Goal: Task Accomplishment & Management: Complete application form

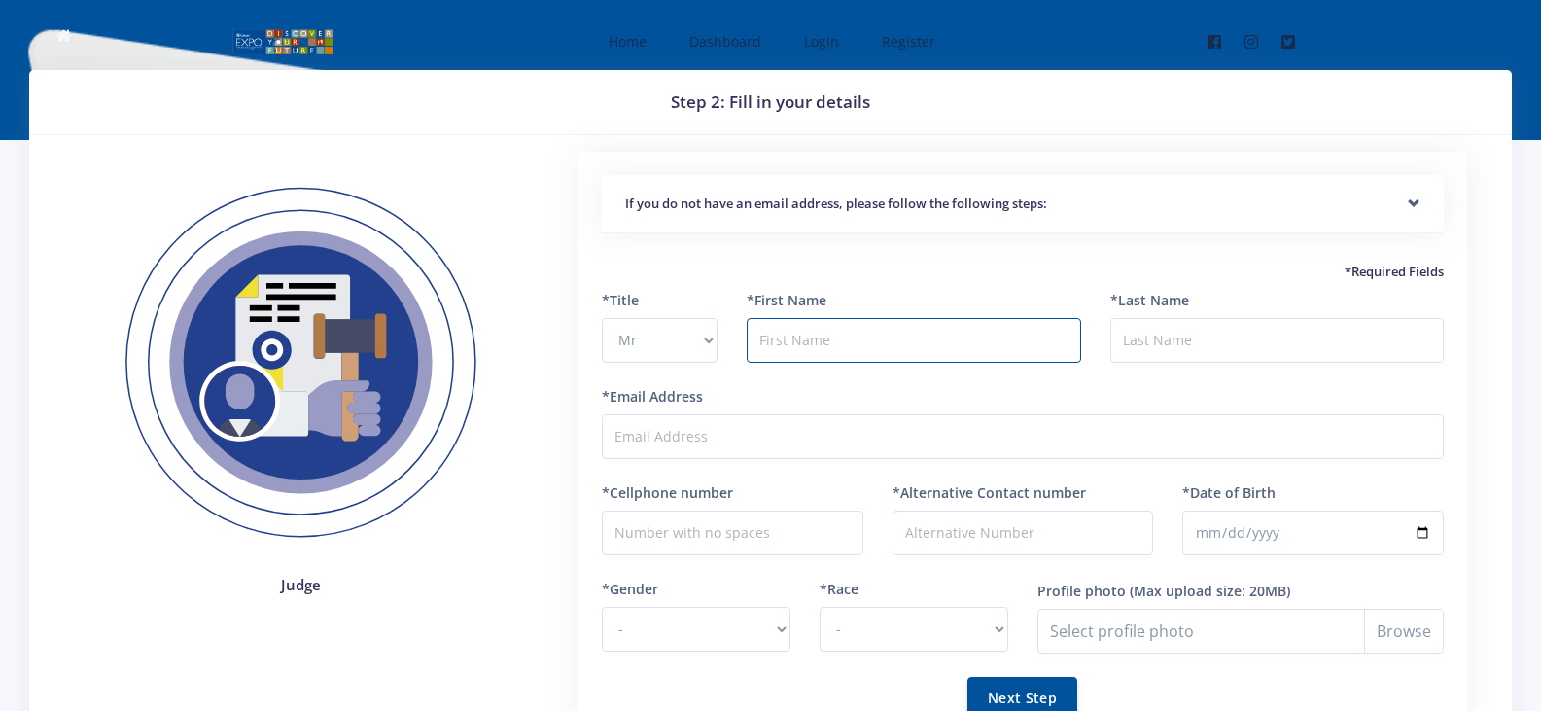
select select "Mr"
type input "Christiaan Johan"
click at [1155, 337] on input "*Last Name" at bounding box center [1277, 340] width 334 height 45
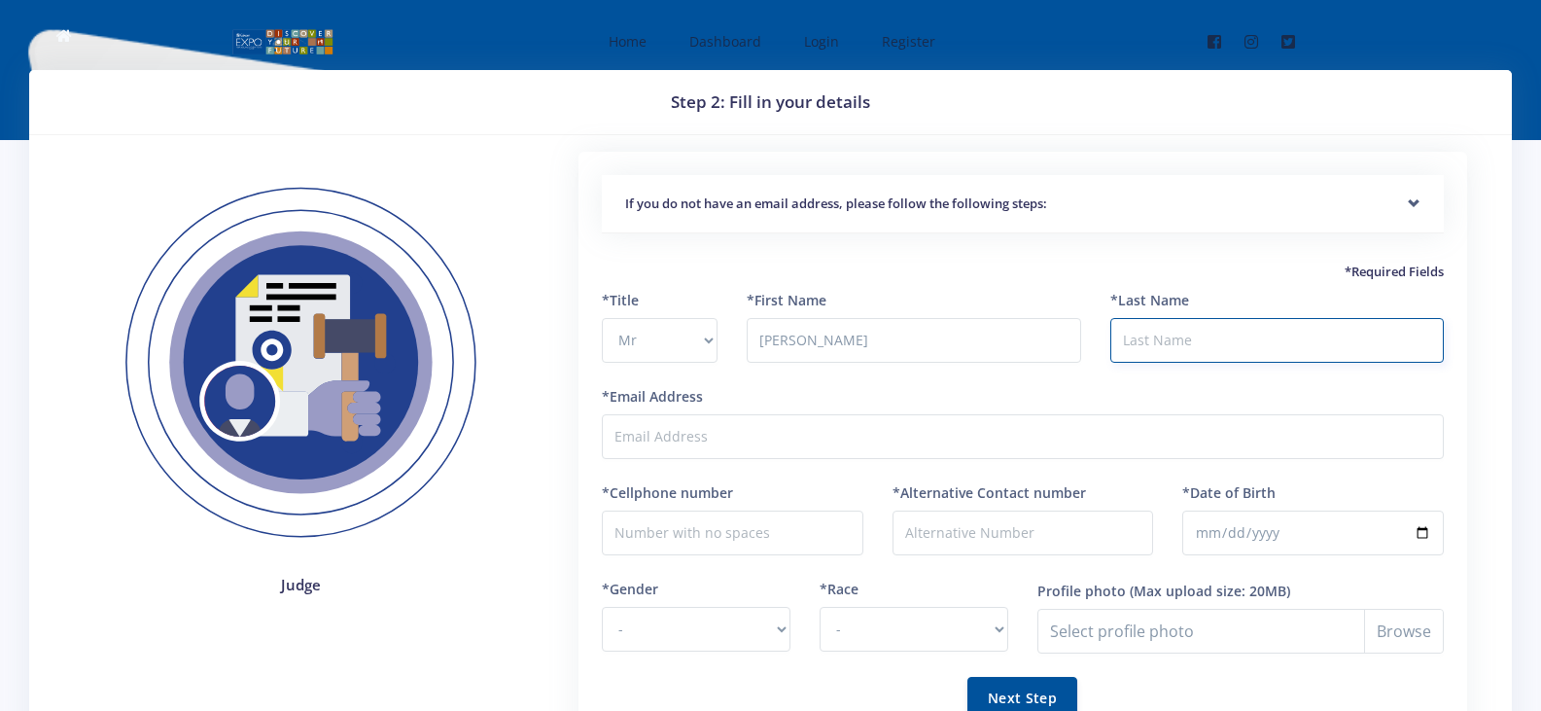
type input "Muller"
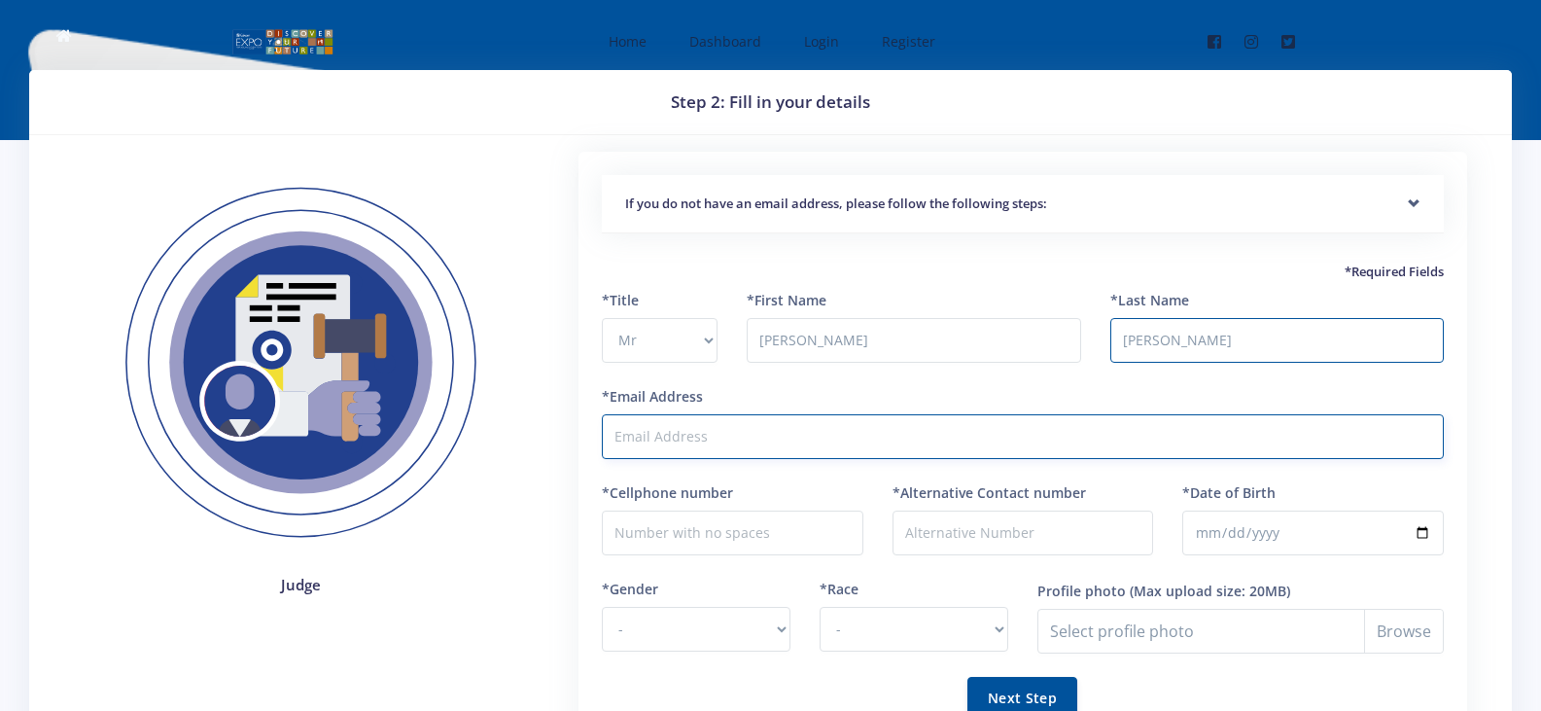
click at [738, 443] on input "*Email Address" at bounding box center [1023, 436] width 842 height 45
type input "[EMAIL_ADDRESS][DOMAIN_NAME]"
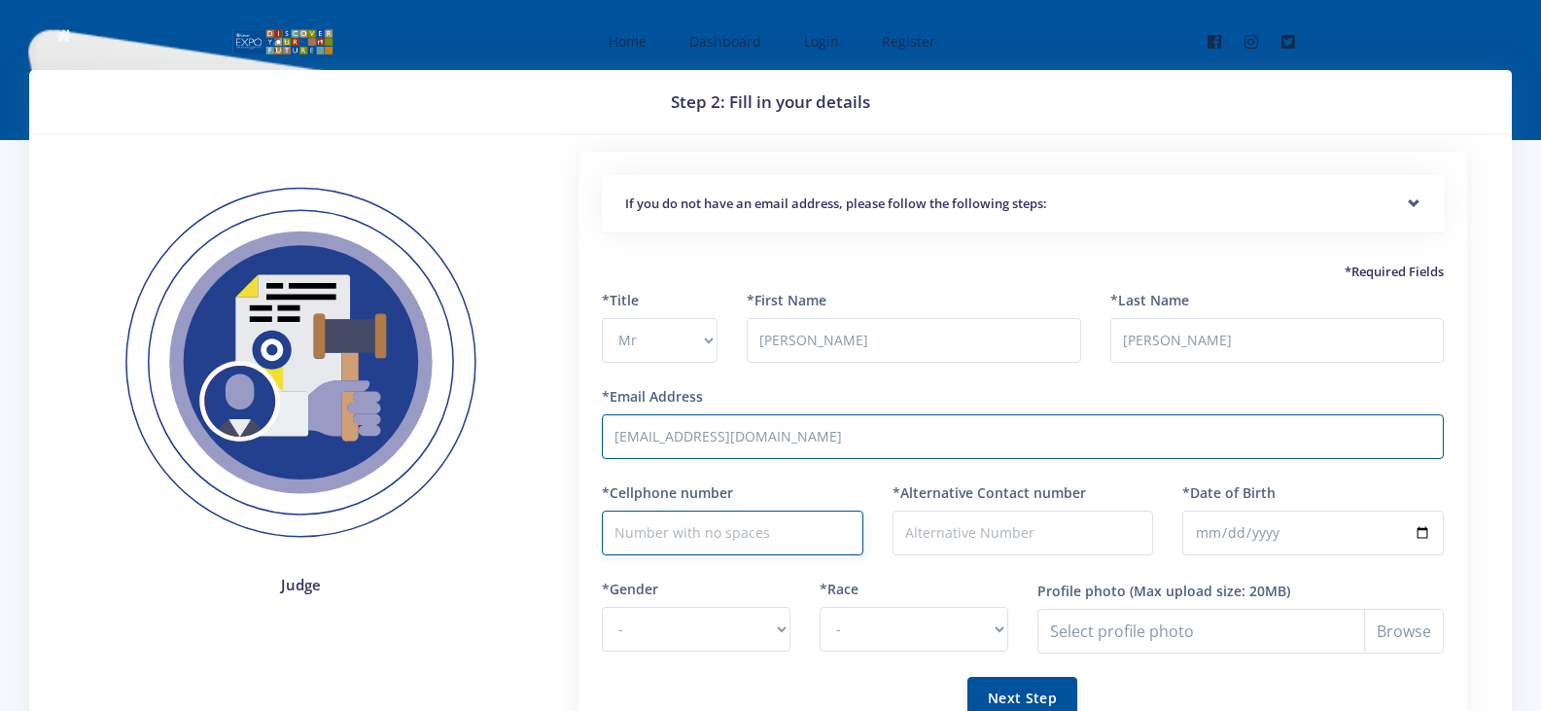
click at [707, 525] on input "*Cellphone number" at bounding box center [733, 532] width 262 height 45
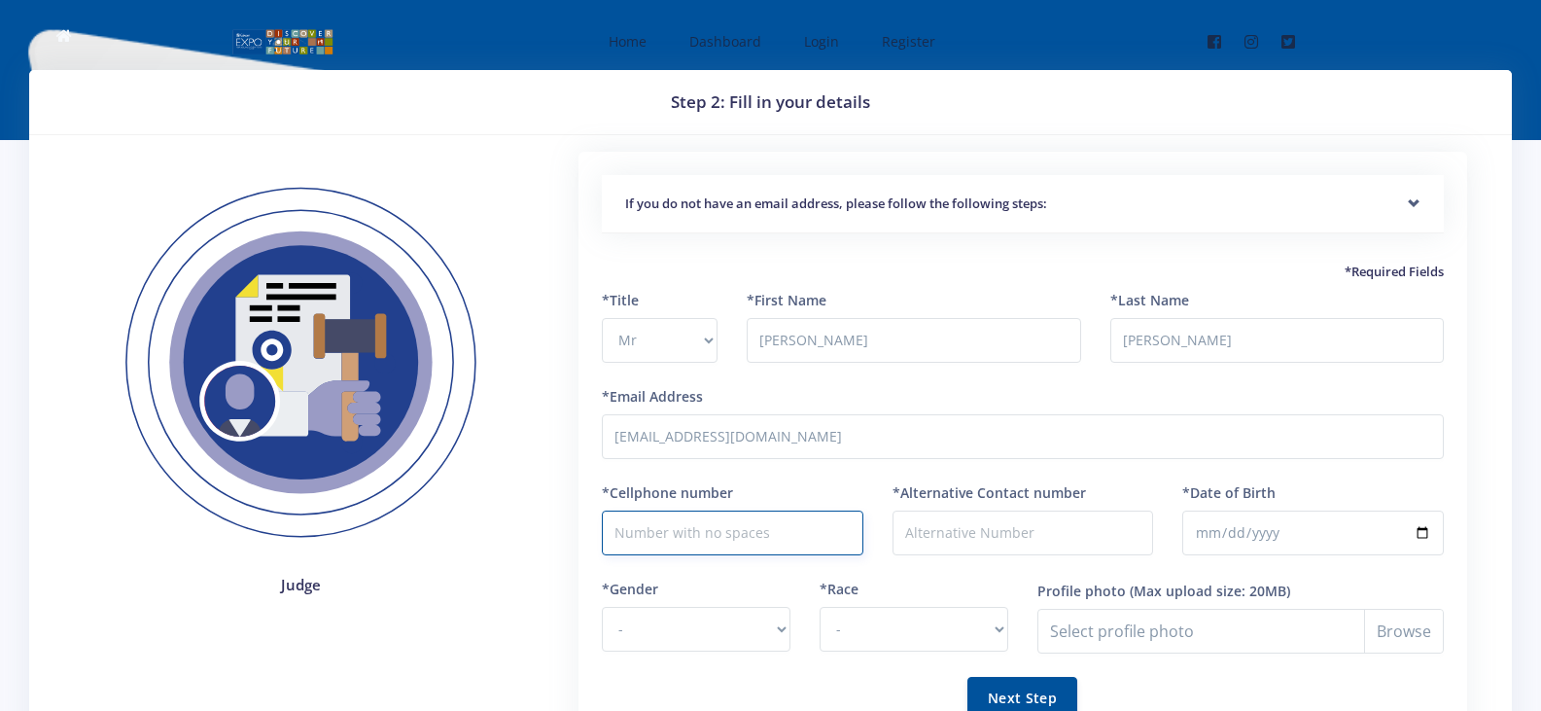
type input "0828727246"
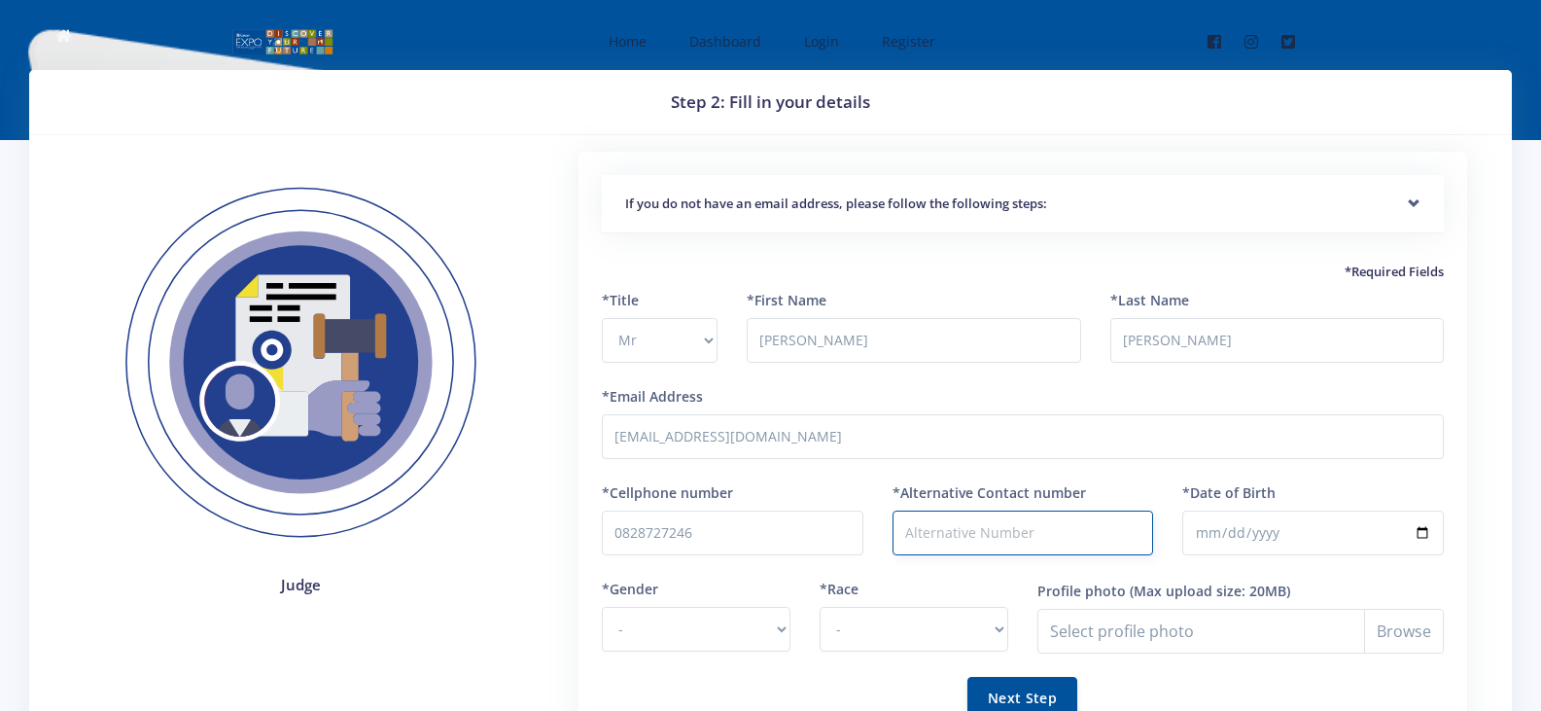
click at [936, 528] on input "*Alternative Contact number" at bounding box center [1024, 532] width 262 height 45
type input "0176104428"
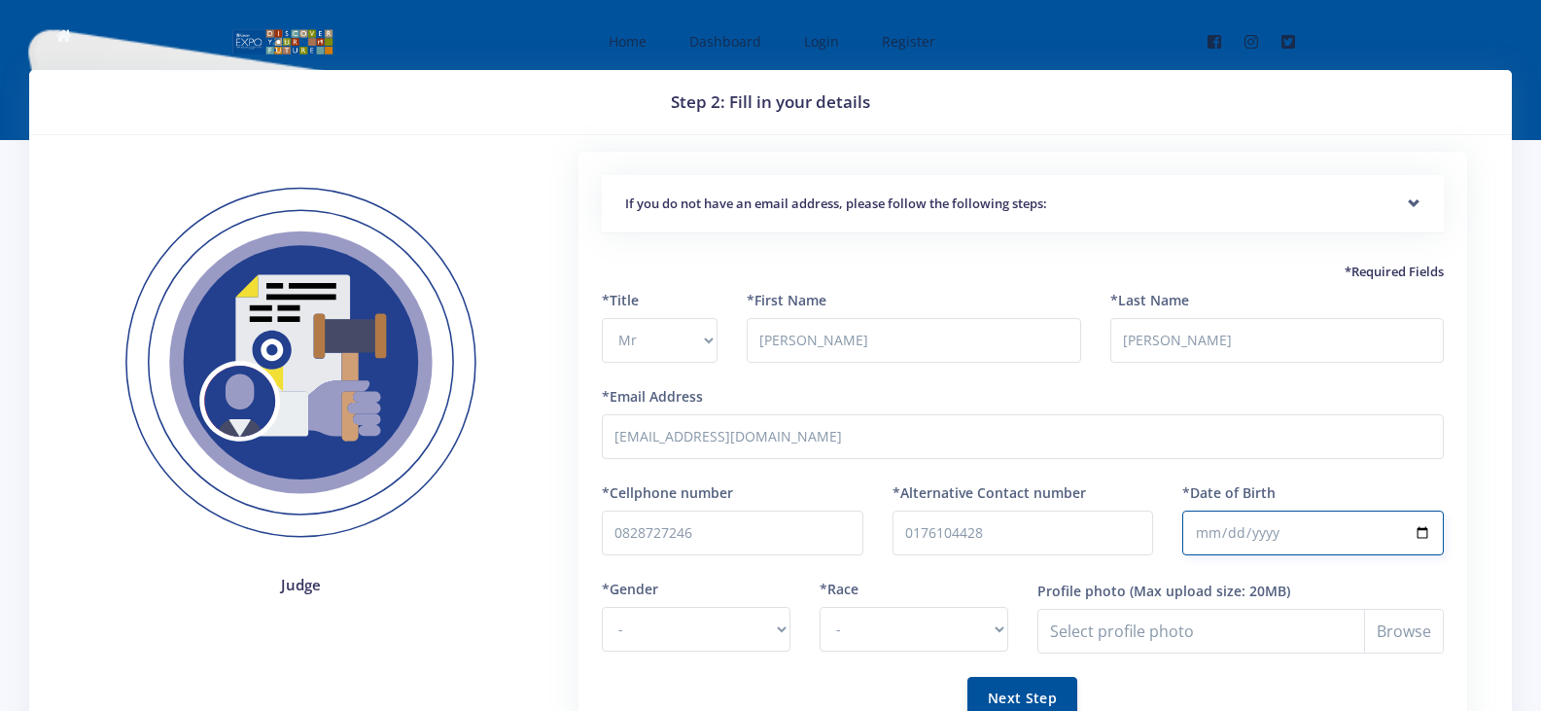
click at [1265, 530] on input "*Date of Birth" at bounding box center [1313, 532] width 262 height 45
click at [1213, 537] on input "*Date of Birth" at bounding box center [1313, 532] width 262 height 45
type input "1975-01-12"
click at [772, 623] on select "- Male Female" at bounding box center [696, 629] width 189 height 45
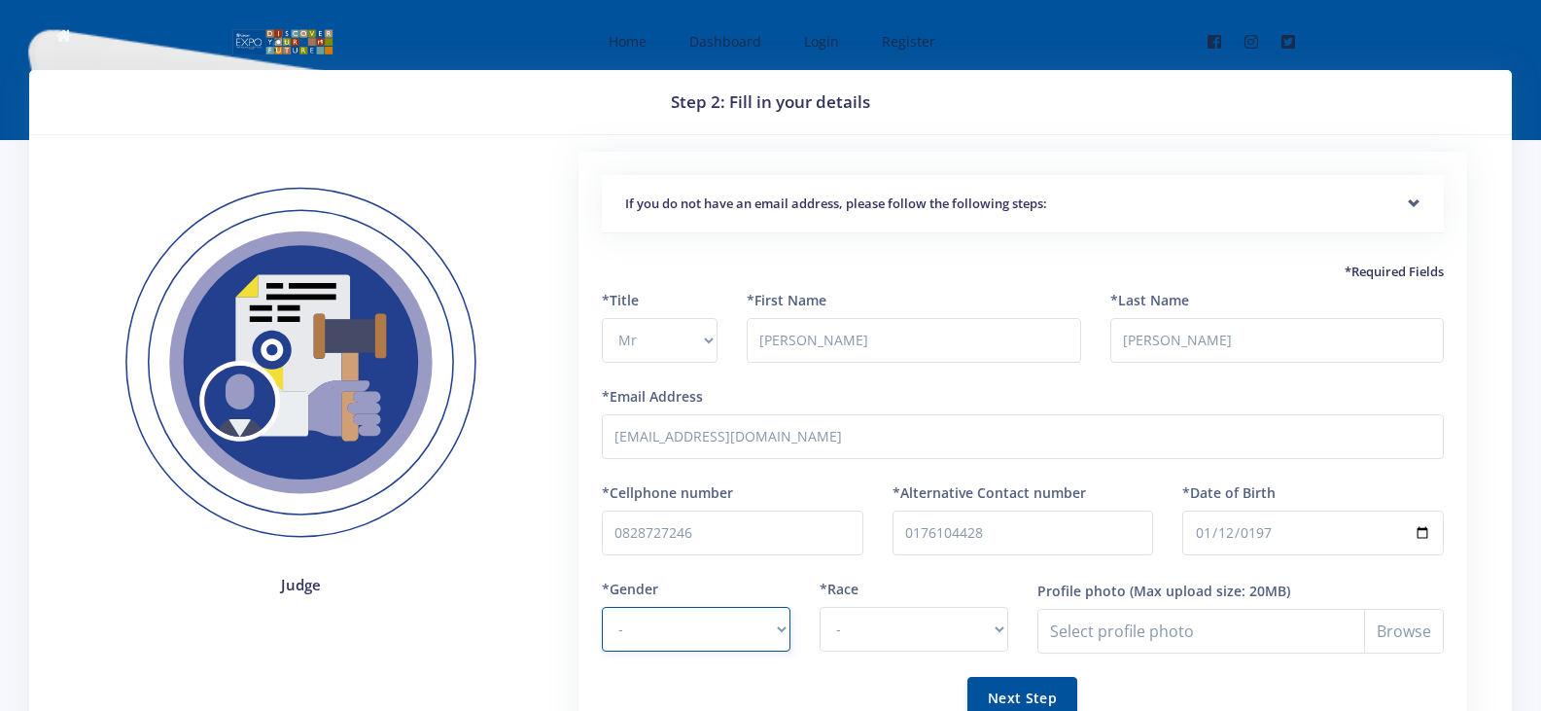
select select "M"
click at [602, 607] on select "- Male Female" at bounding box center [696, 629] width 189 height 45
click at [996, 635] on select "- African Asian Coloured Indian White Other" at bounding box center [914, 629] width 189 height 45
click at [820, 607] on select "- African Asian Coloured Indian White Other" at bounding box center [914, 629] width 189 height 45
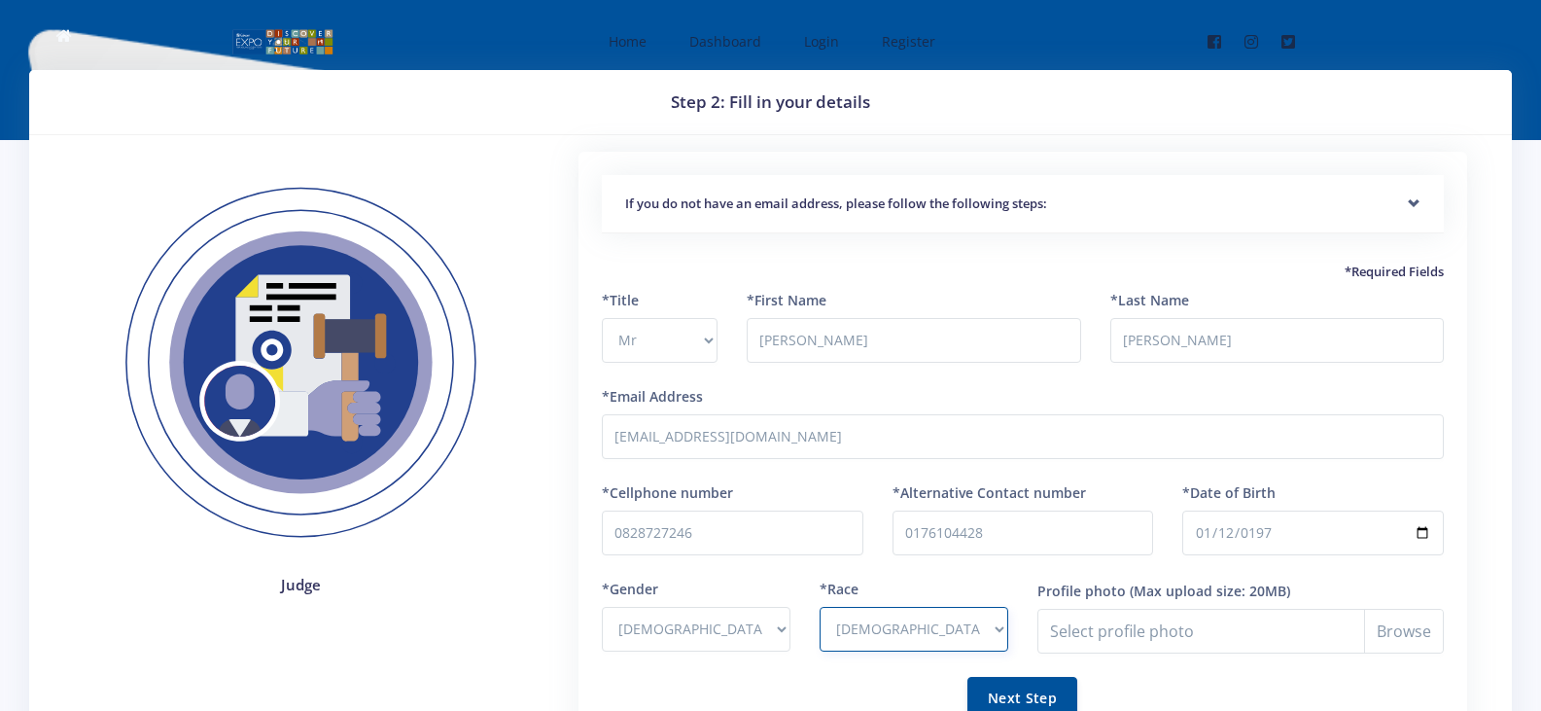
click at [1004, 628] on select "- African Asian Coloured Indian White Other" at bounding box center [914, 629] width 189 height 45
select select "White"
click at [820, 607] on select "- African Asian Coloured Indian White Other" at bounding box center [914, 629] width 189 height 45
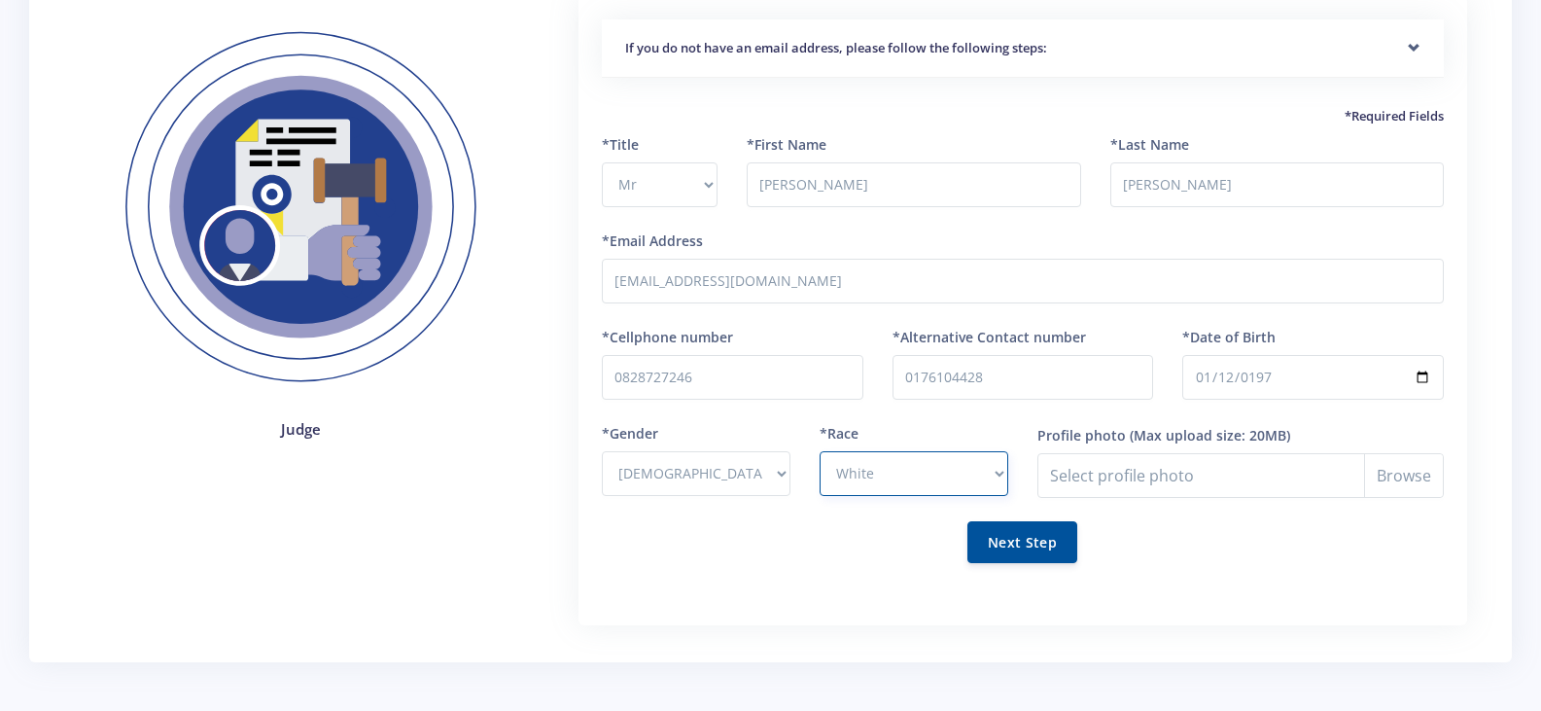
scroll to position [173, 0]
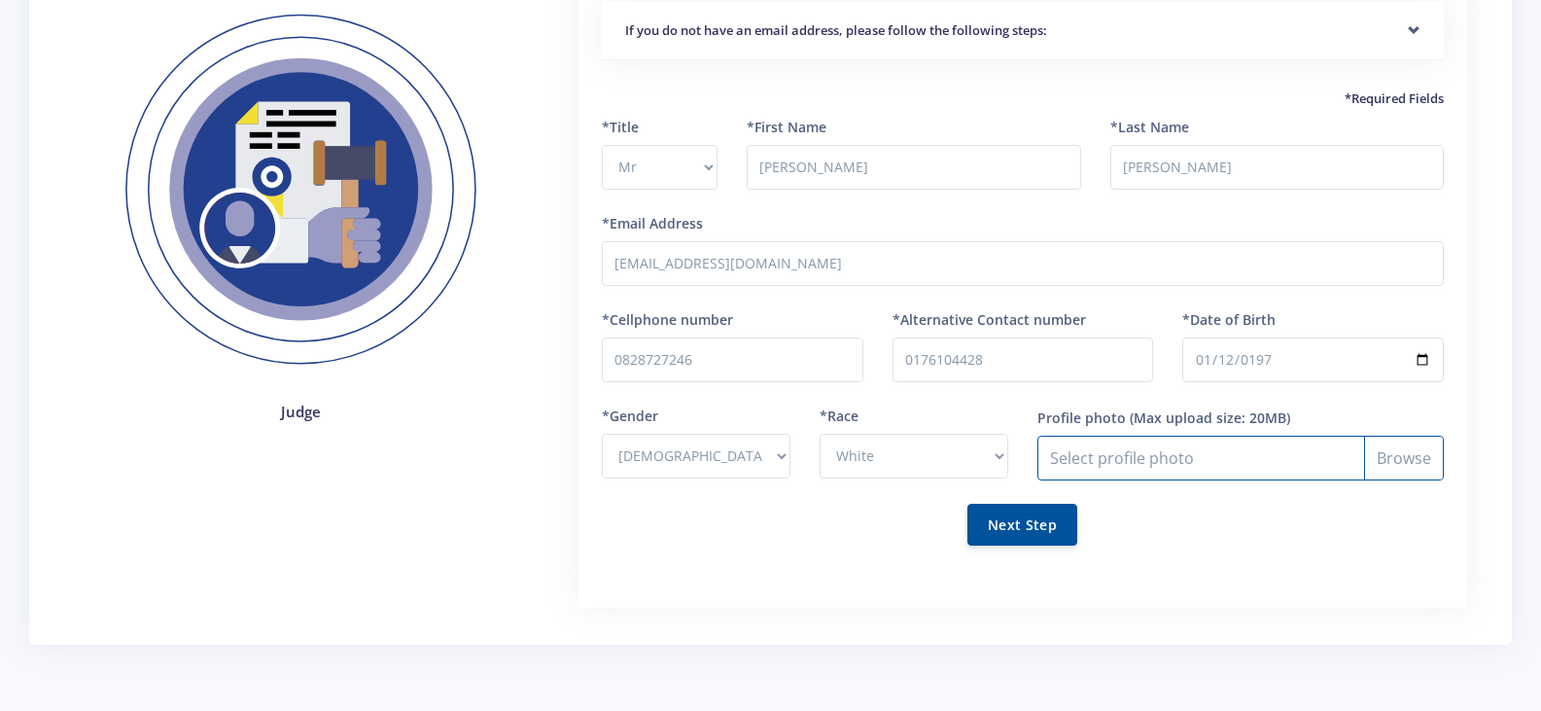
click at [1414, 466] on input "Profile photo" at bounding box center [1241, 458] width 406 height 45
type input "C:\fakepath\Tiaan Muller.jpg"
click at [1420, 463] on input "Profile photo" at bounding box center [1241, 458] width 406 height 45
click at [1024, 517] on button "Next Step" at bounding box center [1023, 524] width 110 height 42
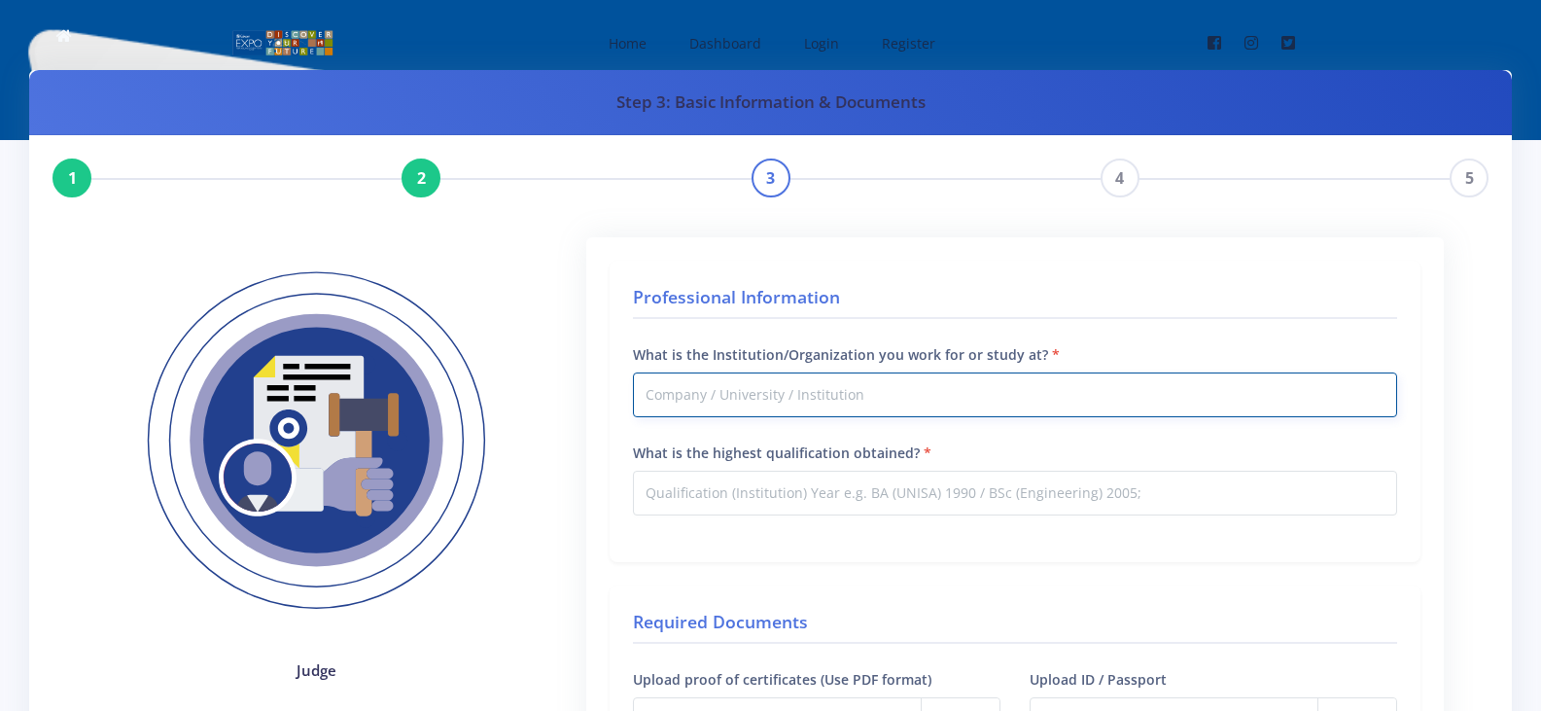
click at [803, 392] on input "What is the Institution/Organization you work for or study at?" at bounding box center [1015, 394] width 764 height 45
type input "SASOL"
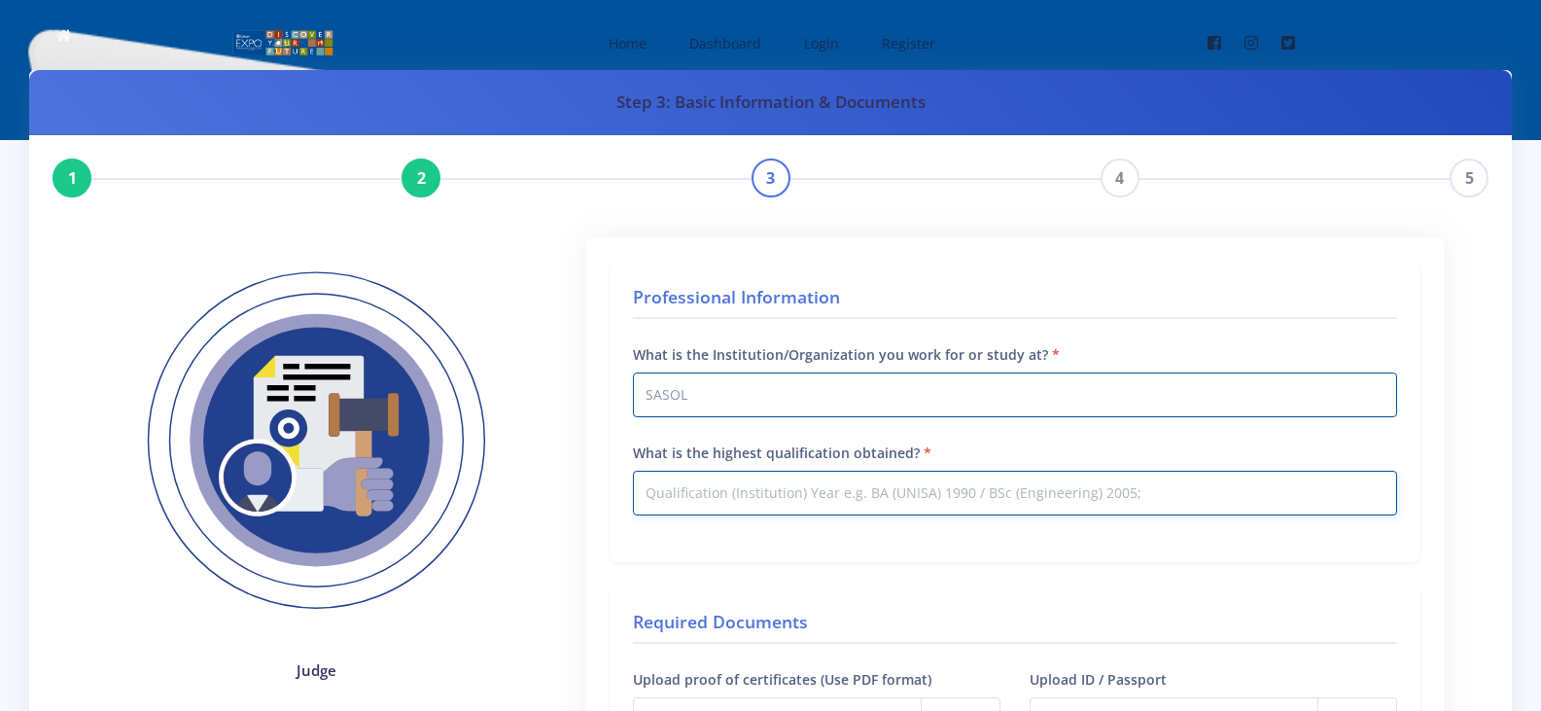
click at [902, 500] on input "What is the highest qualification obtained?" at bounding box center [1015, 493] width 764 height 45
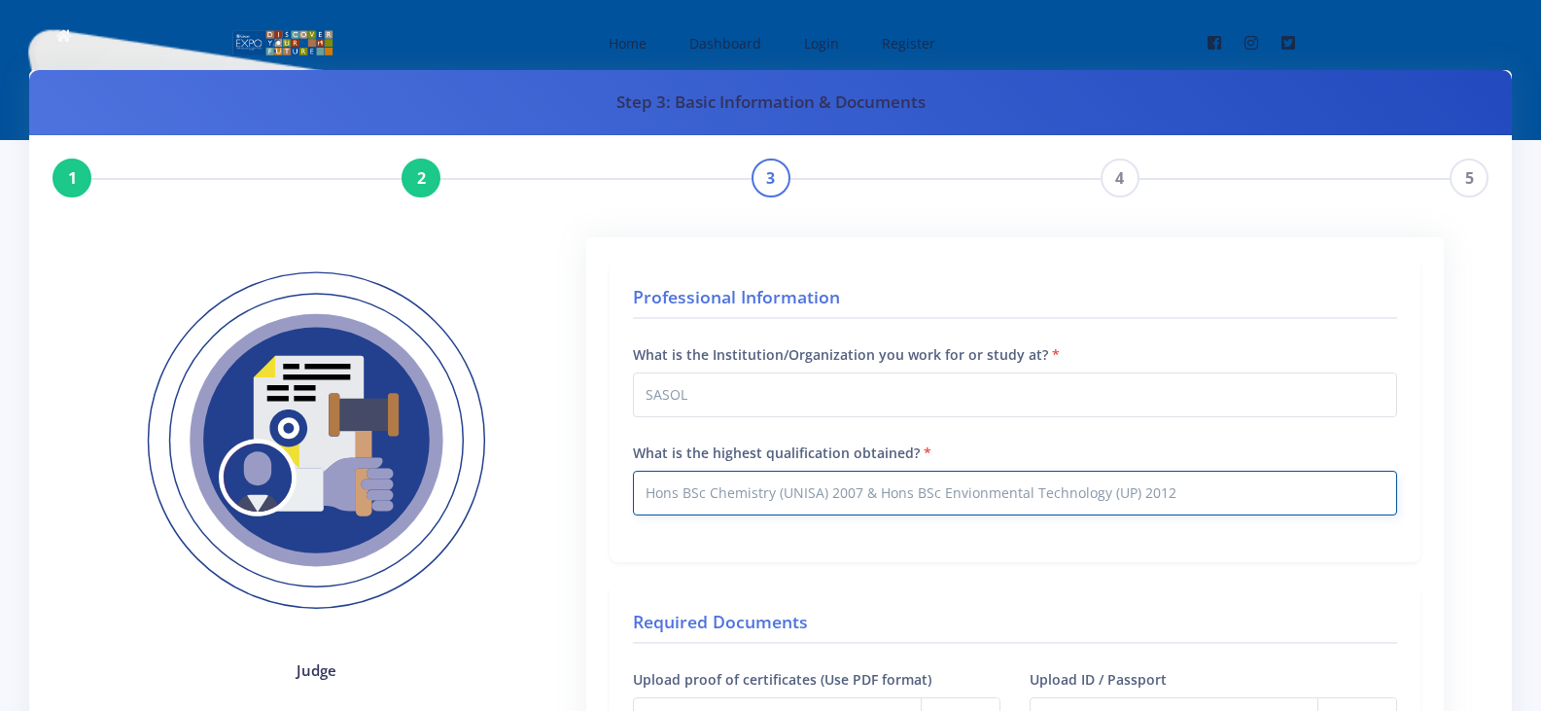
click at [1162, 491] on input "Hons BSc Chemistry (UNISA) 2007 & Hons BSc Envionmental Technology (UP) 2012" at bounding box center [1015, 493] width 764 height 45
click at [1166, 491] on input "Hons BSc Chemistry (UNISA) 2007 & Hons BSc Envionmental Technology (UP) 2012" at bounding box center [1015, 493] width 764 height 45
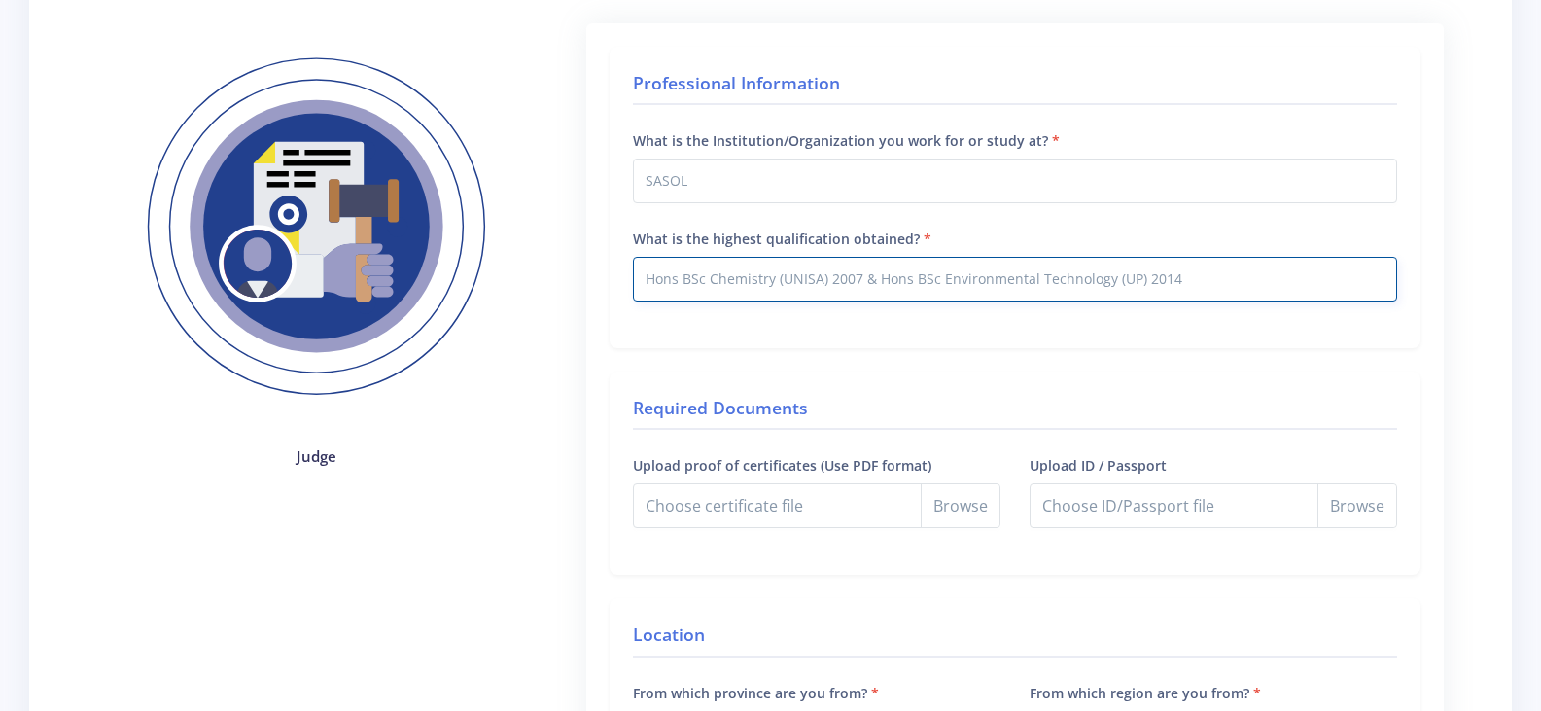
scroll to position [291, 0]
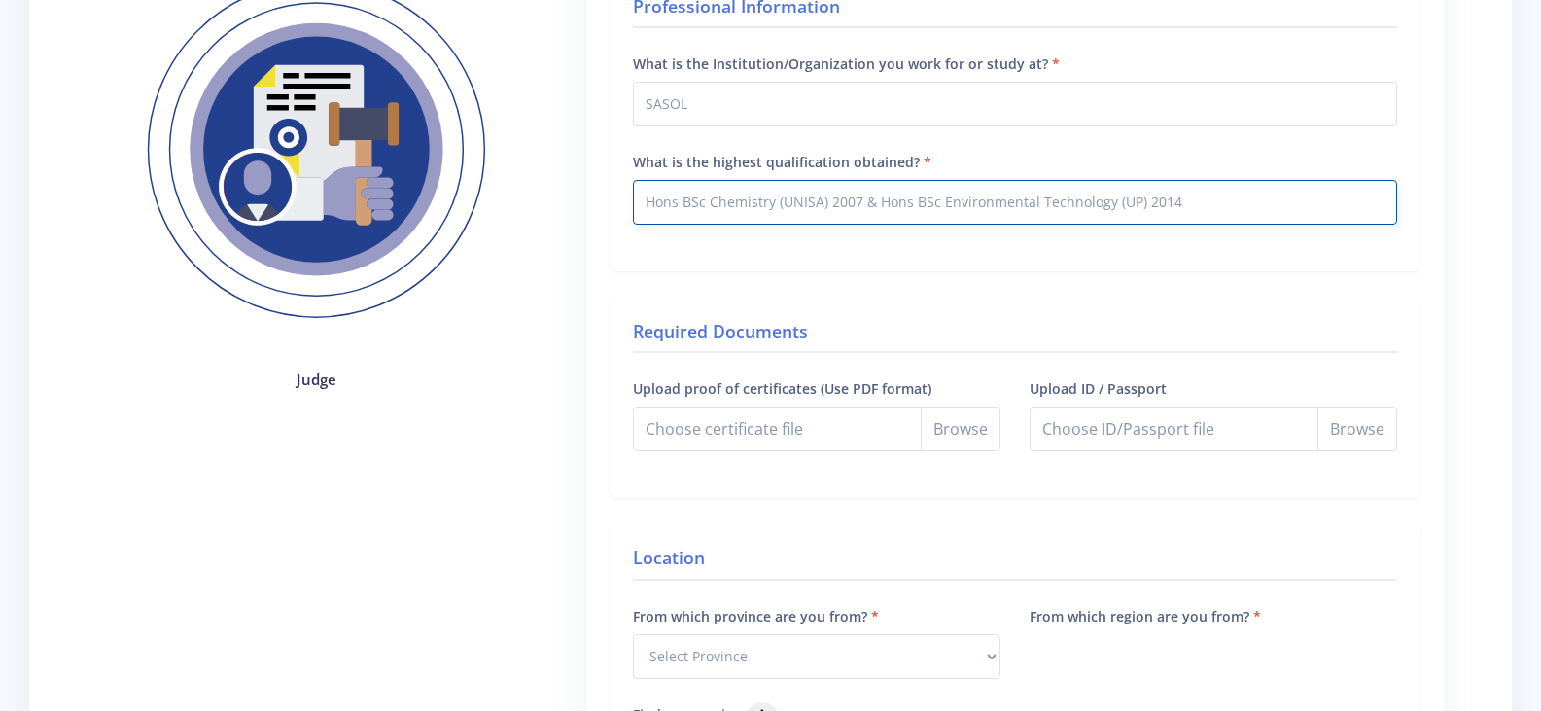
type input "Hons BSc Chemistry (UNISA) 2007 & Hons BSc Environmental Technology (UP) 2014"
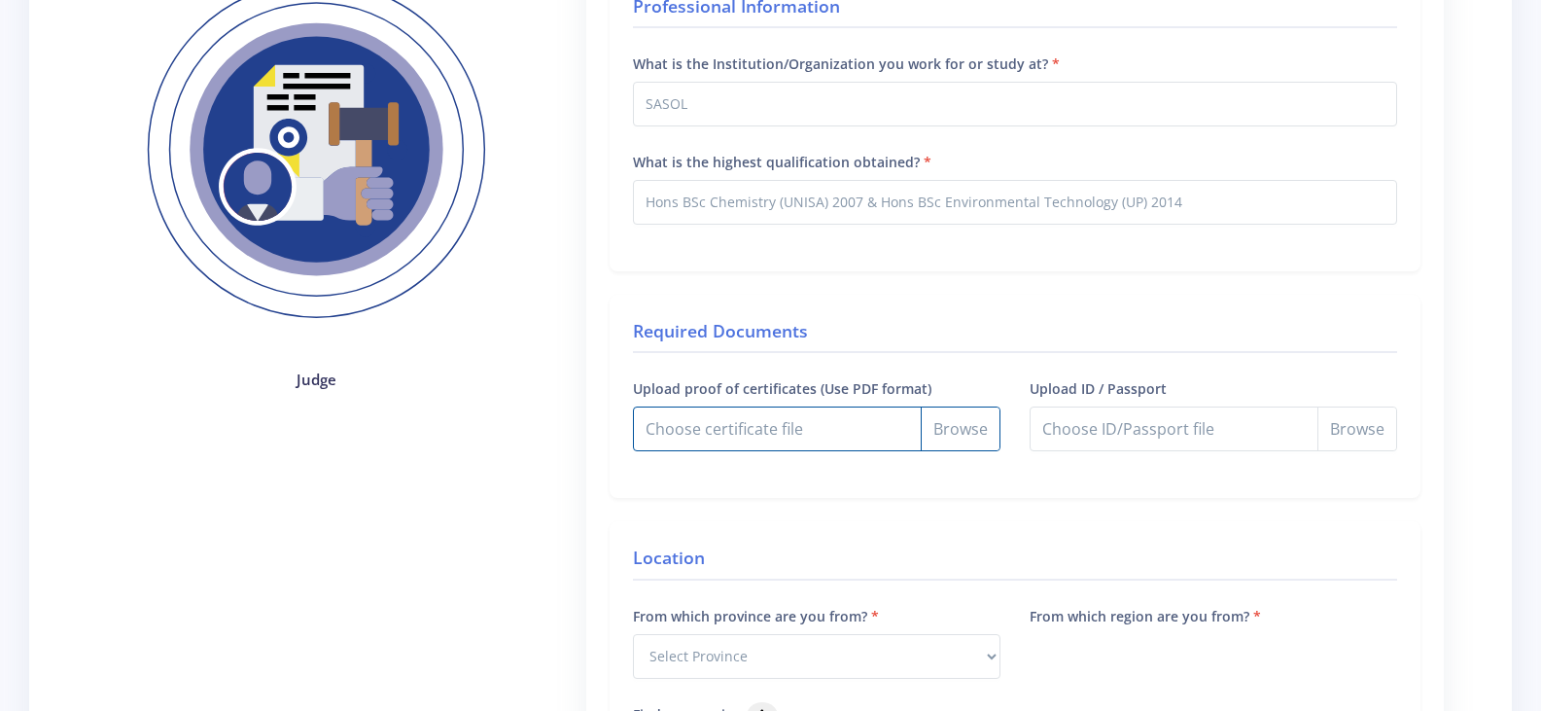
click at [969, 435] on input "Upload proof of certificates (Use PDF format)" at bounding box center [817, 428] width 368 height 45
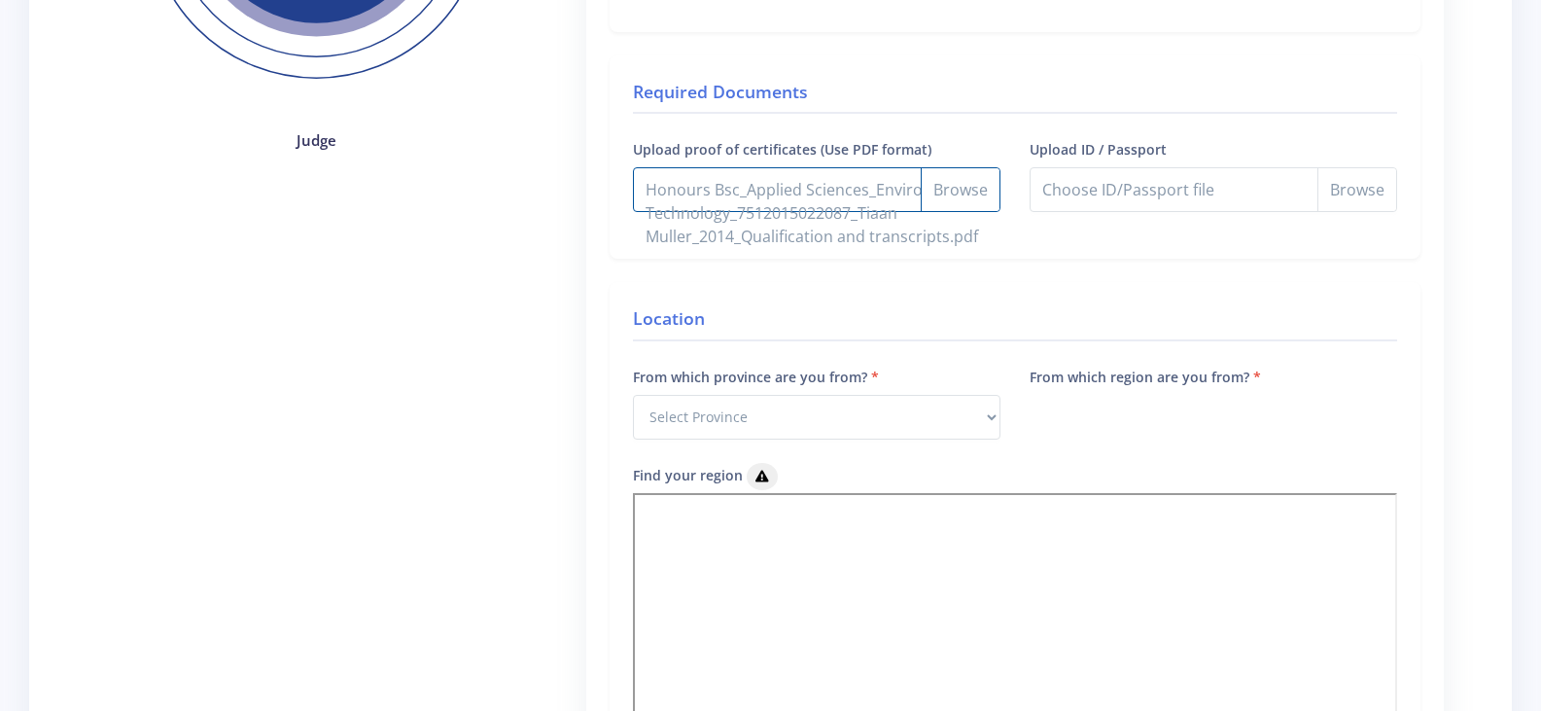
scroll to position [374, 0]
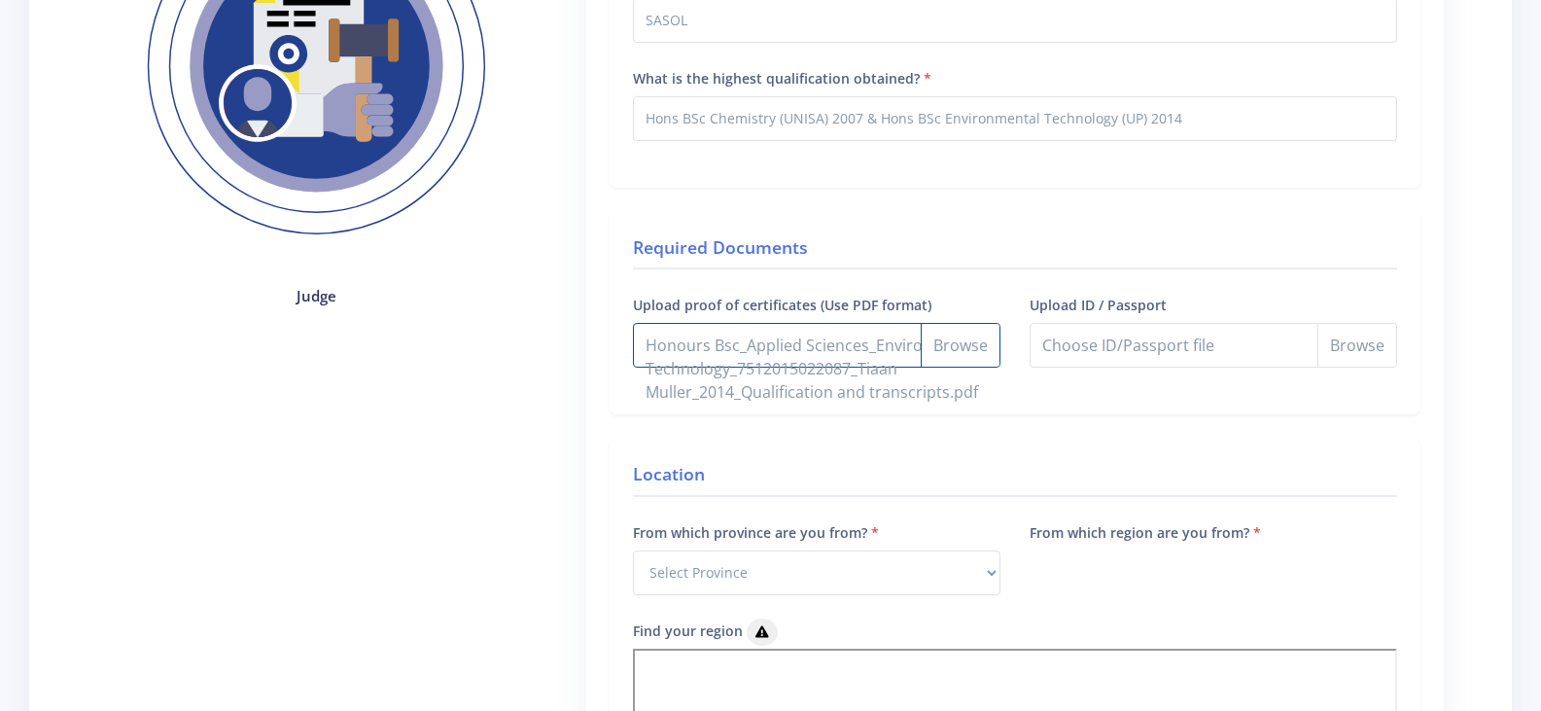
click at [963, 354] on input "Upload proof of certificates (Use PDF format)" at bounding box center [817, 345] width 368 height 45
click at [956, 342] on input "Upload proof of certificates (Use PDF format)" at bounding box center [817, 345] width 368 height 45
type input "C:\fakepath\Honours Bsc_Applied Sciences_Environmental Technology_7512015022087…"
click at [1350, 350] on input "Upload ID / Passport" at bounding box center [1214, 345] width 368 height 45
type input "C:\fakepath\ID Licence 7512015022087.pdf"
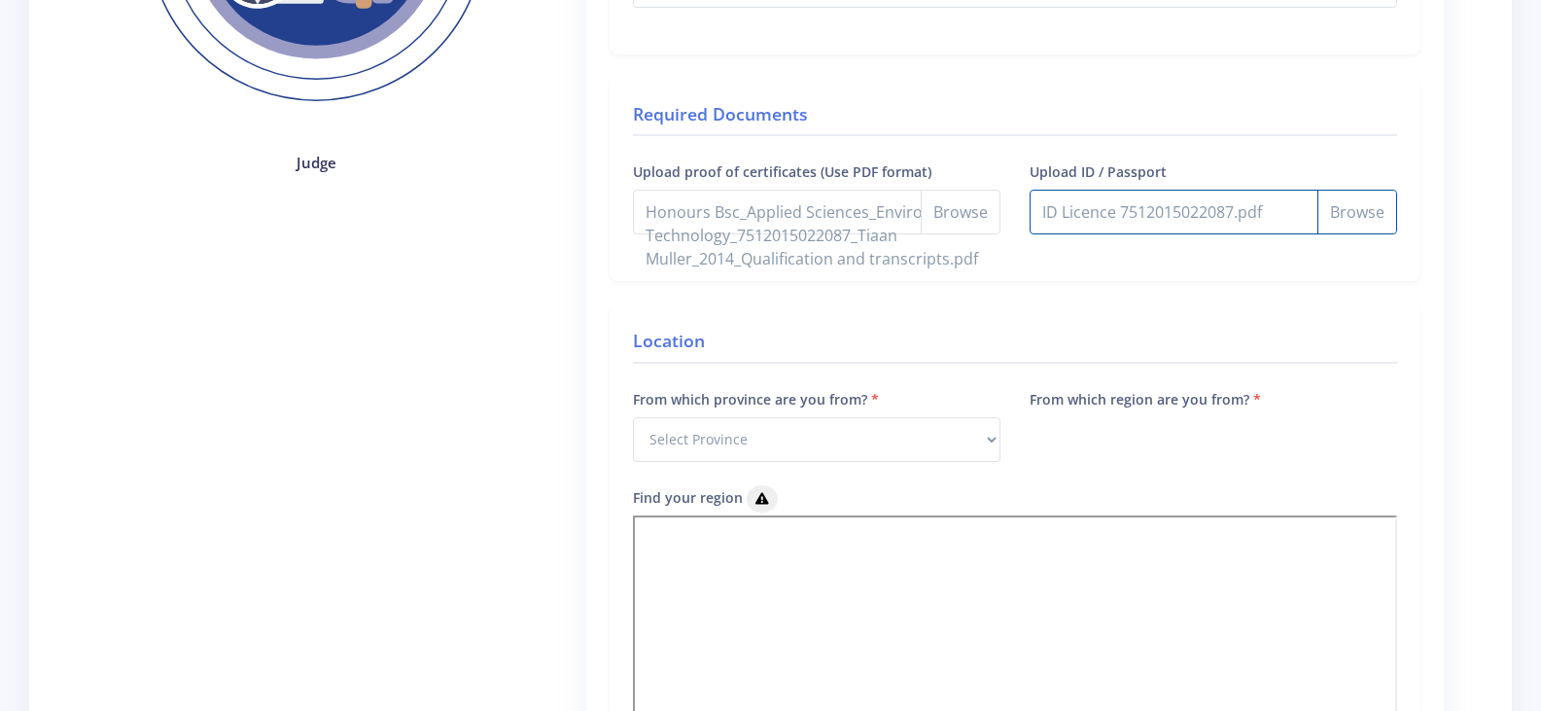
scroll to position [523, 0]
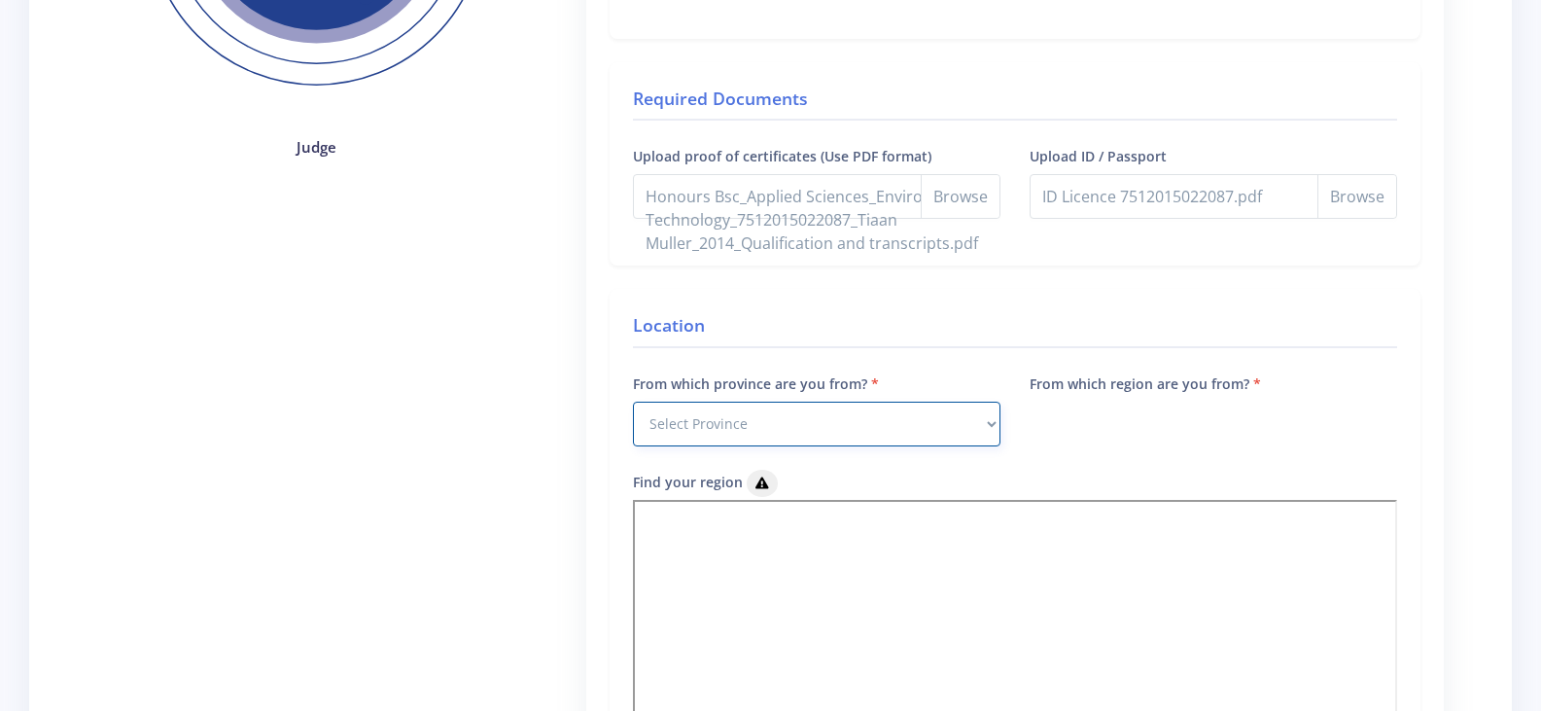
click at [988, 417] on select "Select Province Western Cape Eastern Cape Northern Cape North West Free State" at bounding box center [817, 424] width 368 height 45
select select "9"
click at [633, 402] on select "Select Province Western Cape Eastern Cape Northern Cape North West Free State" at bounding box center [817, 424] width 368 height 45
click at [1241, 390] on label "From which region are you from?" at bounding box center [1145, 383] width 231 height 20
click at [1206, 422] on div "From which region are you from?" at bounding box center [1213, 420] width 397 height 98
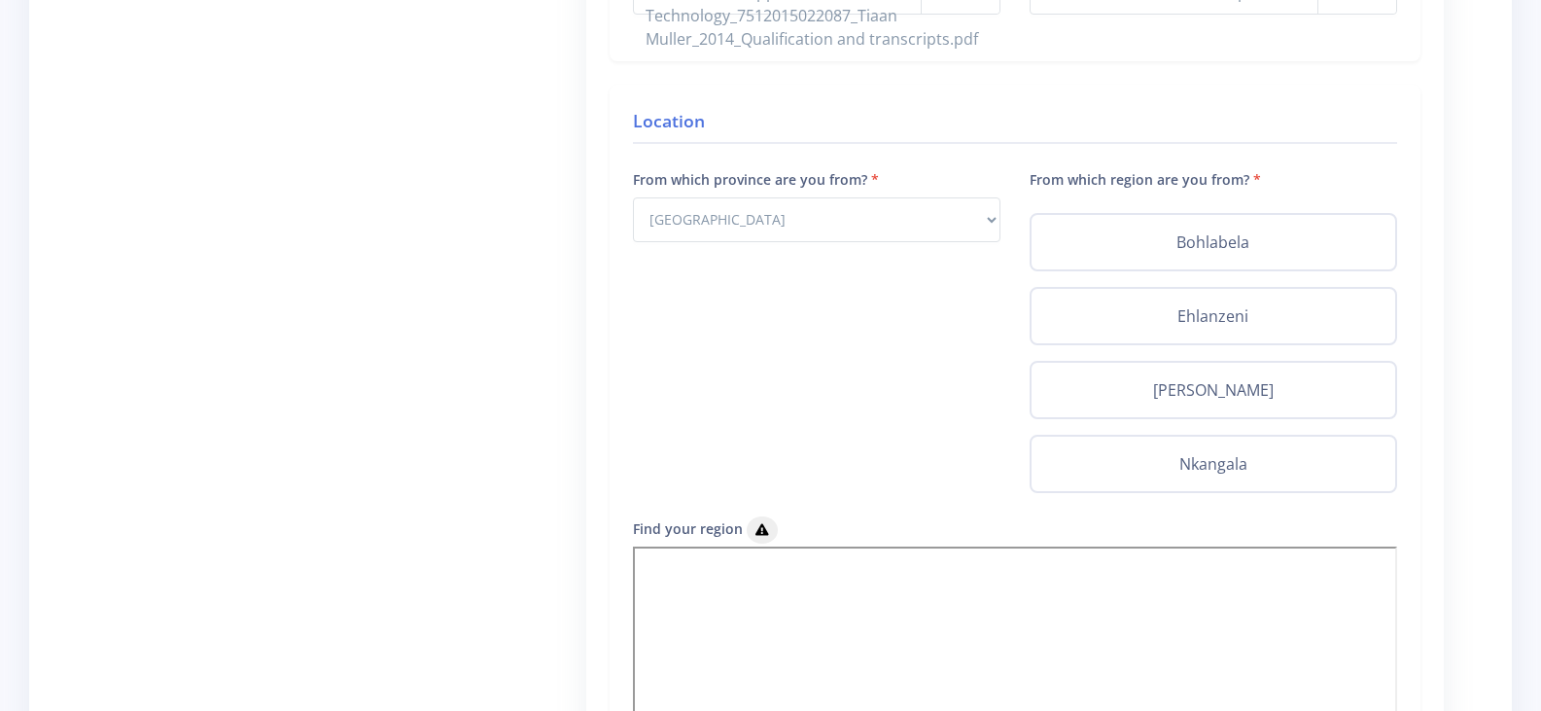
scroll to position [779, 0]
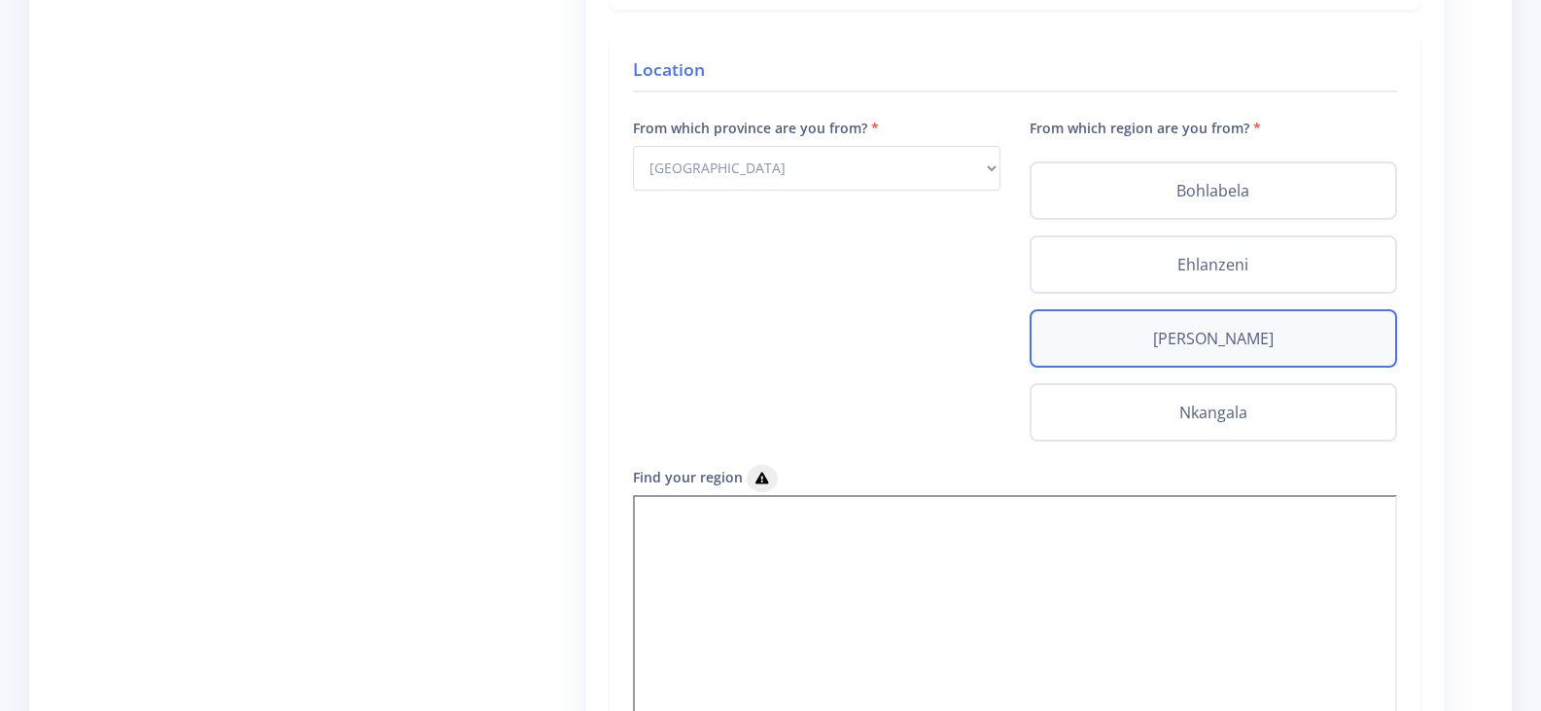
click at [1214, 342] on label "Gert Sibande" at bounding box center [1213, 338] width 333 height 23
click at [1060, 339] on input "Gert Sibande" at bounding box center [1053, 333] width 13 height 13
radio input "true"
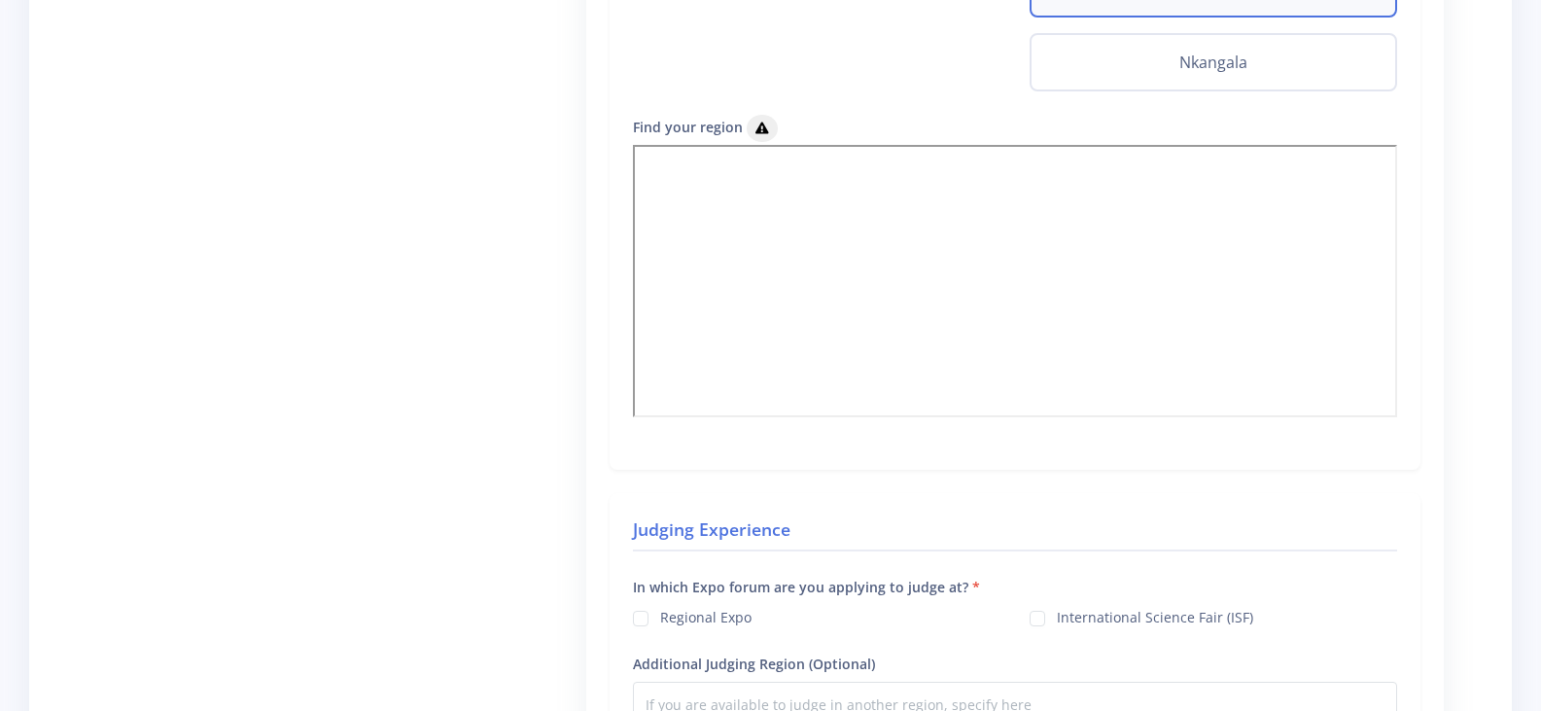
scroll to position [1149, 0]
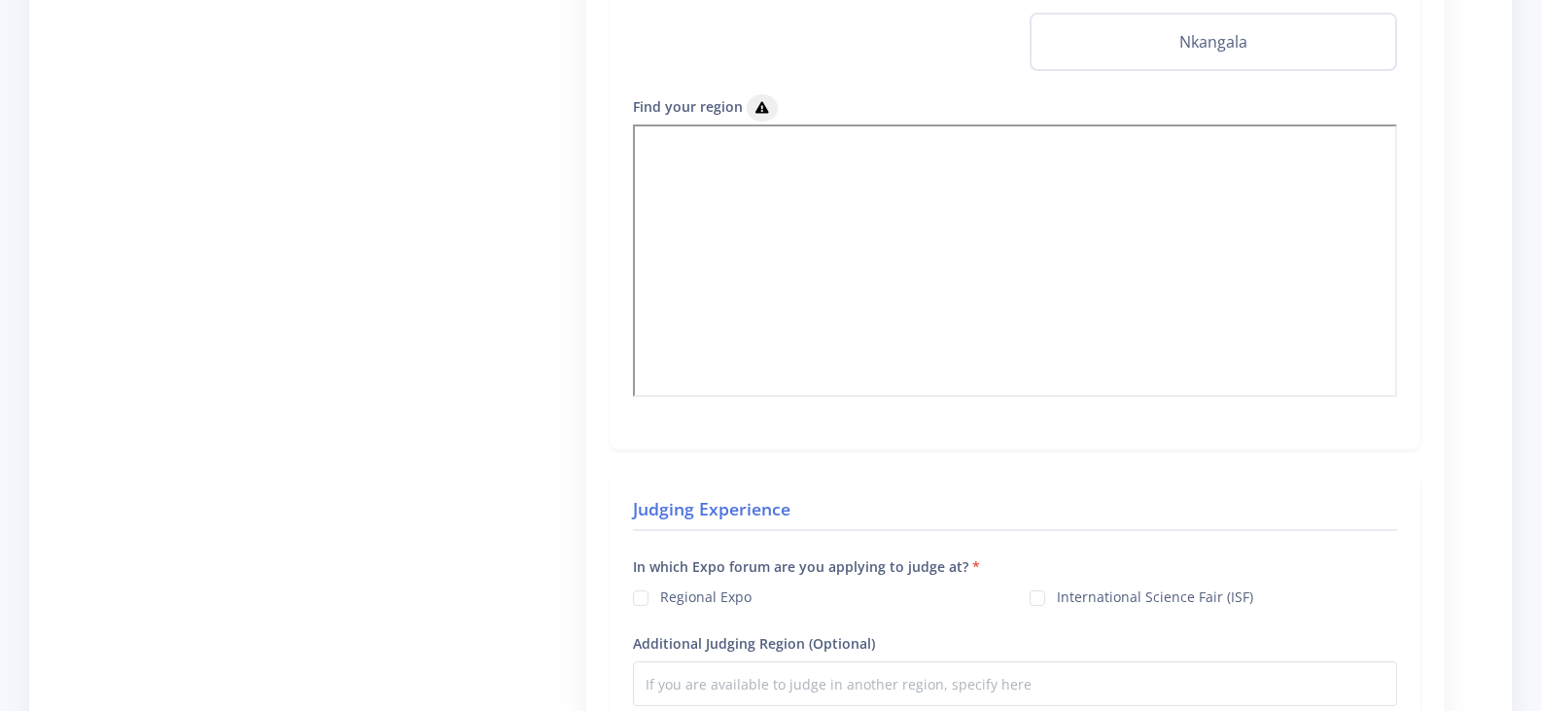
click at [1057, 596] on label "International Science Fair (ISF)" at bounding box center [1155, 594] width 196 height 16
click at [1057, 596] on input "International Science Fair (ISF)" at bounding box center [1063, 590] width 13 height 13
checkbox input "true"
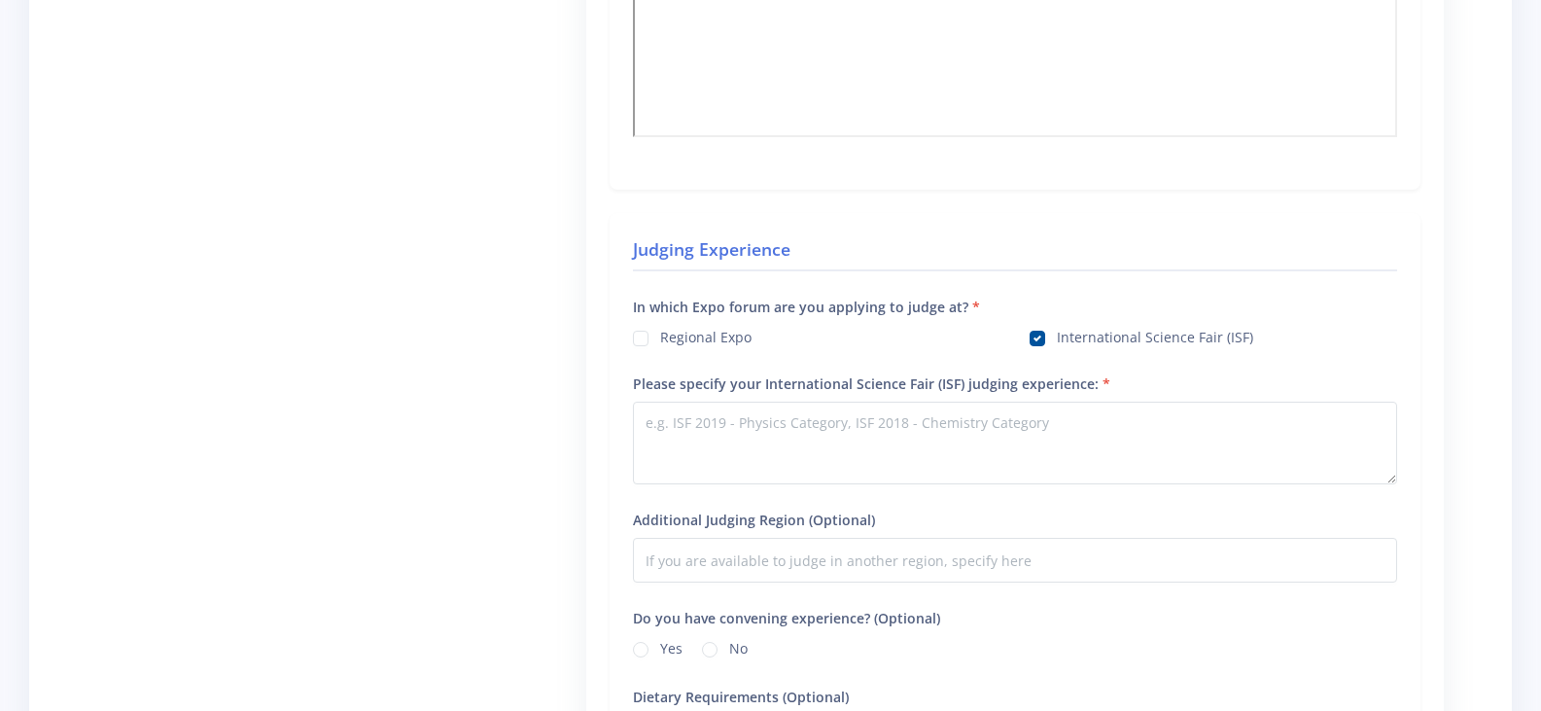
scroll to position [1430, 0]
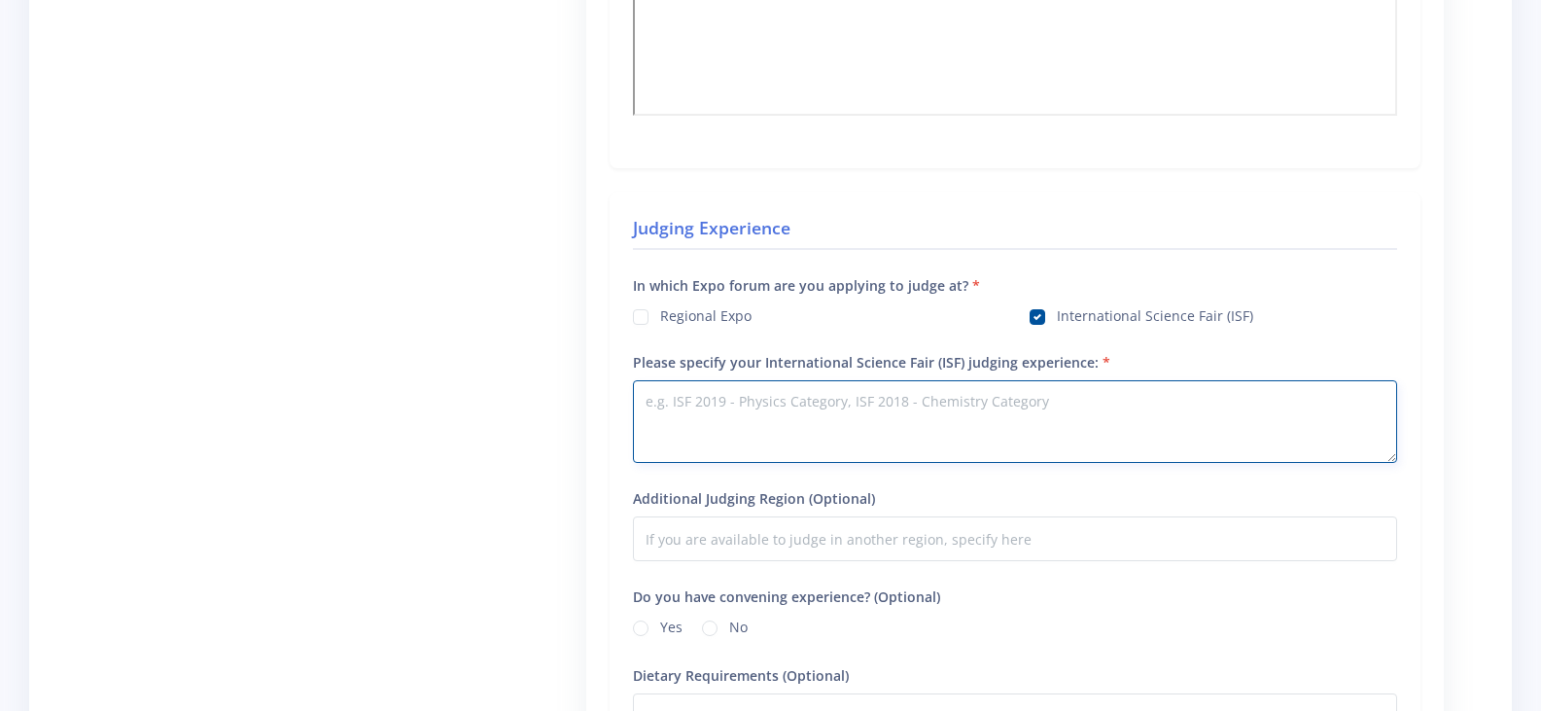
click at [713, 404] on textarea "Please specify your International Science Fair (ISF) judging experience:" at bounding box center [1015, 421] width 764 height 83
type textarea "Did judge at Regionals between 2010 and 2025 many times, also several times as …"
click at [660, 625] on label "Yes" at bounding box center [671, 624] width 22 height 16
click at [660, 625] on input "Yes" at bounding box center [666, 622] width 13 height 13
radio input "true"
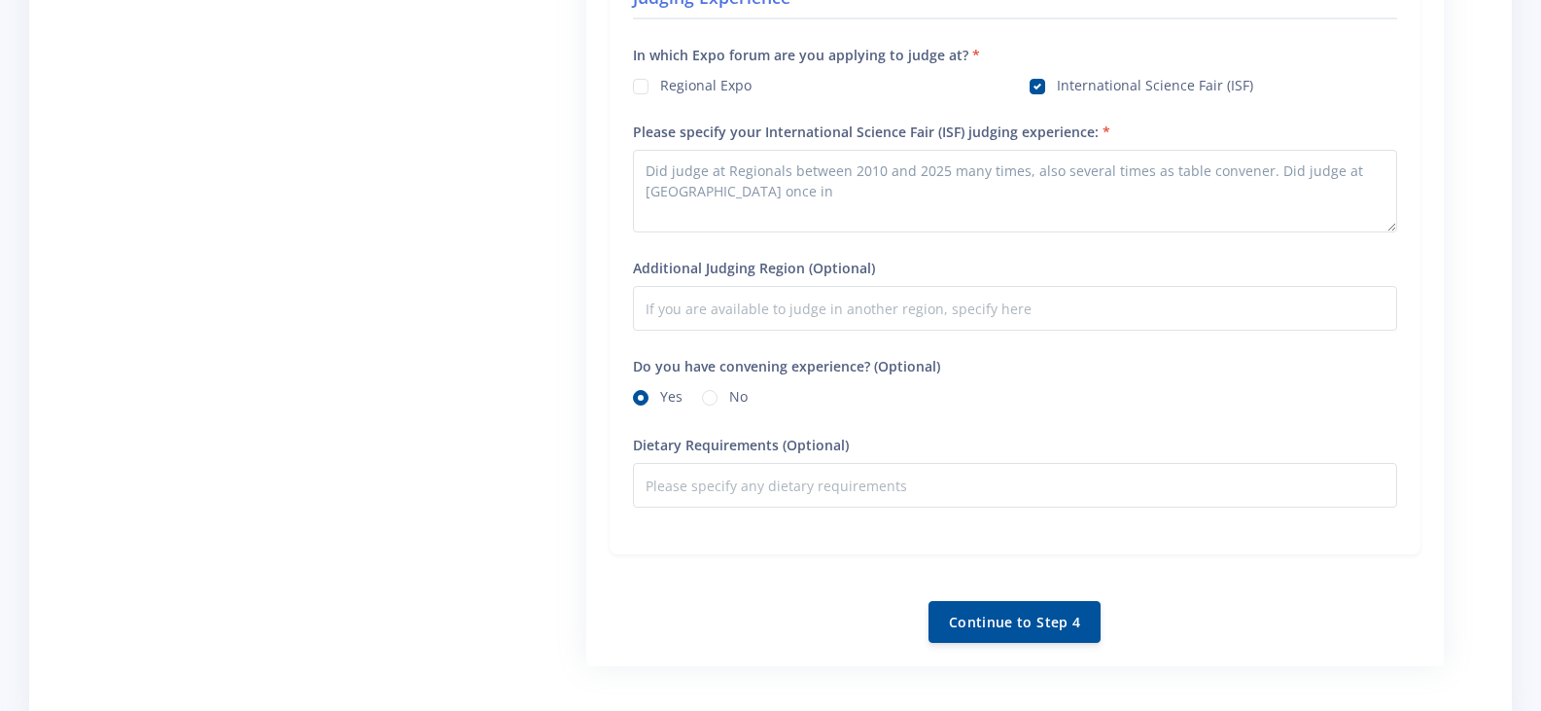
scroll to position [1683, 0]
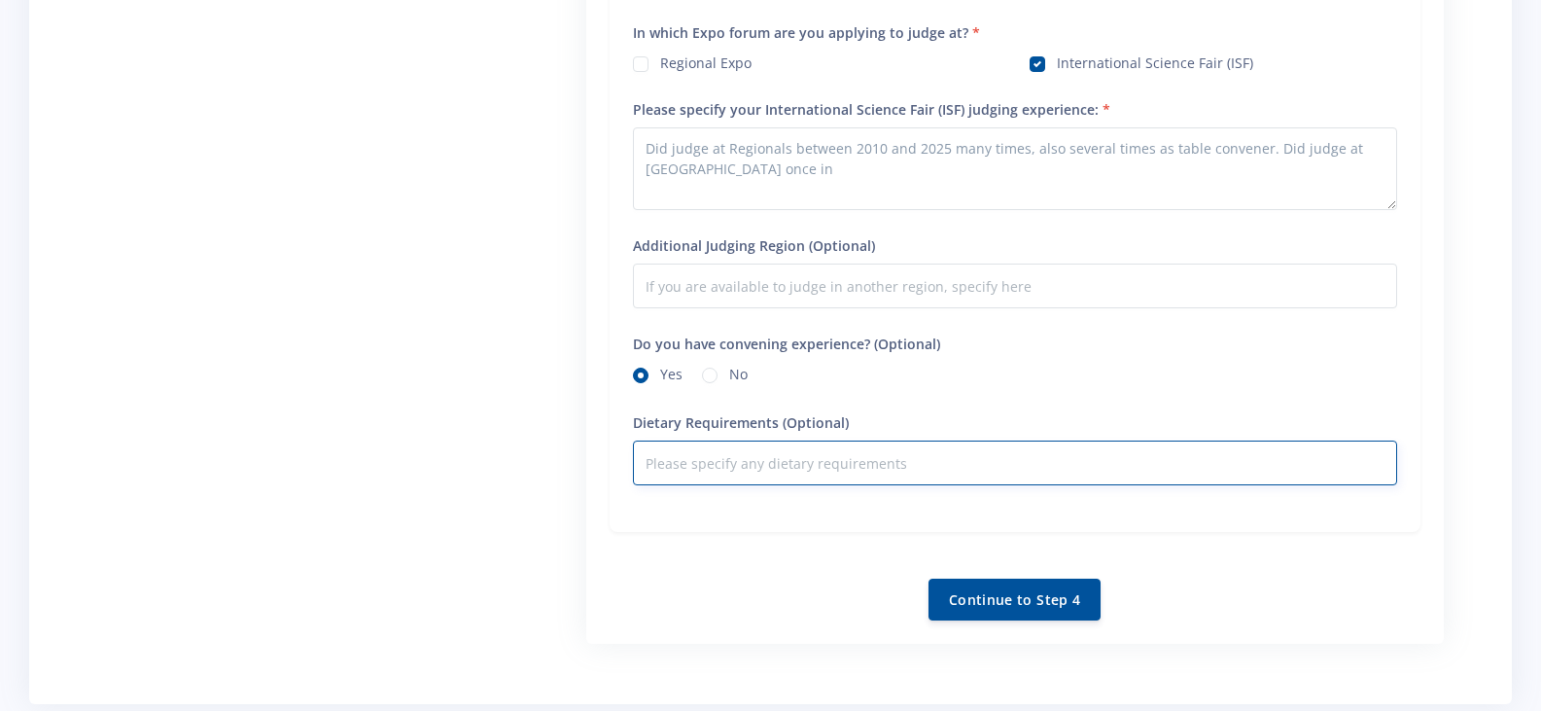
click at [680, 467] on input "Dietary Requirements (Optional)" at bounding box center [1015, 462] width 764 height 45
type input "N"
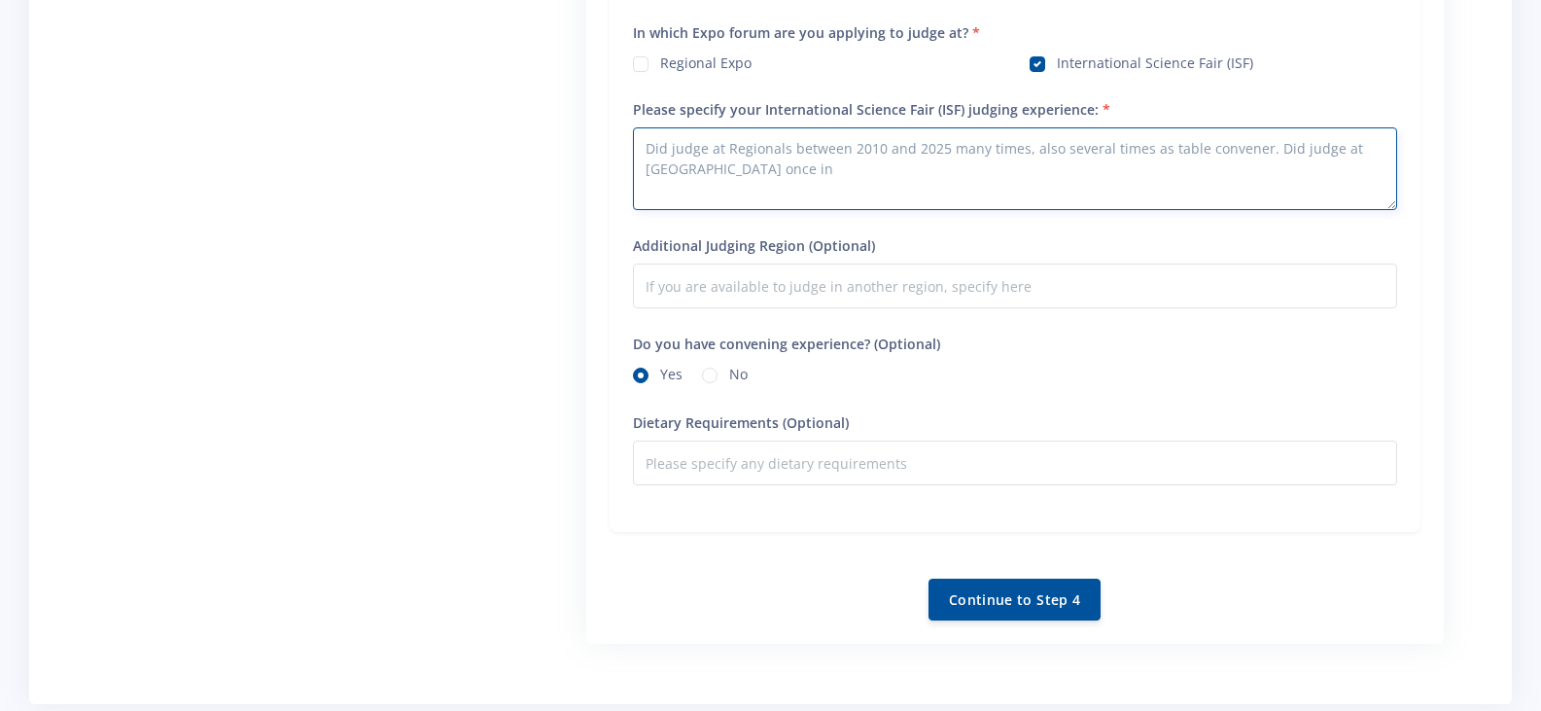
click at [725, 172] on textarea "Did judge at Regionals between 2010 and 2025 many times, also several times as …" at bounding box center [1015, 168] width 764 height 83
click at [1254, 151] on textarea "Did judge at Regionals between 2010 and 2025 many times, also several times as …" at bounding box center [1015, 168] width 764 height 83
type textarea "Did judge at Regionals between 2010 and 2025 many times, also several times as …"
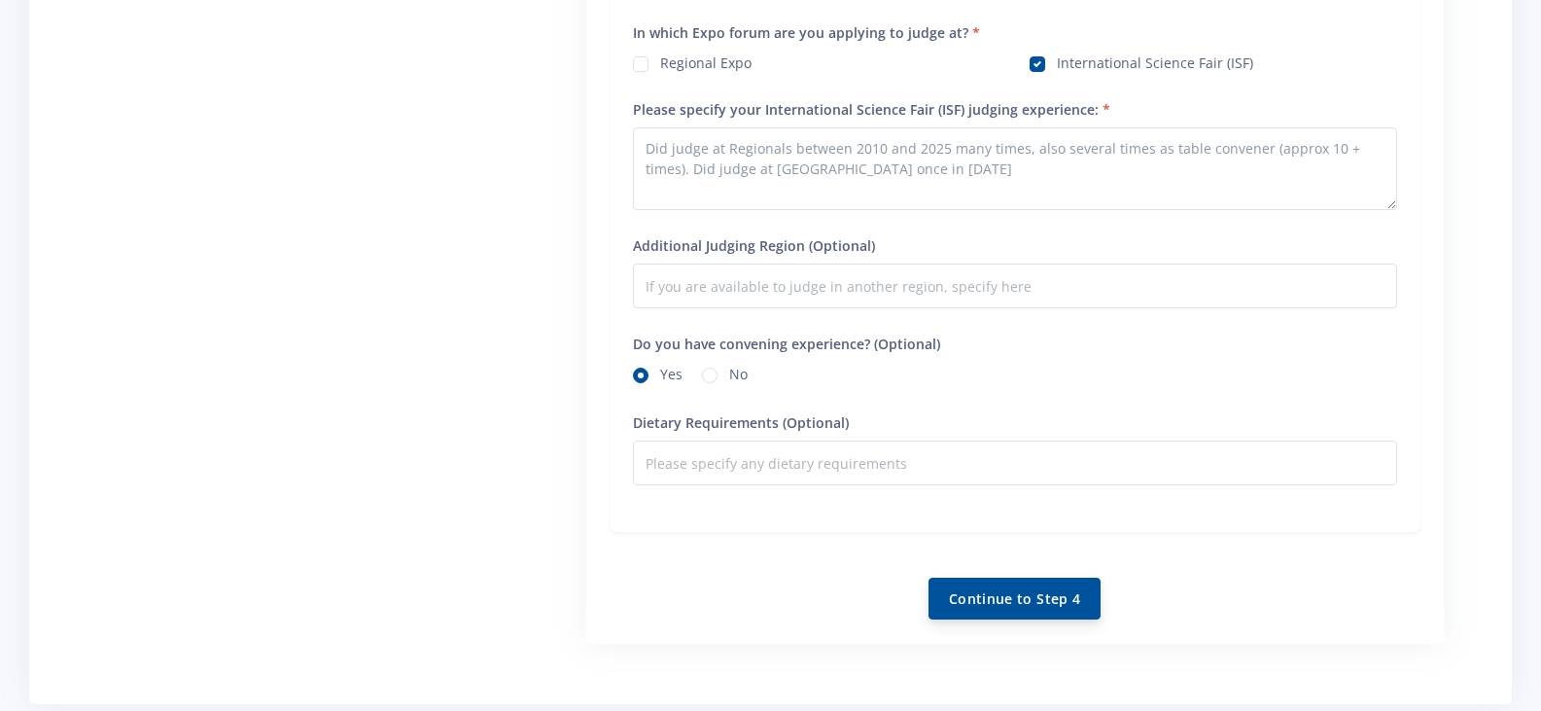
click at [1013, 602] on button "Continue to Step 4" at bounding box center [1015, 599] width 172 height 42
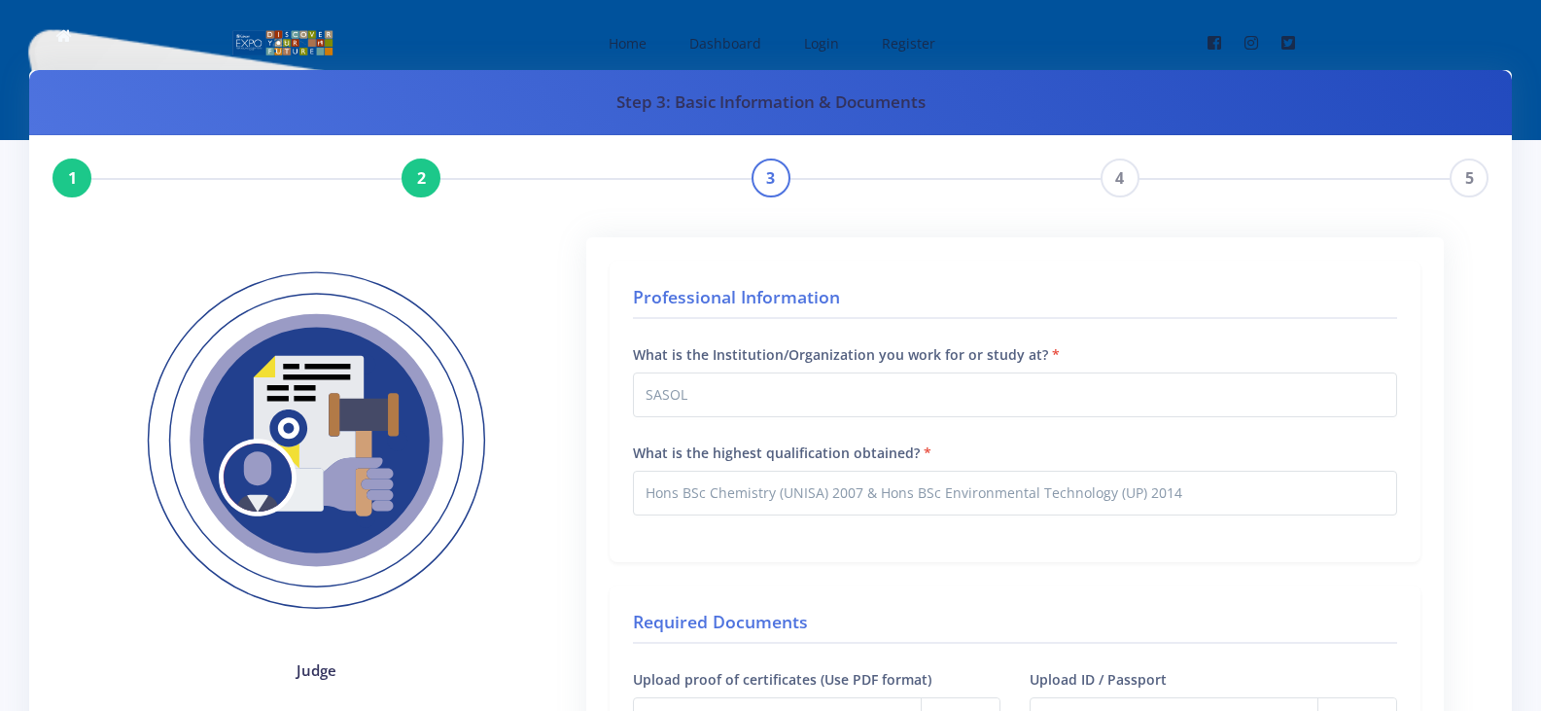
scroll to position [75, 0]
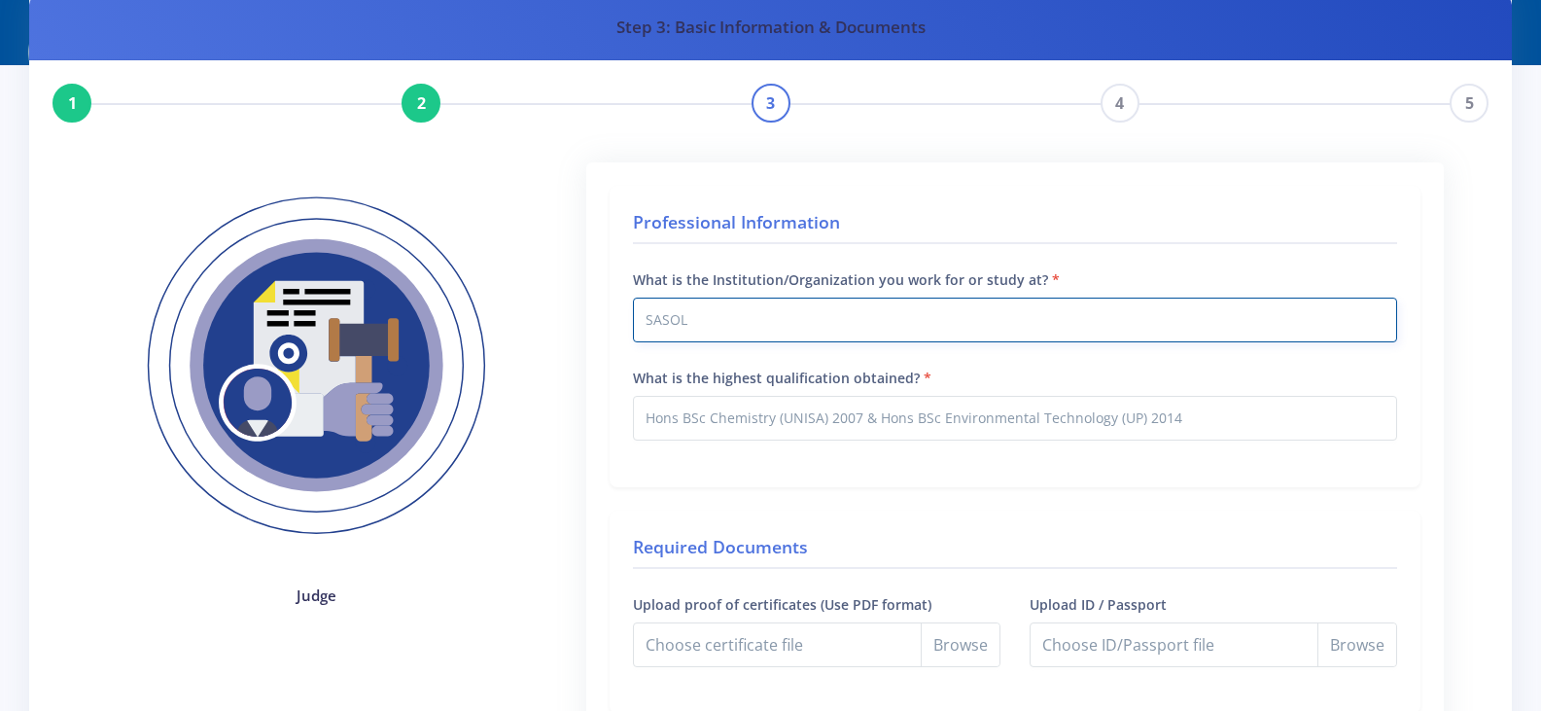
click at [692, 327] on input "SASOL" at bounding box center [1015, 320] width 764 height 45
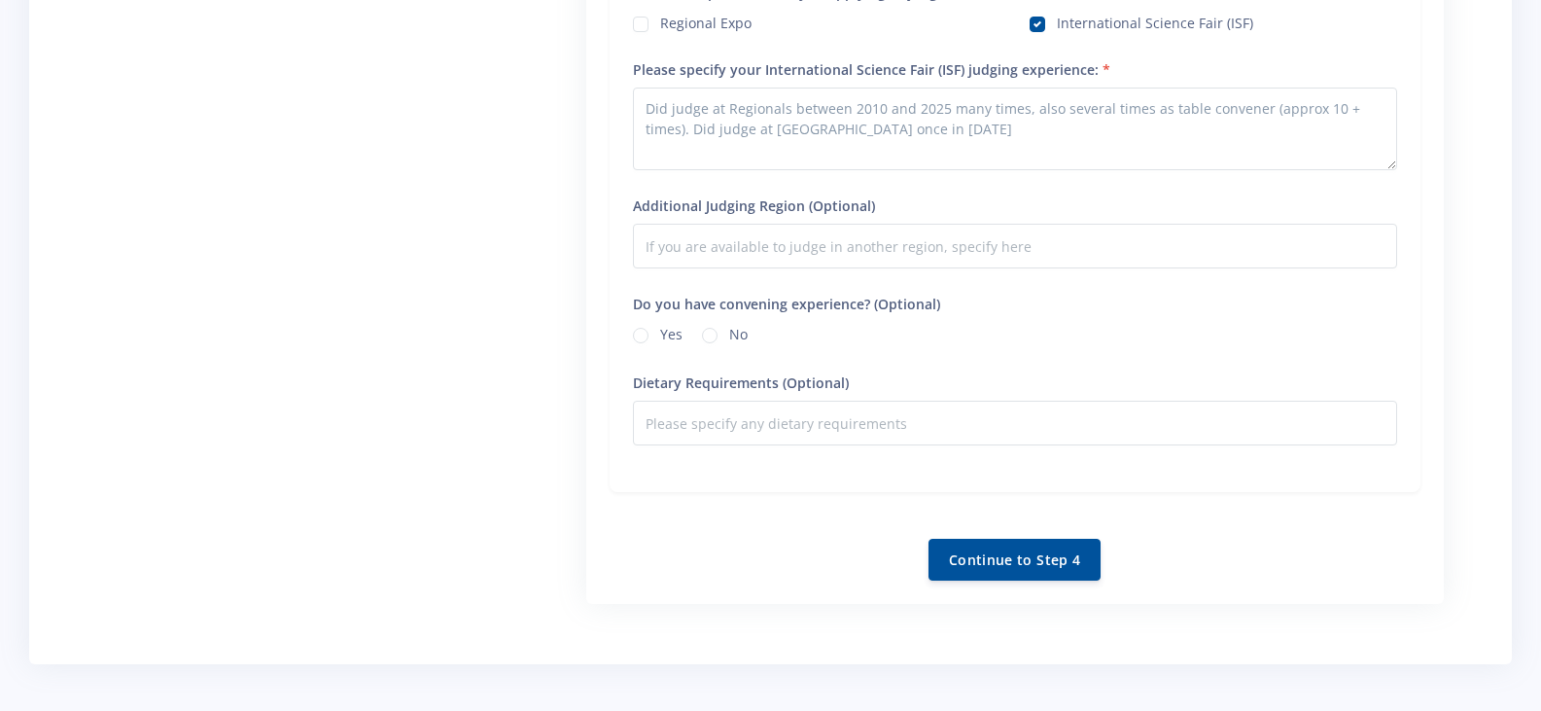
scroll to position [1785, 0]
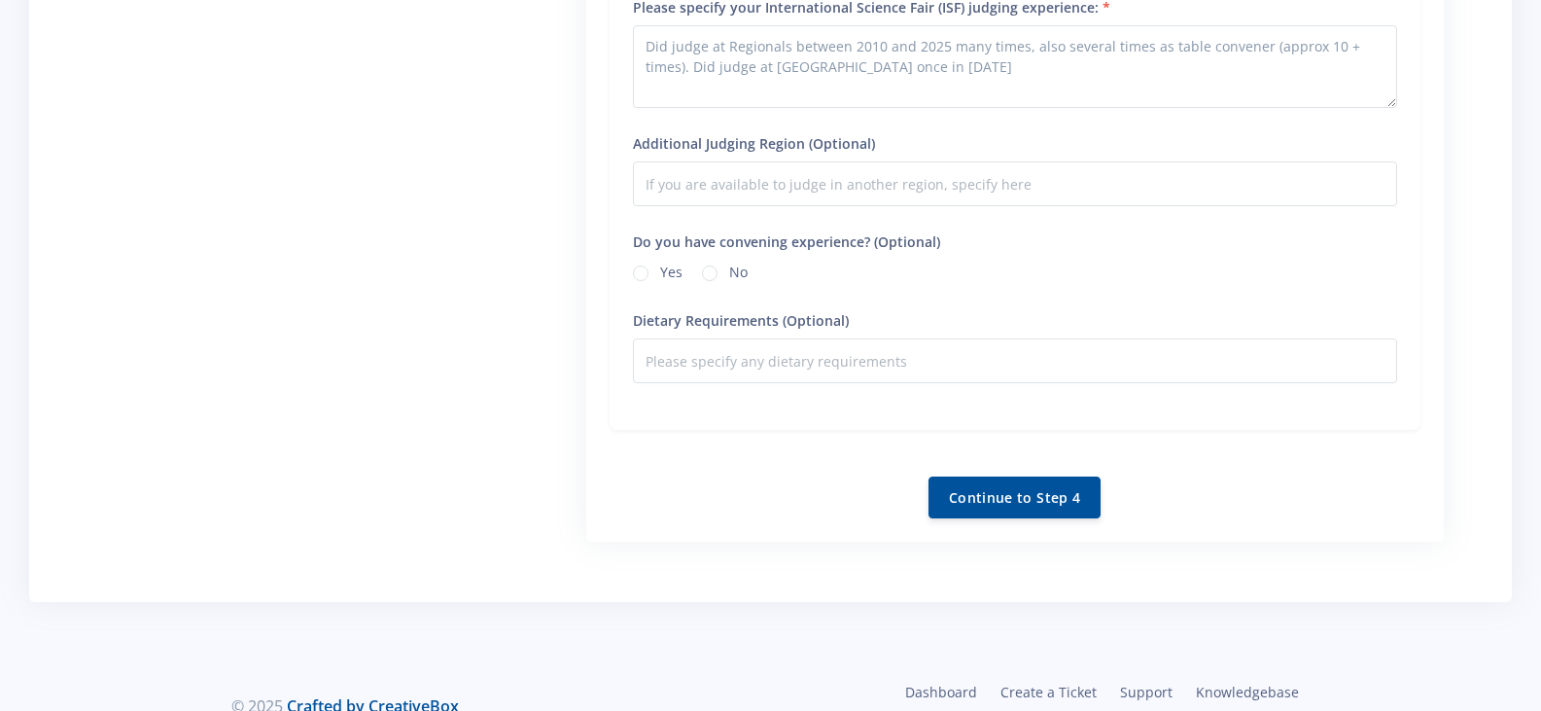
type input "SASOL (work); UNISA, UP, TUT - studies from 1996 to present"
click at [660, 273] on label "Yes" at bounding box center [671, 270] width 22 height 16
click at [660, 273] on input "Yes" at bounding box center [666, 268] width 13 height 13
radio input "true"
click at [1039, 499] on button "Continue to Step 4" at bounding box center [1015, 496] width 172 height 42
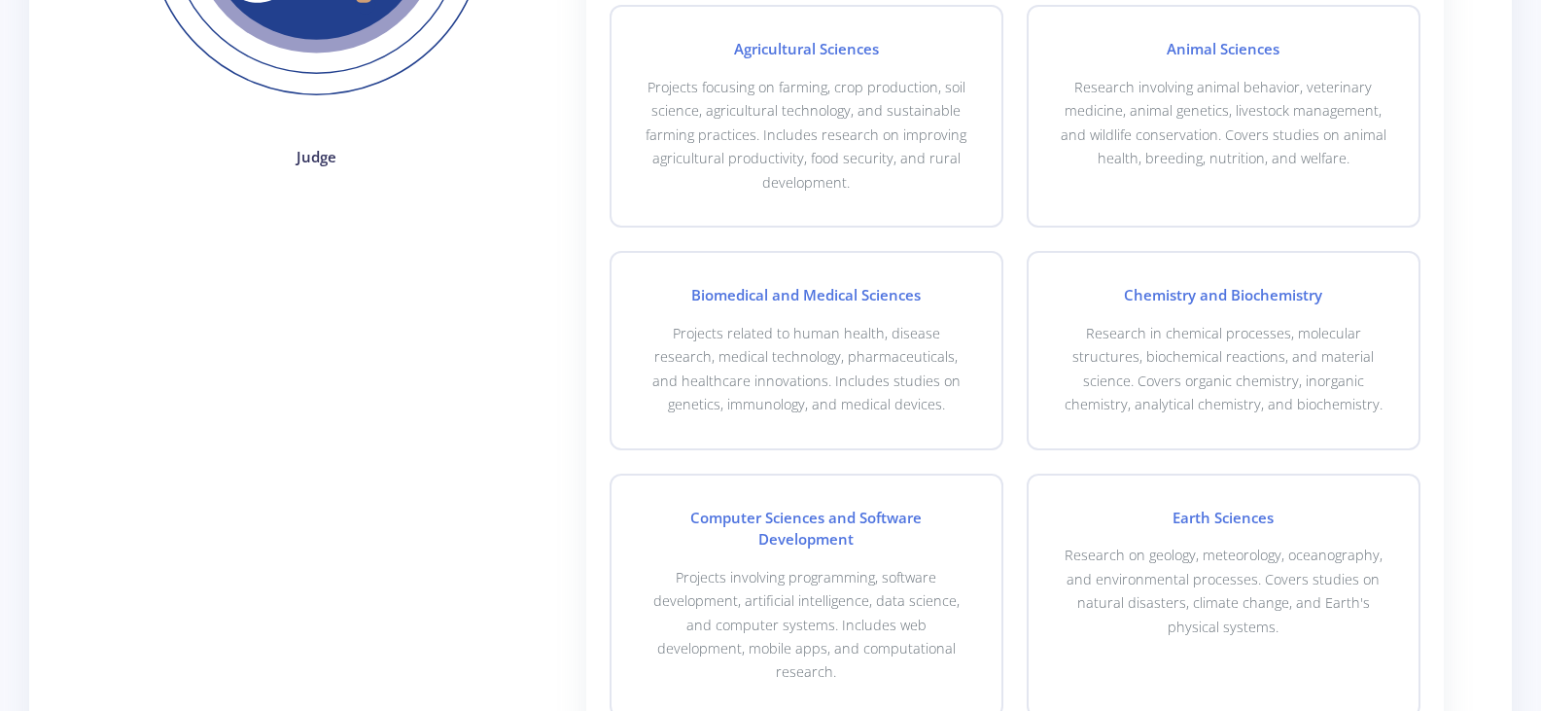
scroll to position [615, 0]
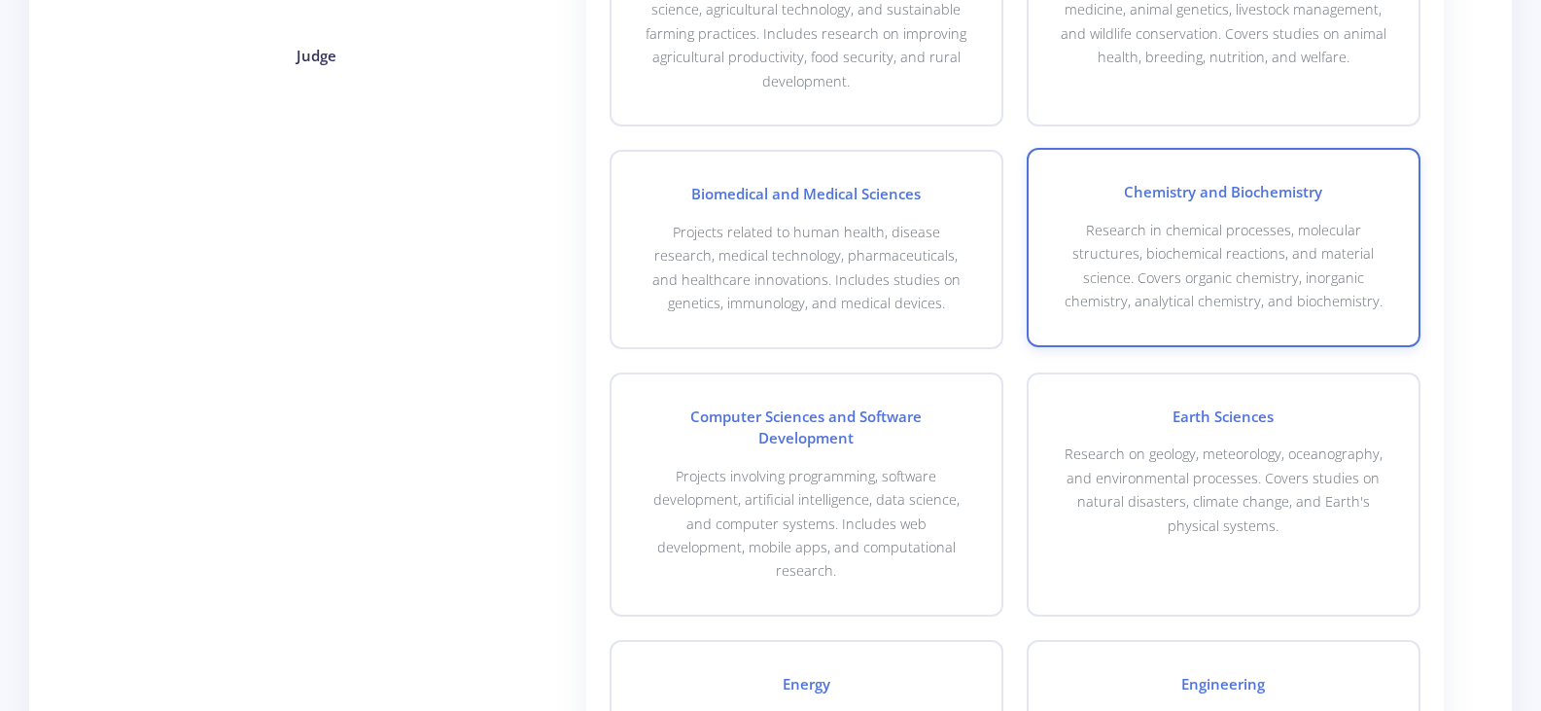
click at [1168, 257] on p "Research in chemical processes, molecular structures, biochemical reactions, an…" at bounding box center [1224, 266] width 328 height 95
checkbox input "true"
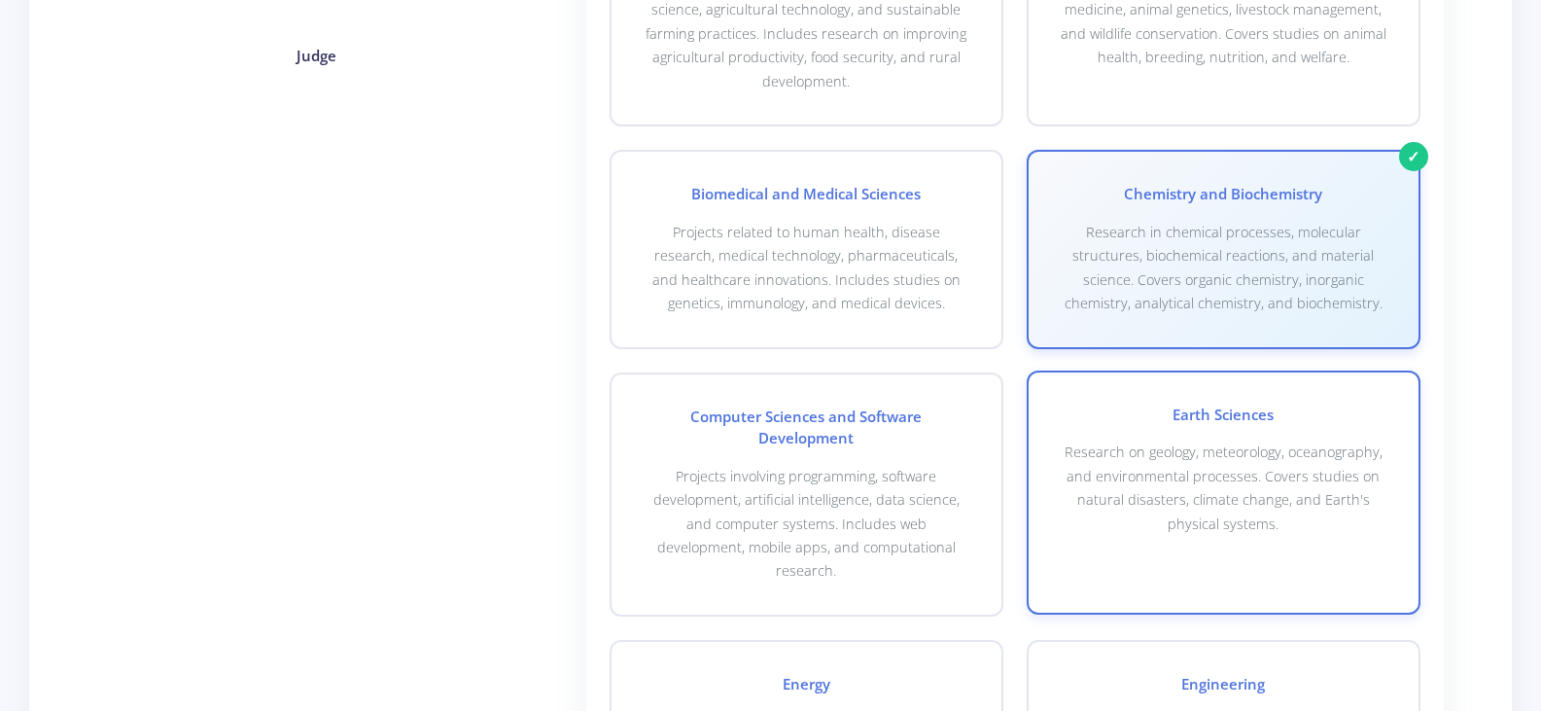
click at [1304, 492] on p "Research on geology, meteorology, oceanography, and environmental processes. Co…" at bounding box center [1224, 487] width 328 height 95
checkbox input "true"
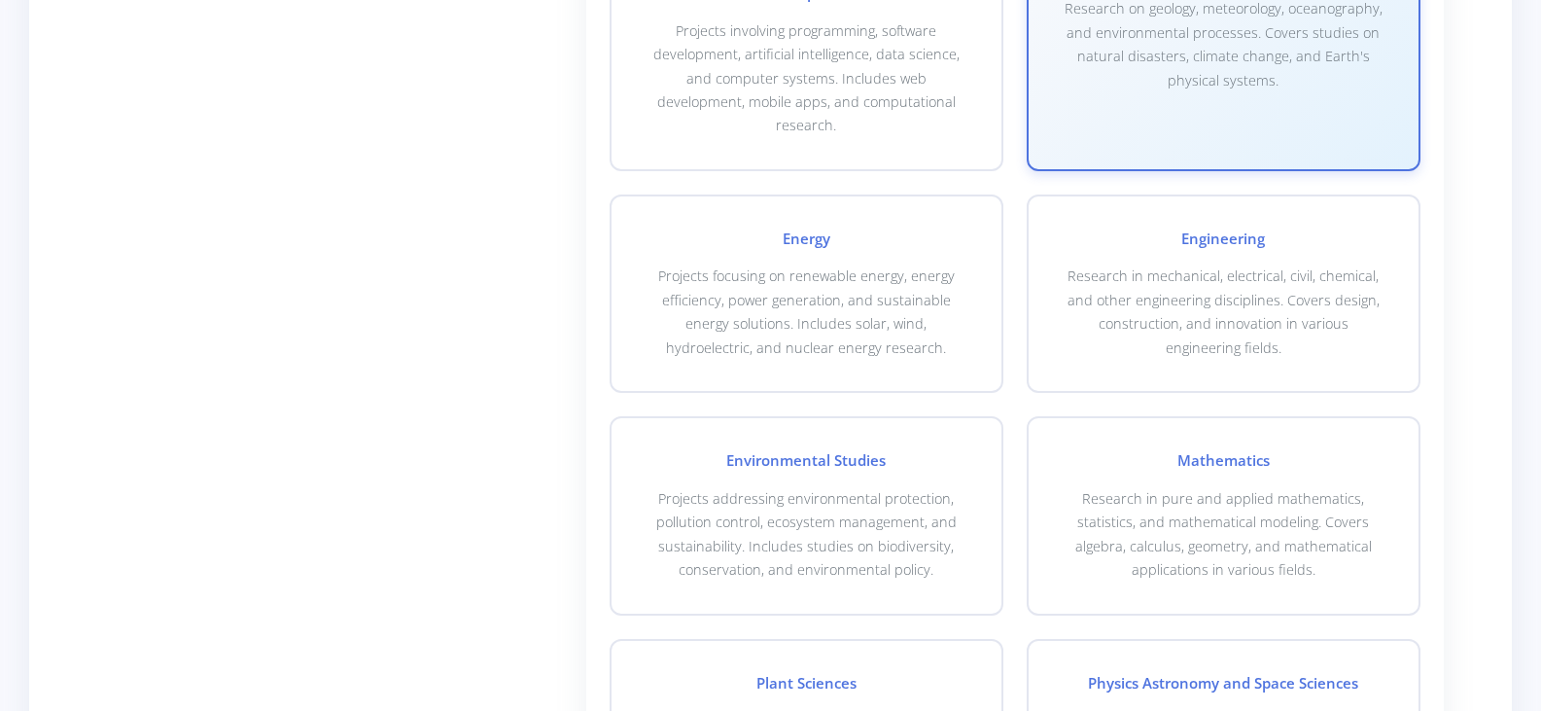
scroll to position [1084, 0]
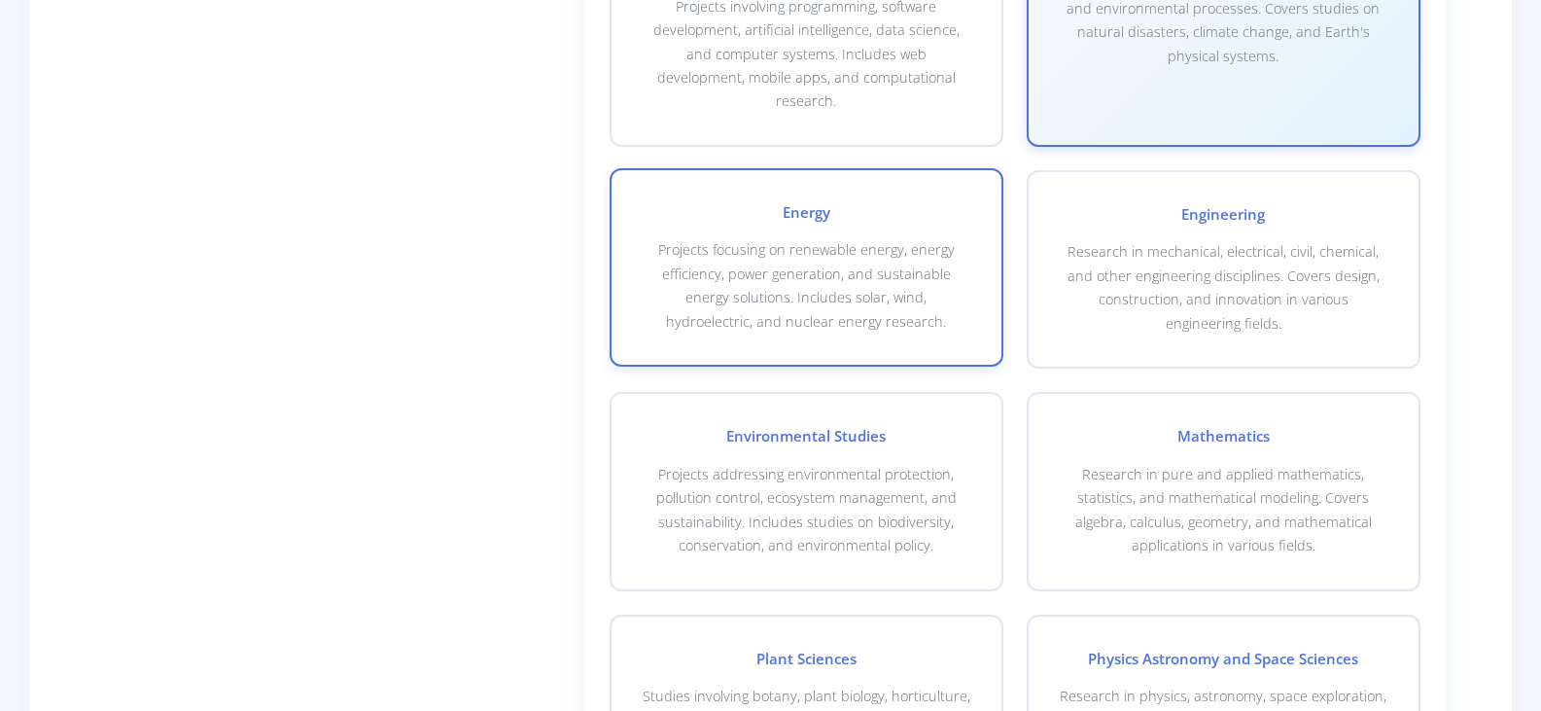
click at [785, 238] on p "Projects focusing on renewable energy, energy efficiency, power generation, and…" at bounding box center [807, 285] width 328 height 95
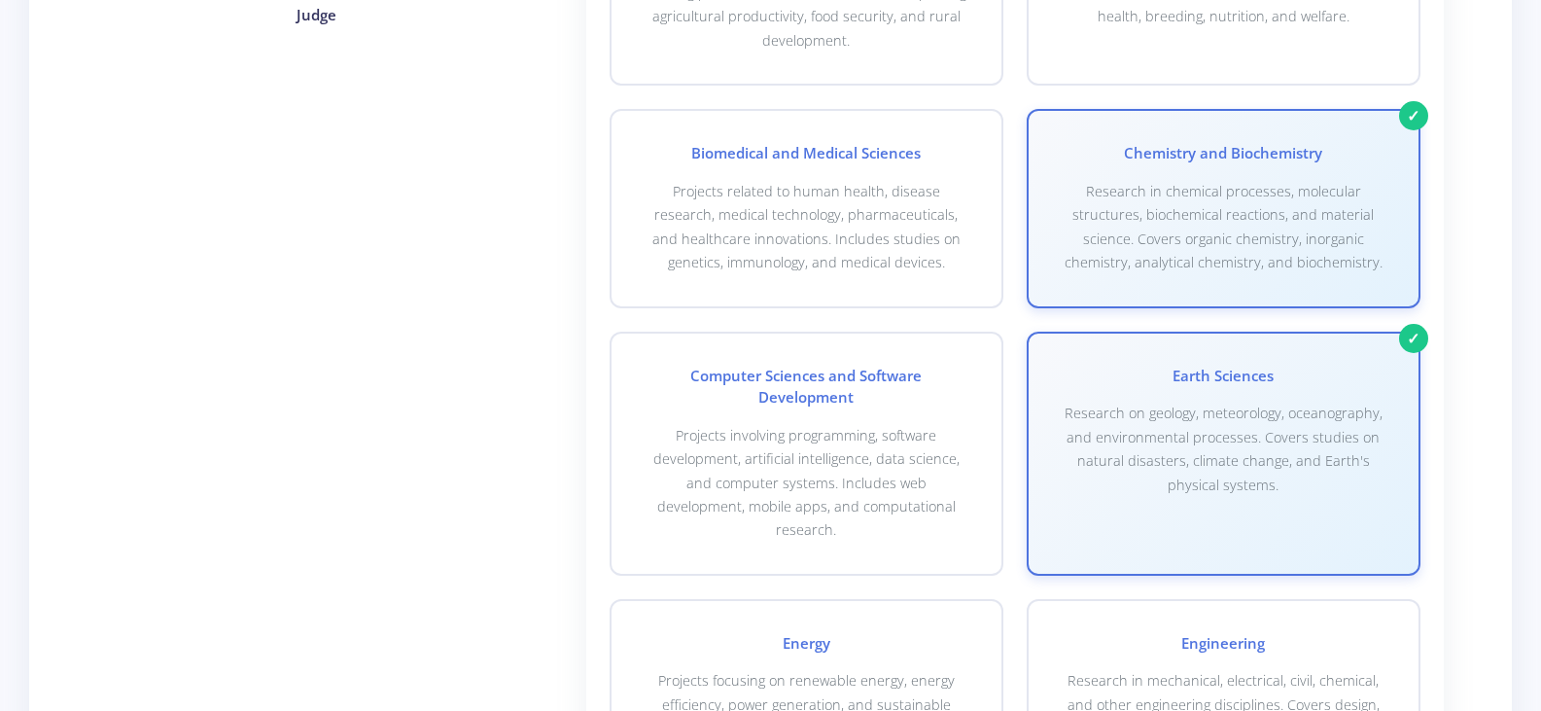
scroll to position [651, 0]
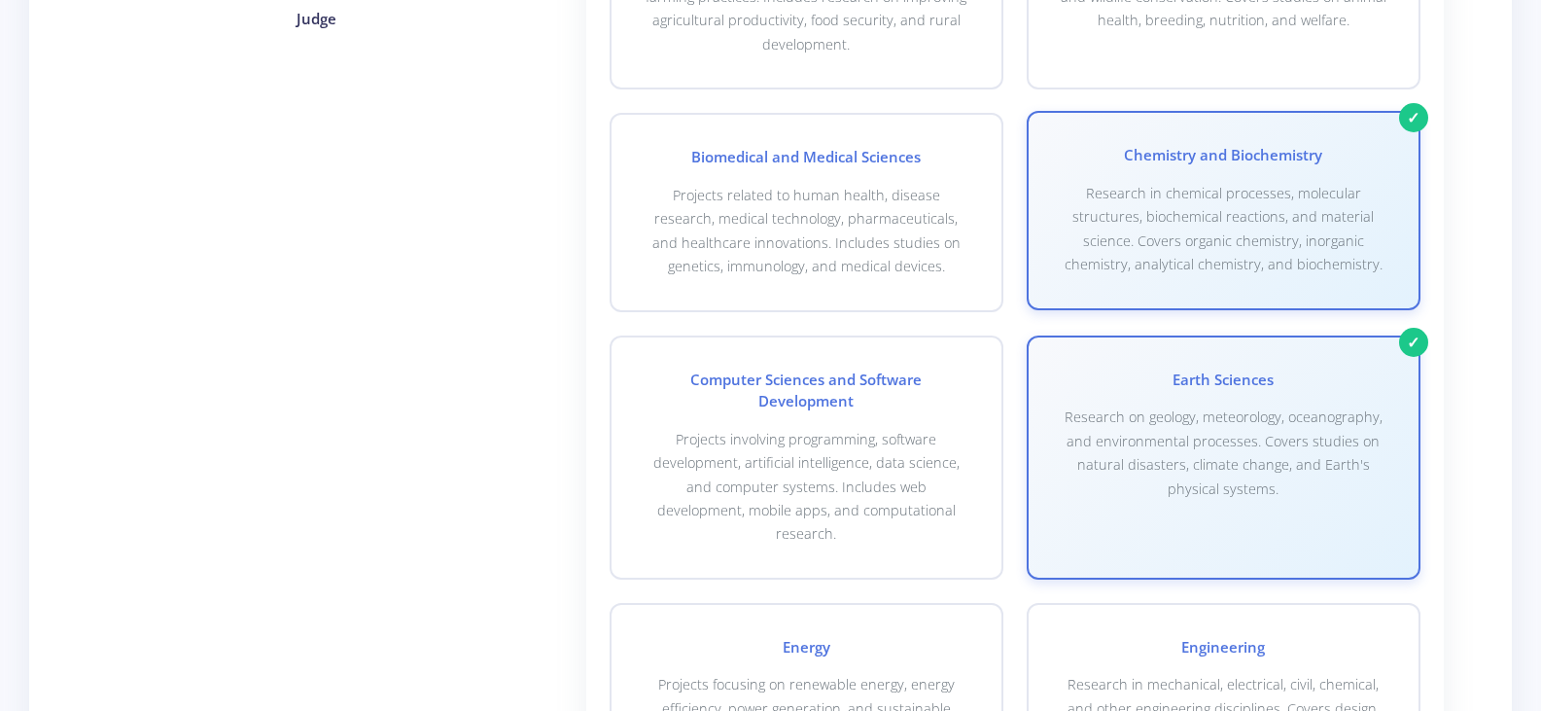
click at [1272, 229] on p "Research in chemical processes, molecular structures, biochemical reactions, an…" at bounding box center [1224, 229] width 328 height 95
checkbox input "false"
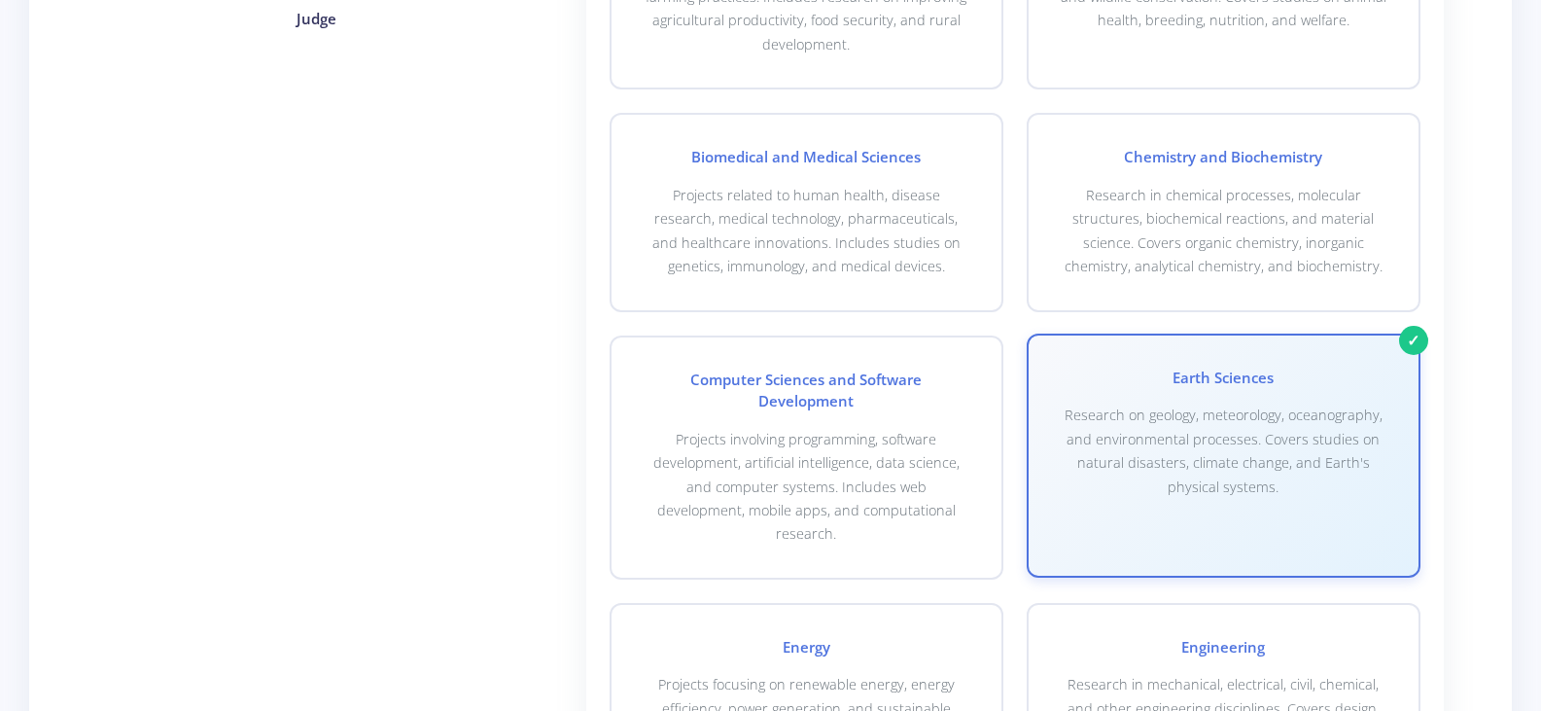
click at [1266, 419] on p "Research on geology, meteorology, oceanography, and environmental processes. Co…" at bounding box center [1224, 451] width 328 height 95
checkbox input "false"
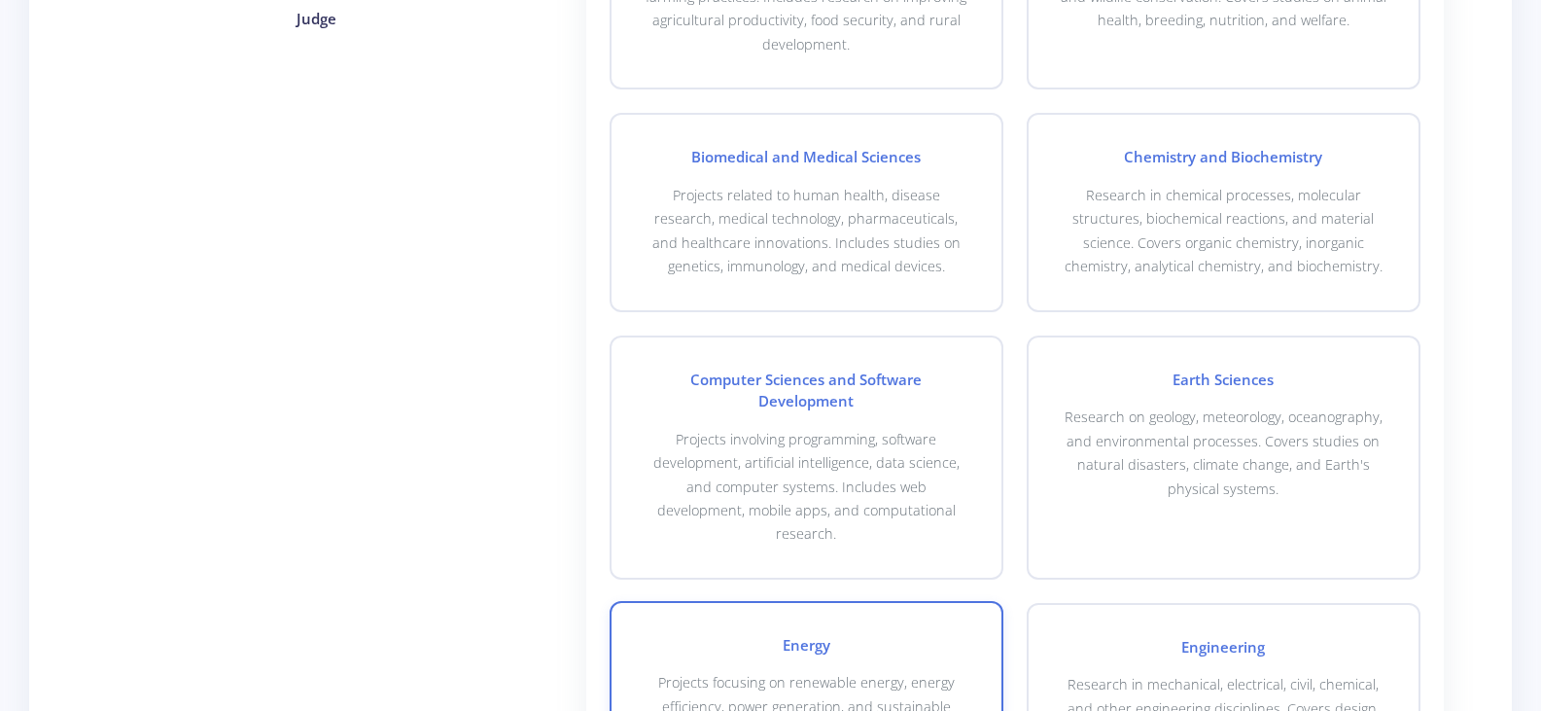
click at [776, 671] on p "Projects focusing on renewable energy, energy efficiency, power generation, and…" at bounding box center [807, 718] width 328 height 95
checkbox input "true"
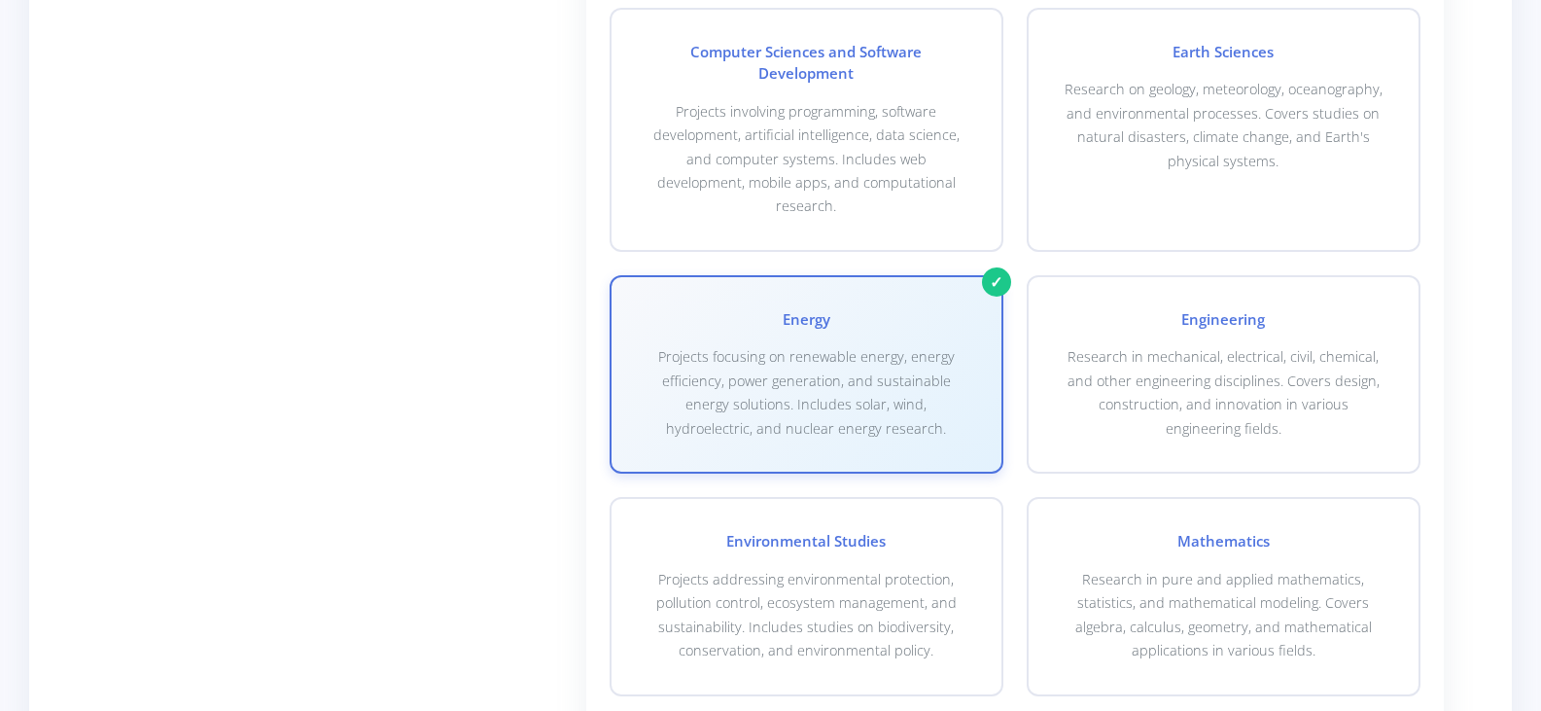
scroll to position [1064, 0]
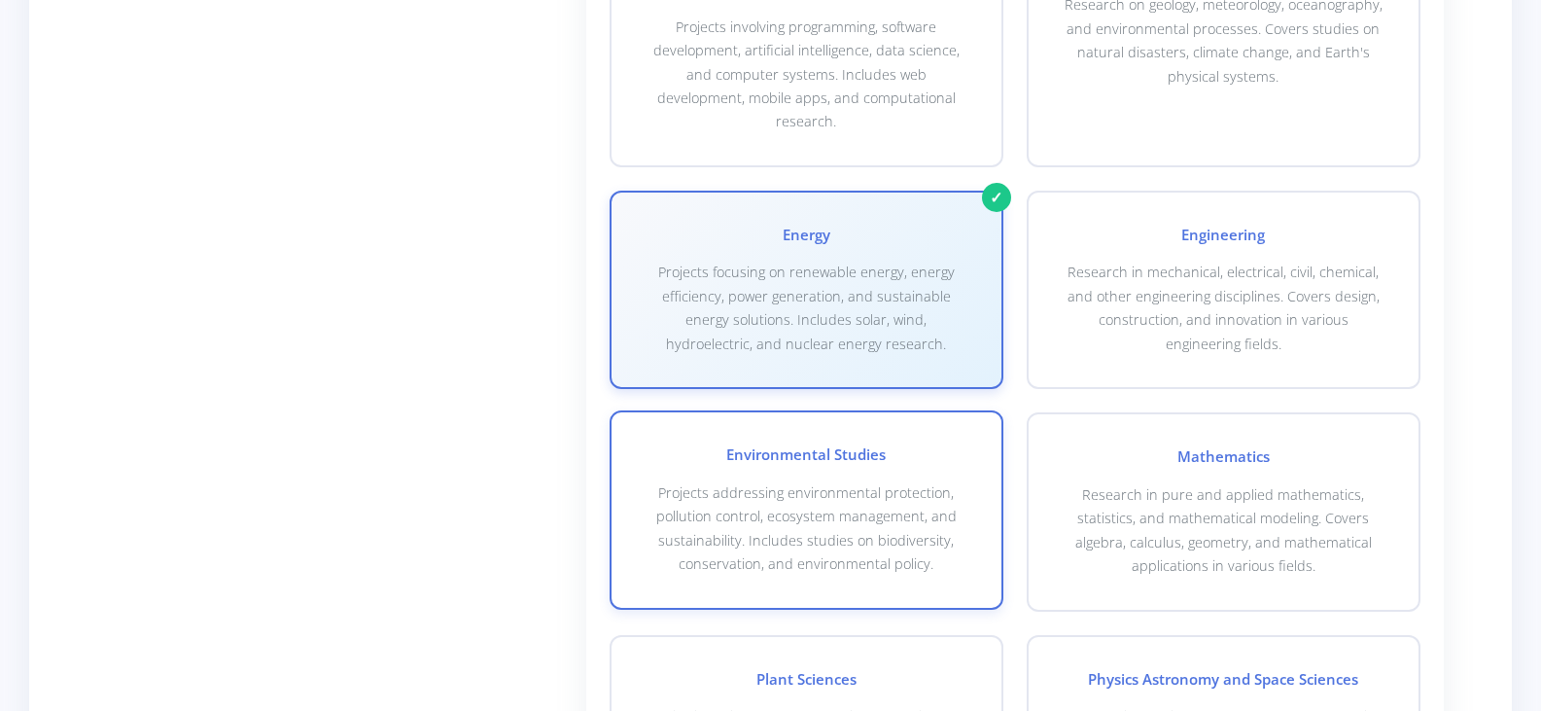
click at [703, 448] on div "Environmental Studies Projects addressing environmental protection, pollution c…" at bounding box center [807, 509] width 394 height 198
checkbox input "true"
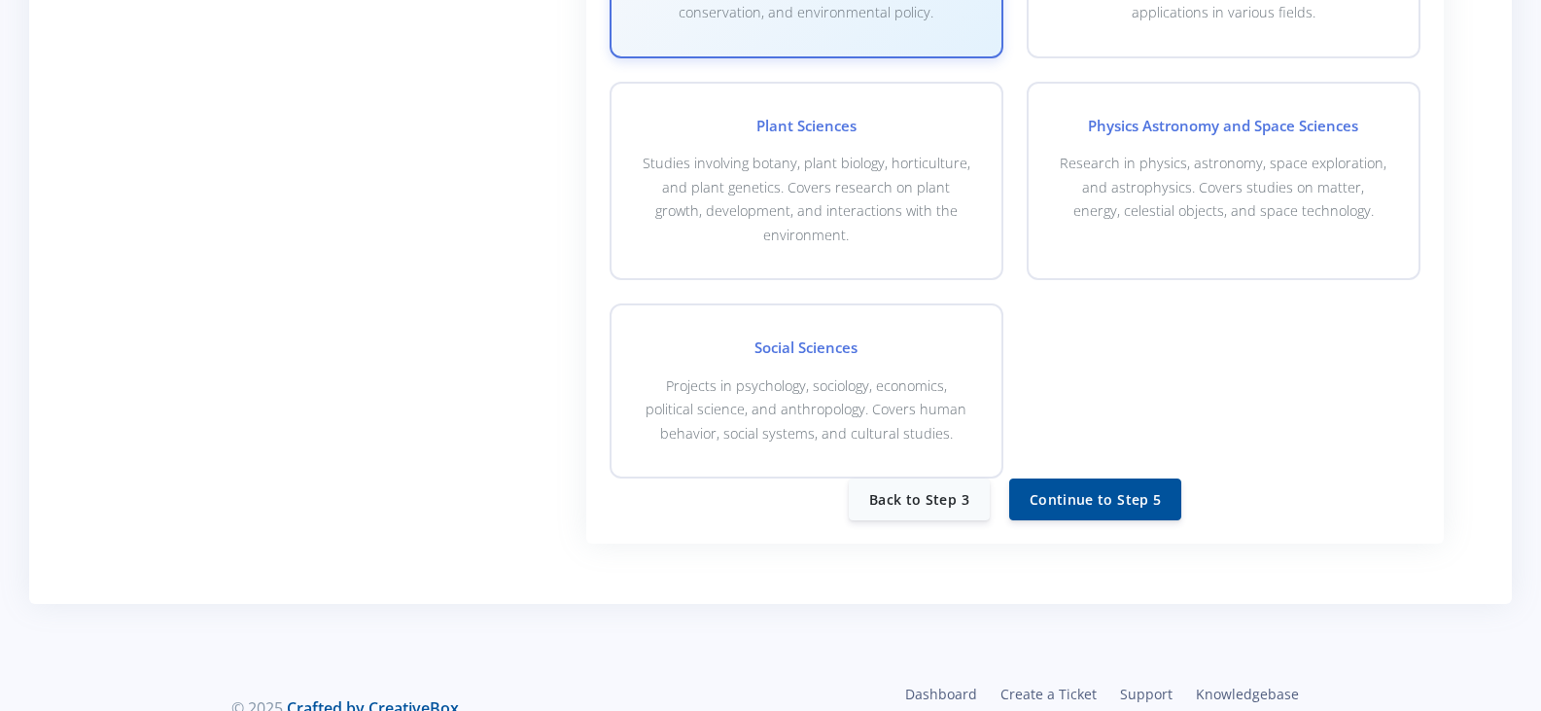
scroll to position [1637, 0]
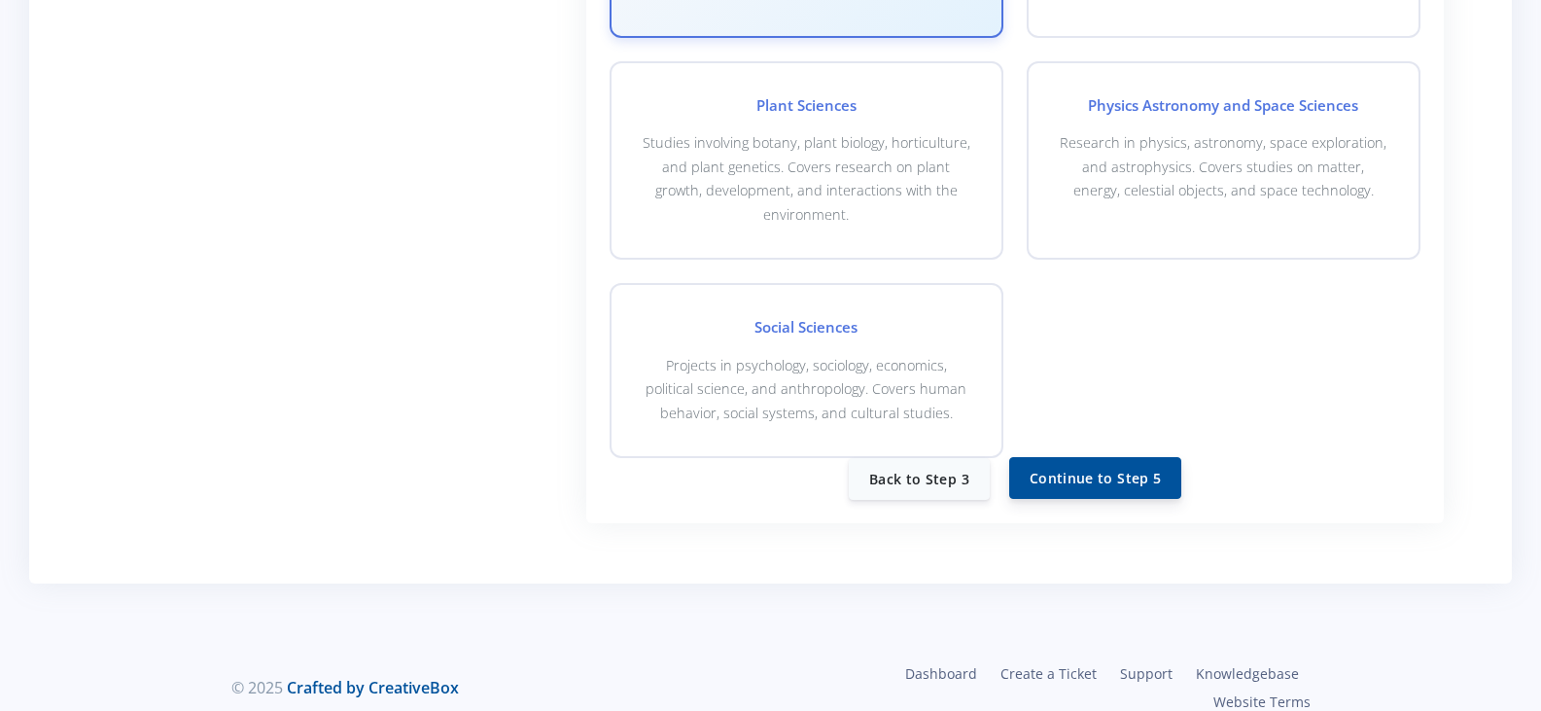
click at [1115, 458] on button "Continue to Step 5" at bounding box center [1095, 478] width 172 height 42
click at [1147, 457] on button "Continue to Step 5" at bounding box center [1095, 478] width 172 height 42
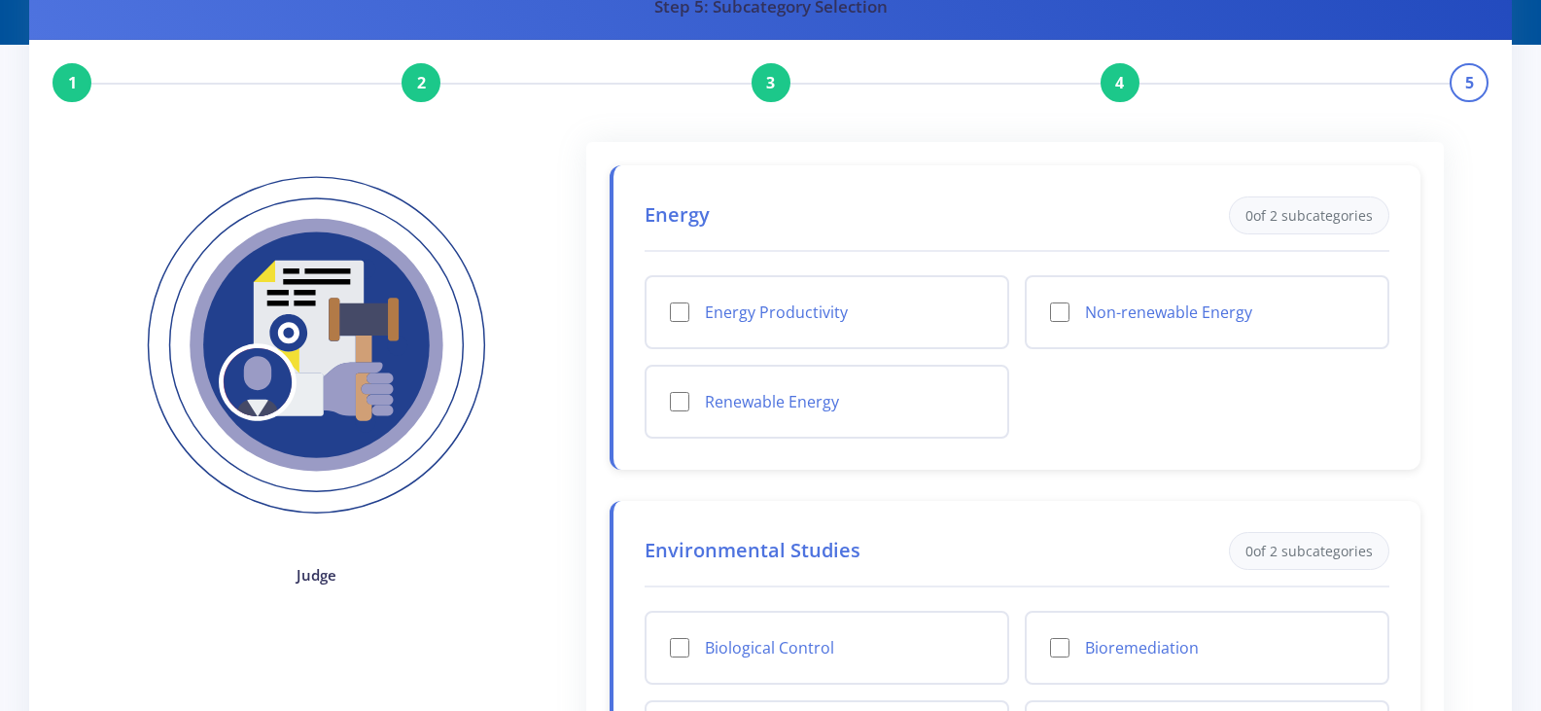
scroll to position [101, 0]
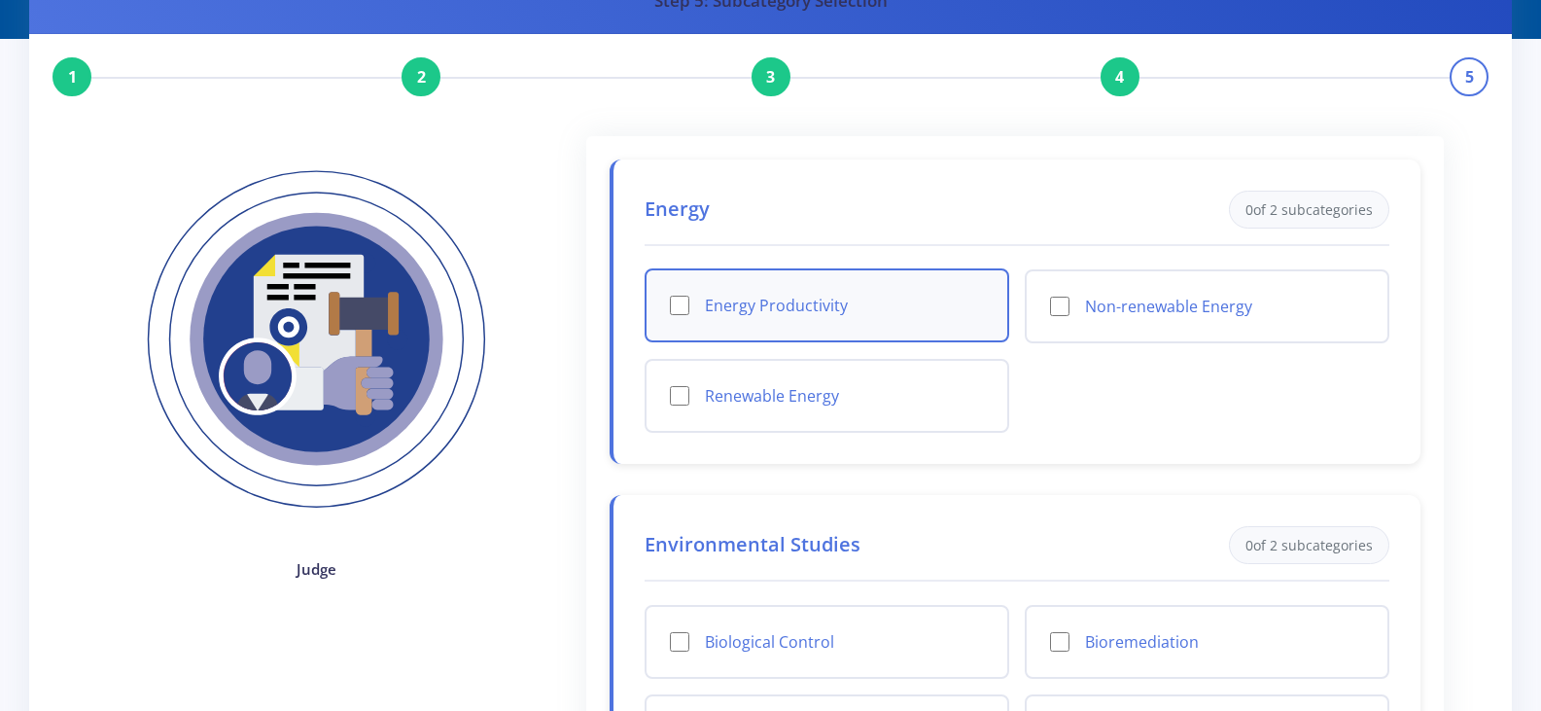
click at [677, 305] on input "Energy Productivity" at bounding box center [679, 305] width 19 height 19
checkbox input "true"
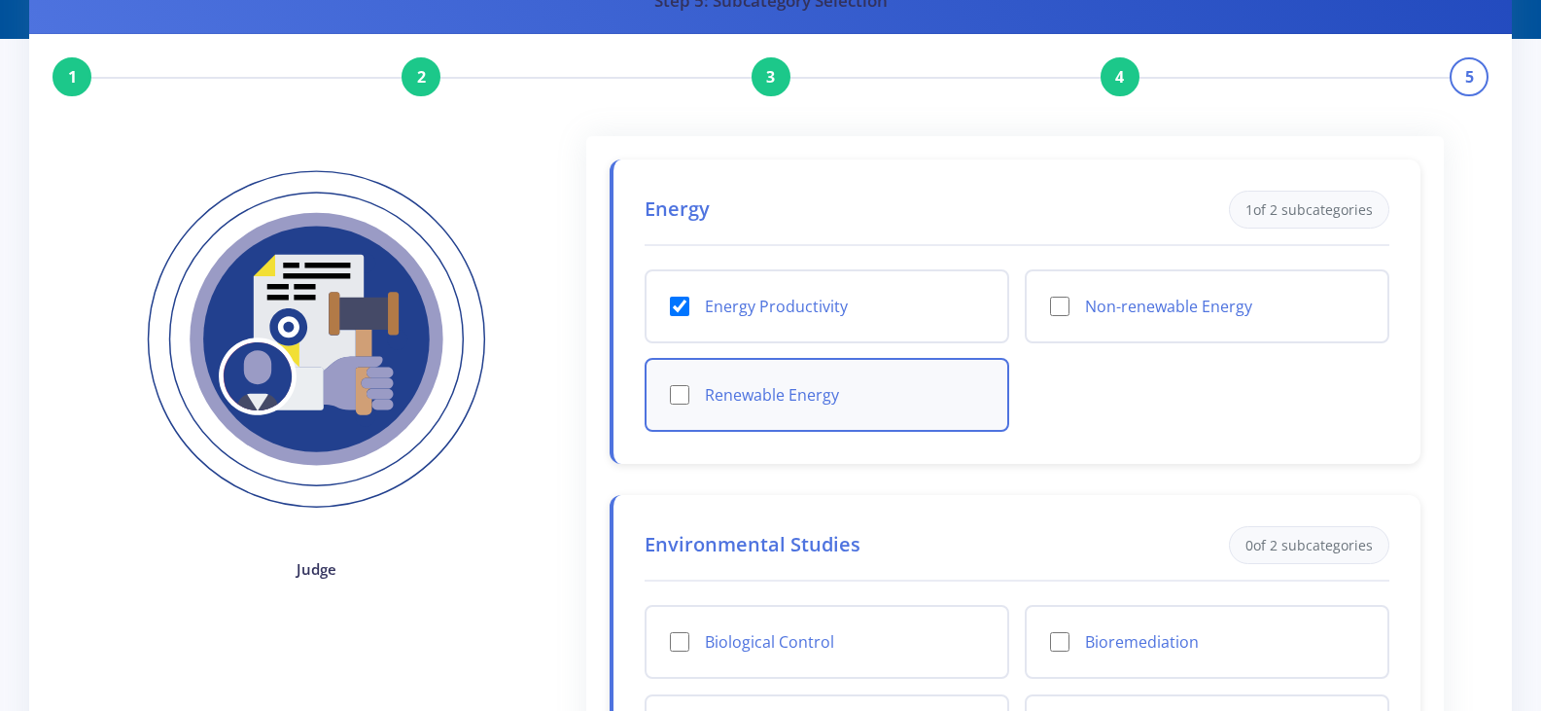
click at [677, 395] on input "Renewable Energy" at bounding box center [679, 394] width 19 height 19
checkbox input "true"
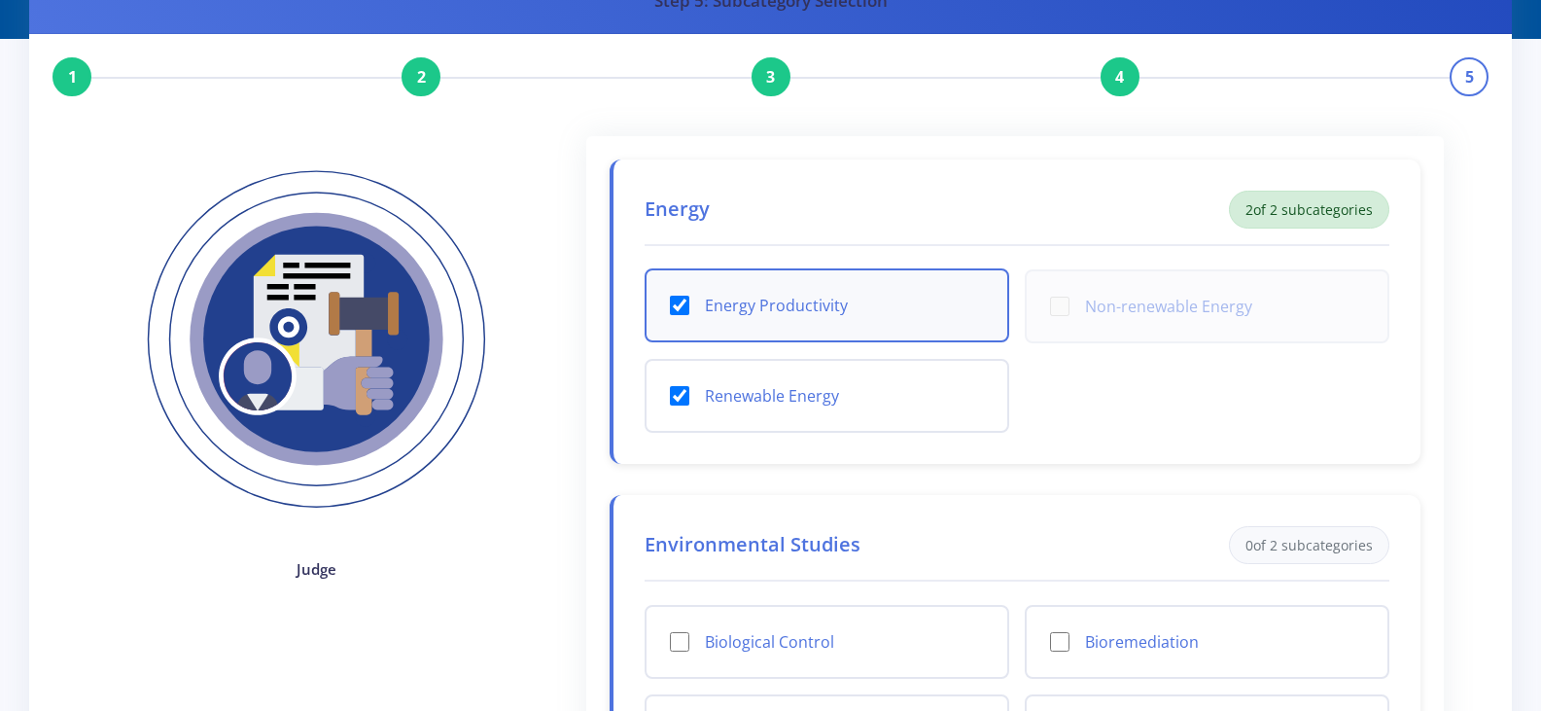
click at [677, 302] on input "Energy Productivity" at bounding box center [679, 305] width 19 height 19
checkbox input "false"
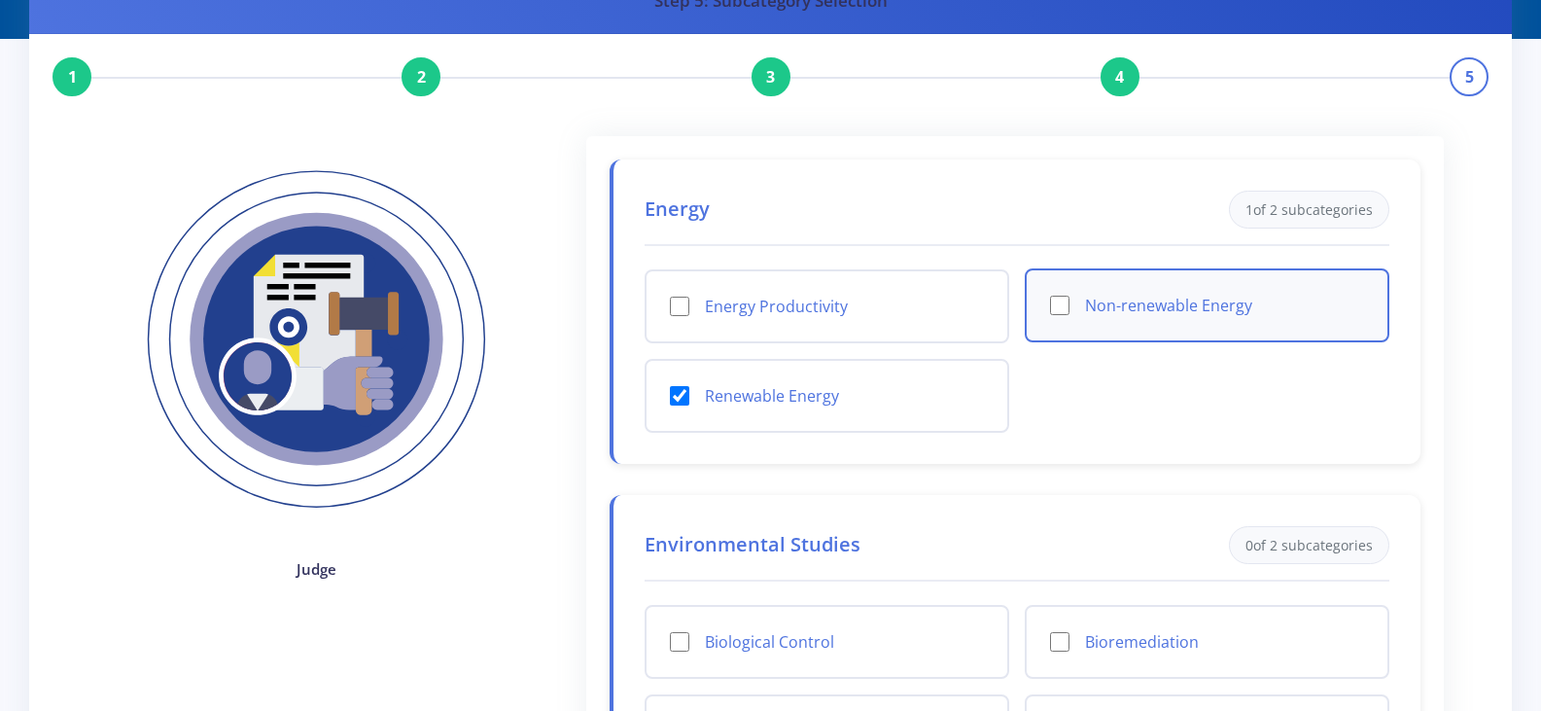
click at [1059, 306] on input "Non-renewable Energy" at bounding box center [1059, 305] width 19 height 19
checkbox input "true"
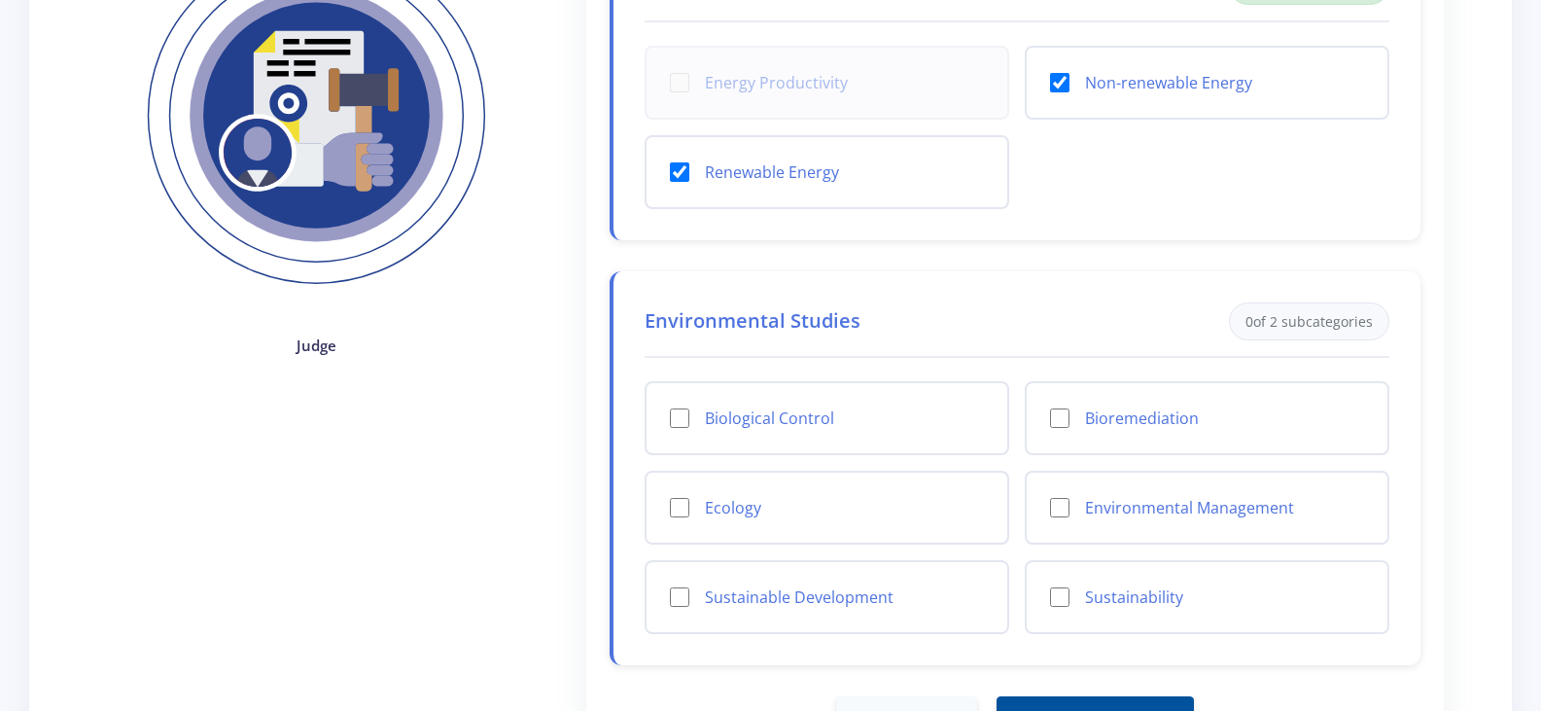
scroll to position [327, 0]
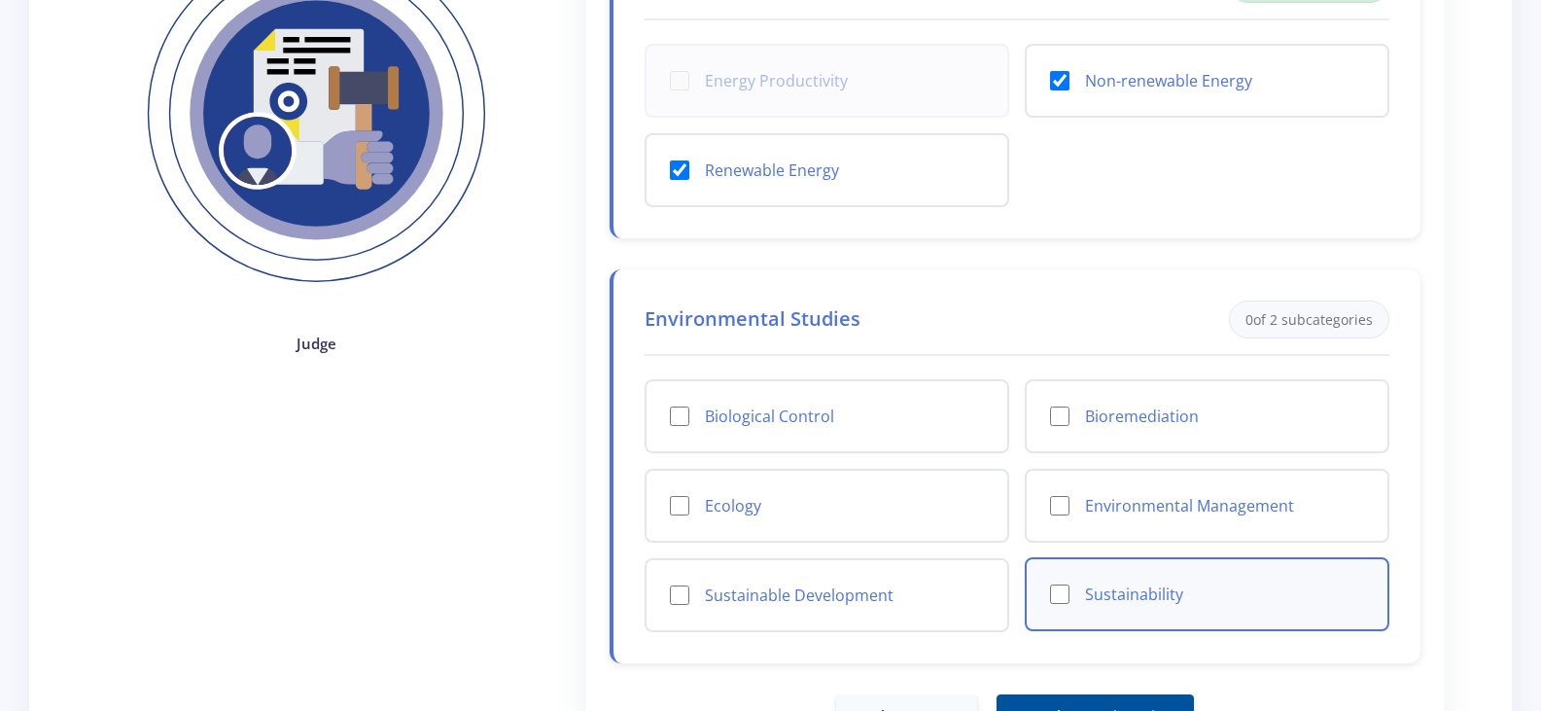
click at [1064, 595] on input "Sustainability" at bounding box center [1059, 593] width 19 height 19
checkbox input "true"
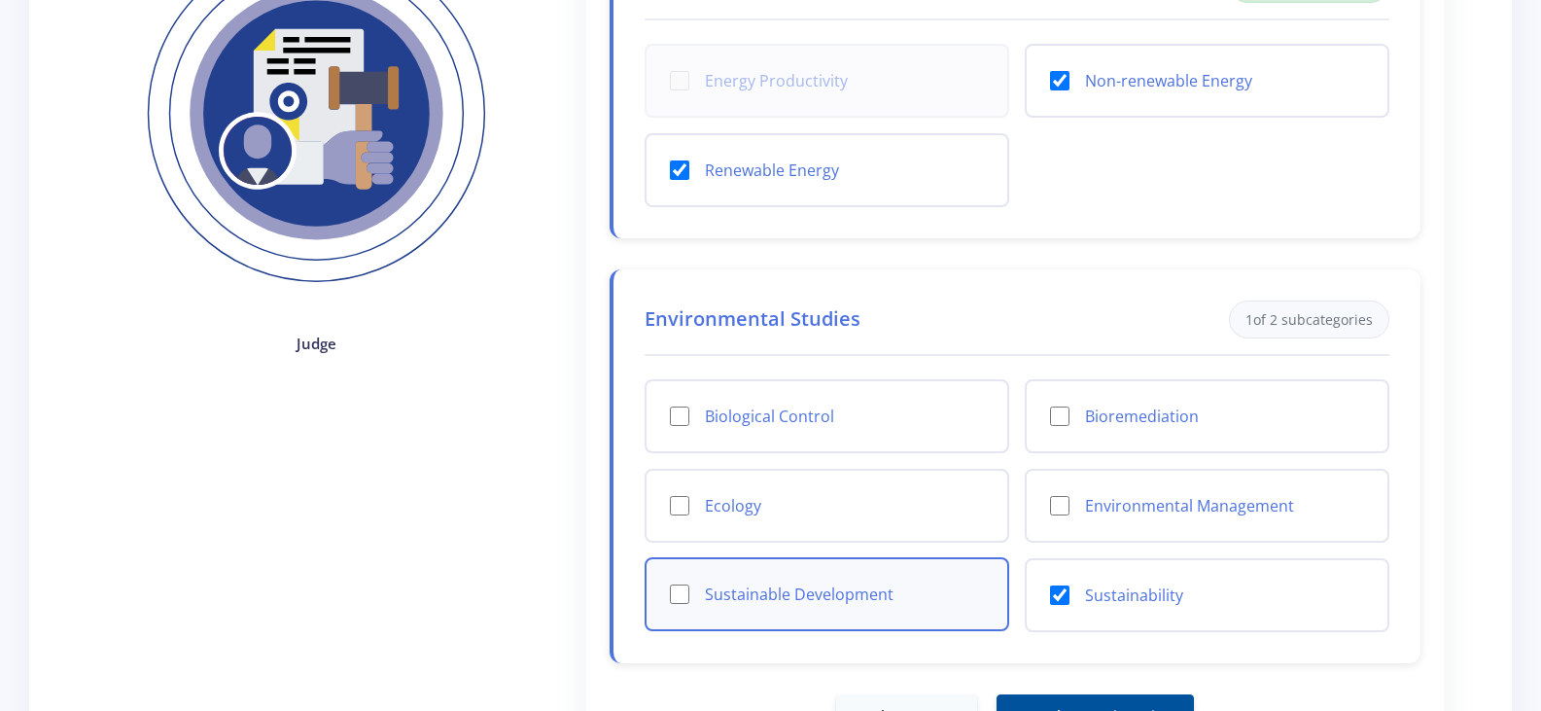
click at [680, 594] on input "Sustainable Development" at bounding box center [679, 593] width 19 height 19
click at [674, 591] on input "Sustainable Development" at bounding box center [679, 593] width 19 height 19
checkbox input "false"
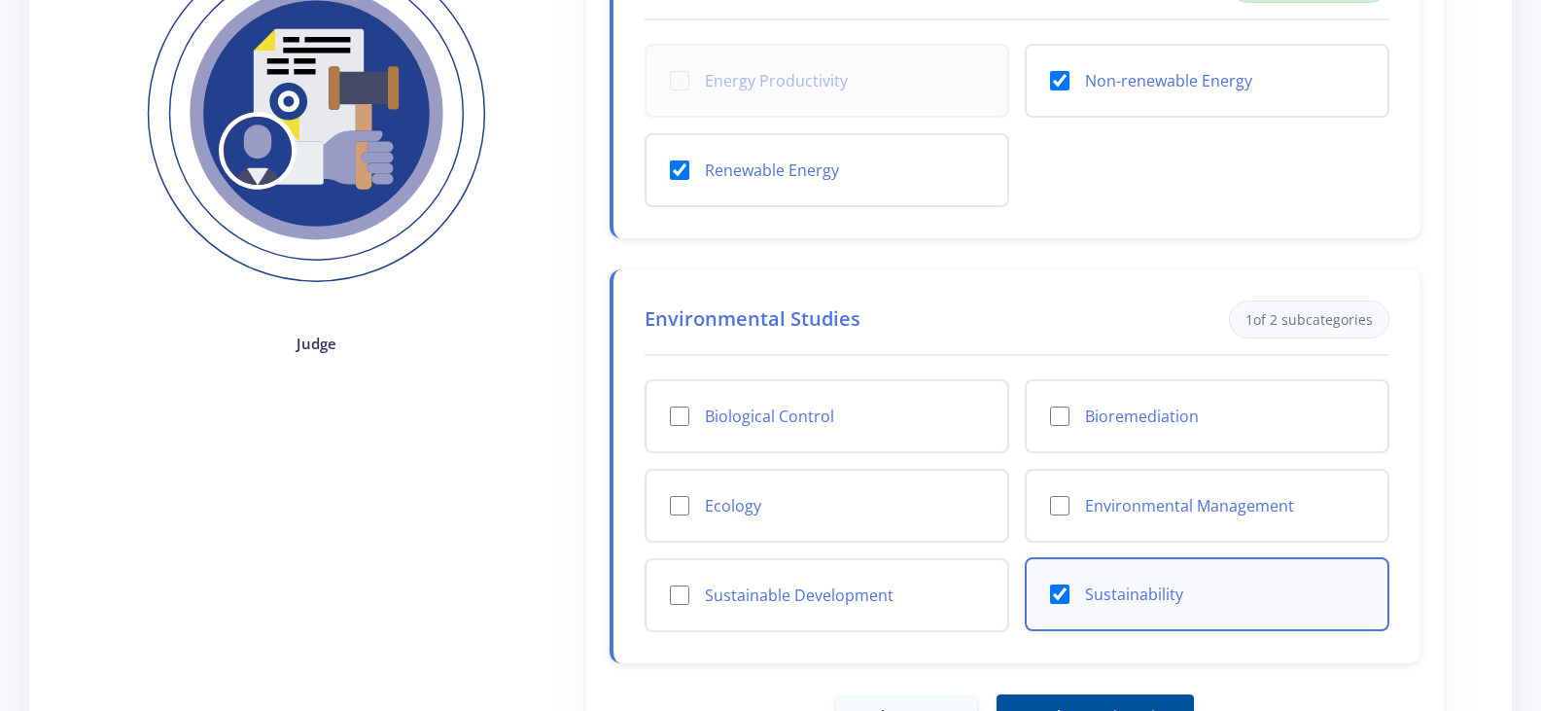
click at [1062, 592] on input "Sustainability" at bounding box center [1059, 593] width 19 height 19
checkbox input "false"
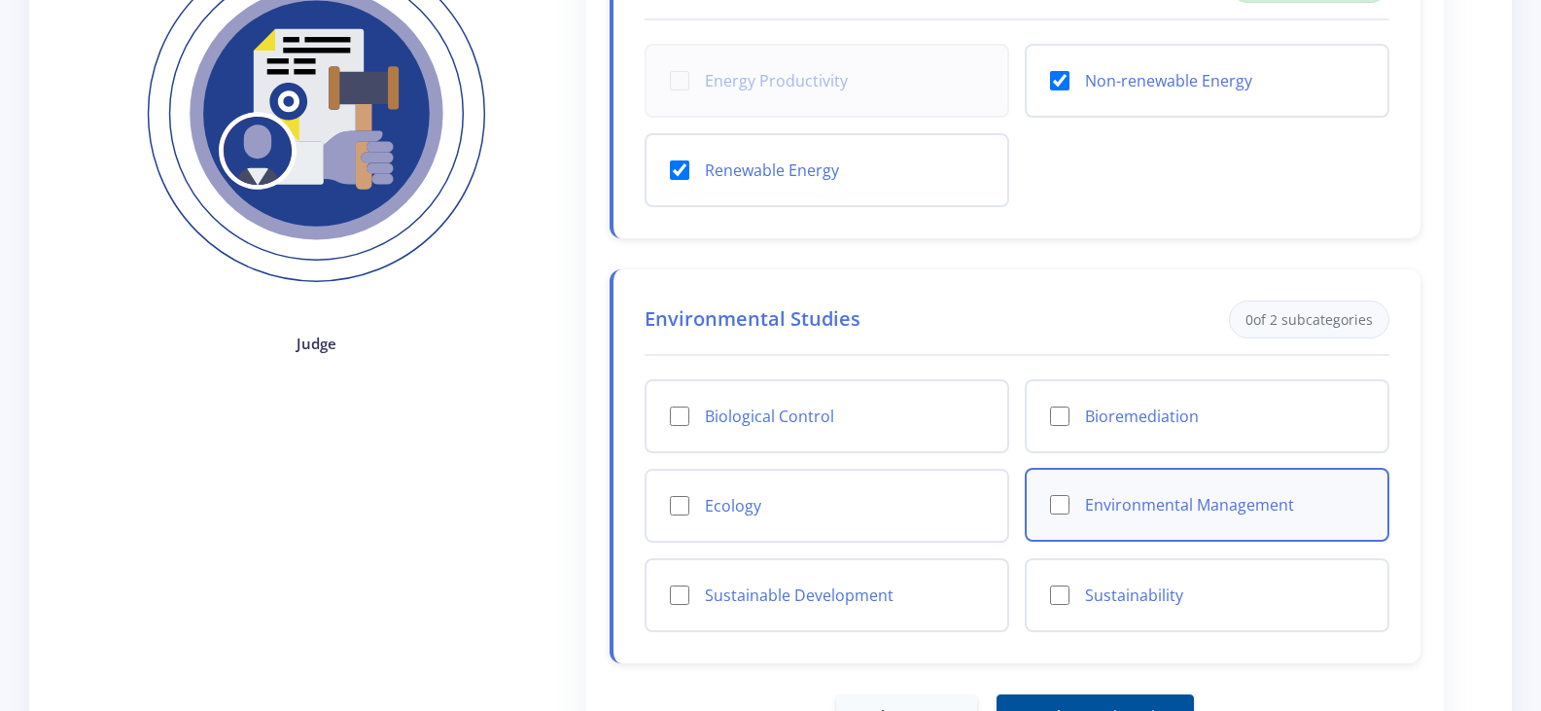
click at [1053, 504] on input "Environmental Management" at bounding box center [1059, 504] width 19 height 19
checkbox input "true"
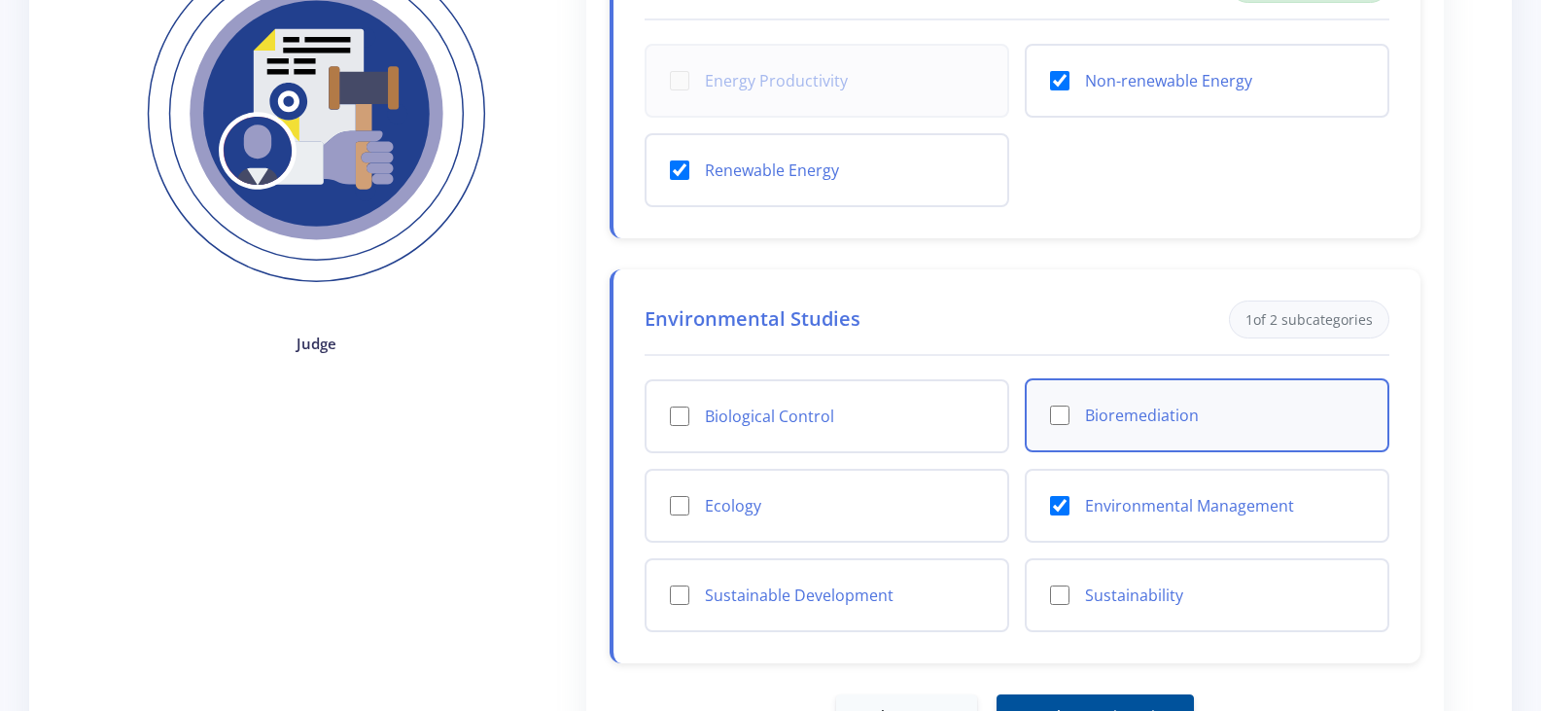
click at [1060, 417] on input "Bioremediation" at bounding box center [1059, 414] width 19 height 19
checkbox input "true"
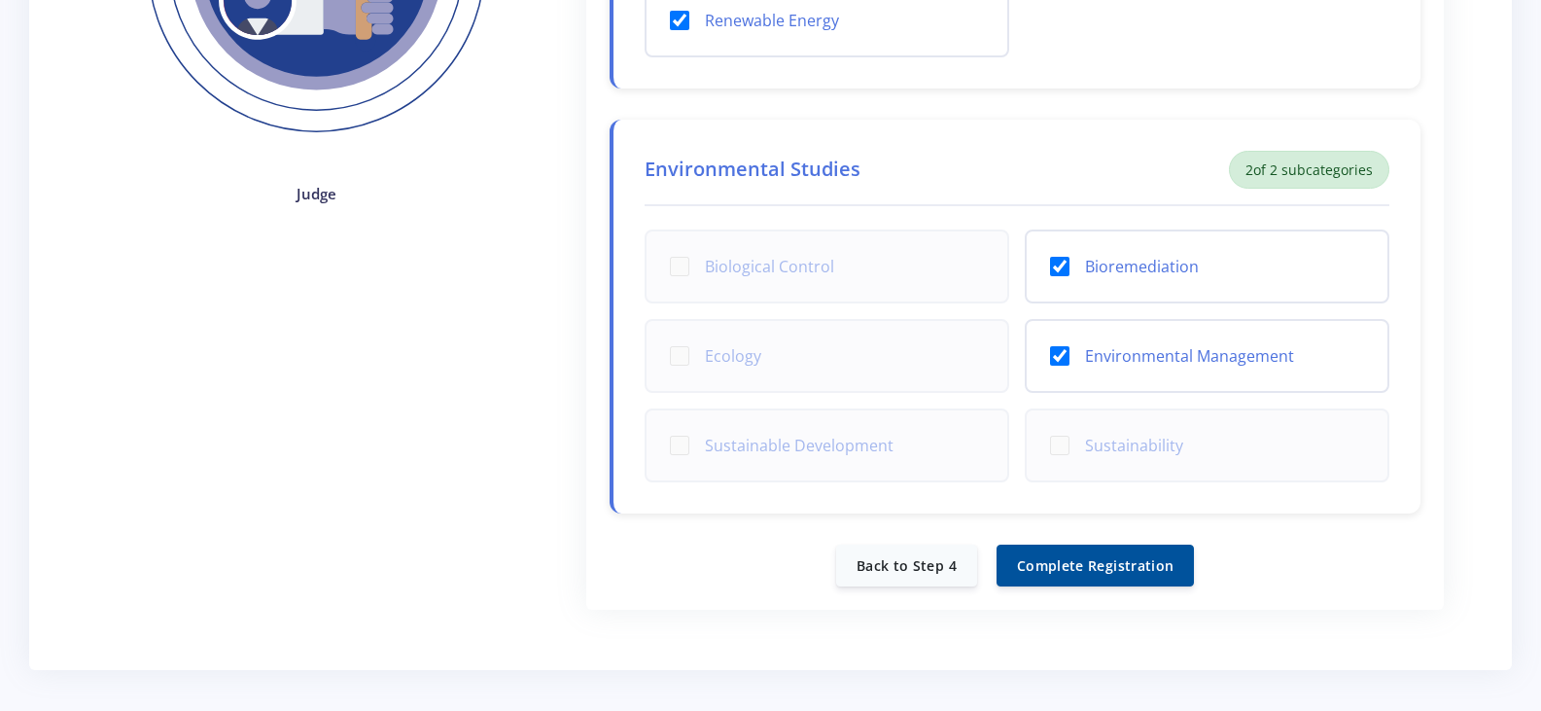
scroll to position [499, 0]
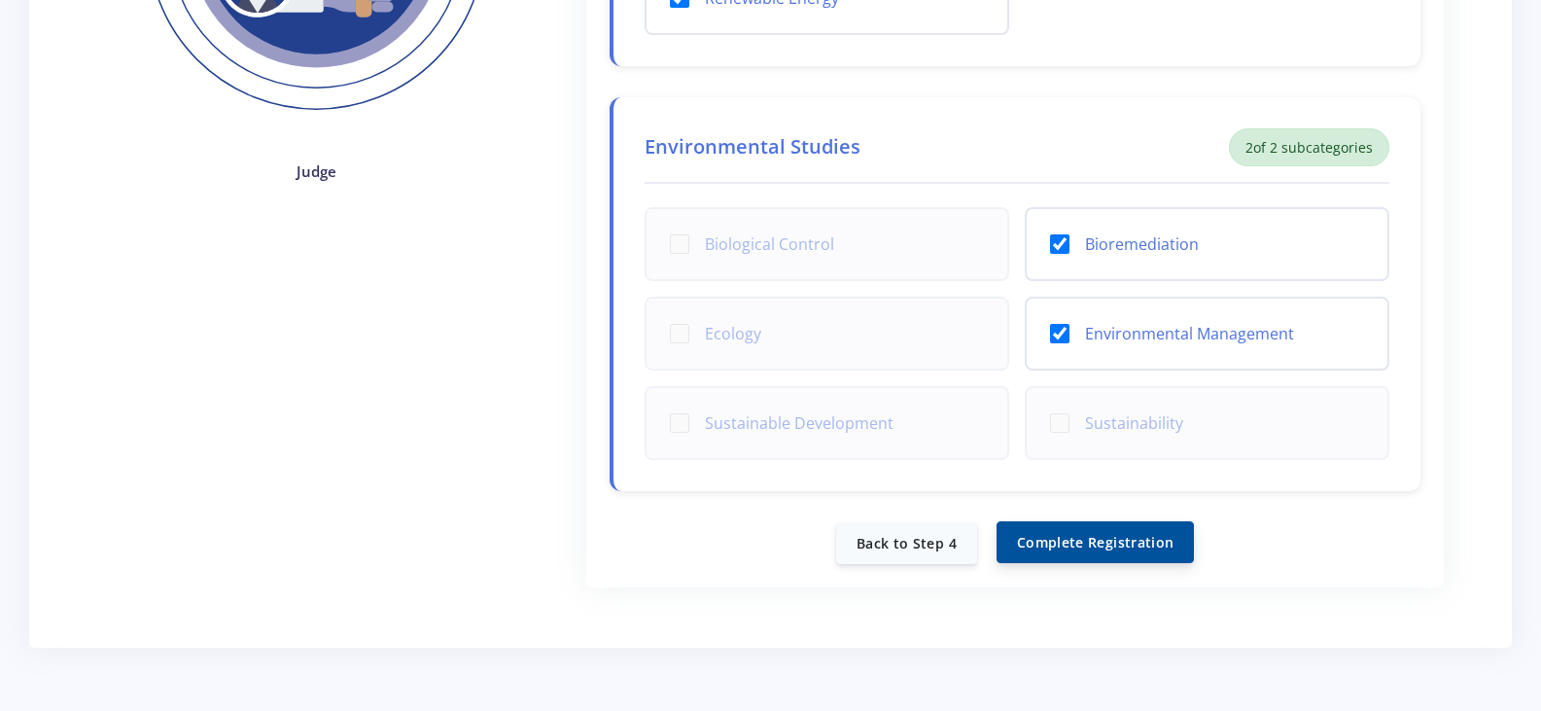
click at [1100, 545] on button "Complete Registration" at bounding box center [1095, 542] width 197 height 42
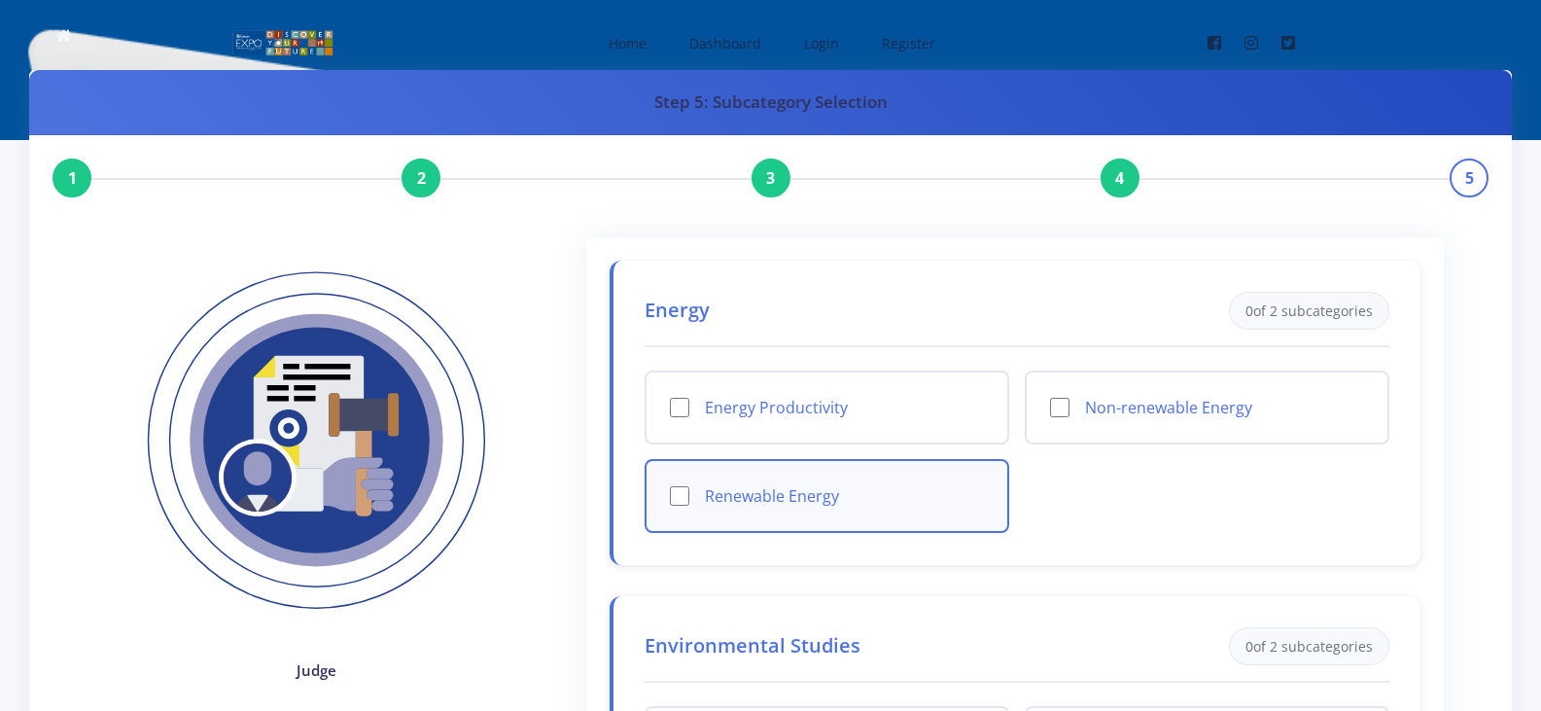
click at [685, 495] on input "Renewable Energy" at bounding box center [679, 495] width 19 height 19
checkbox input "true"
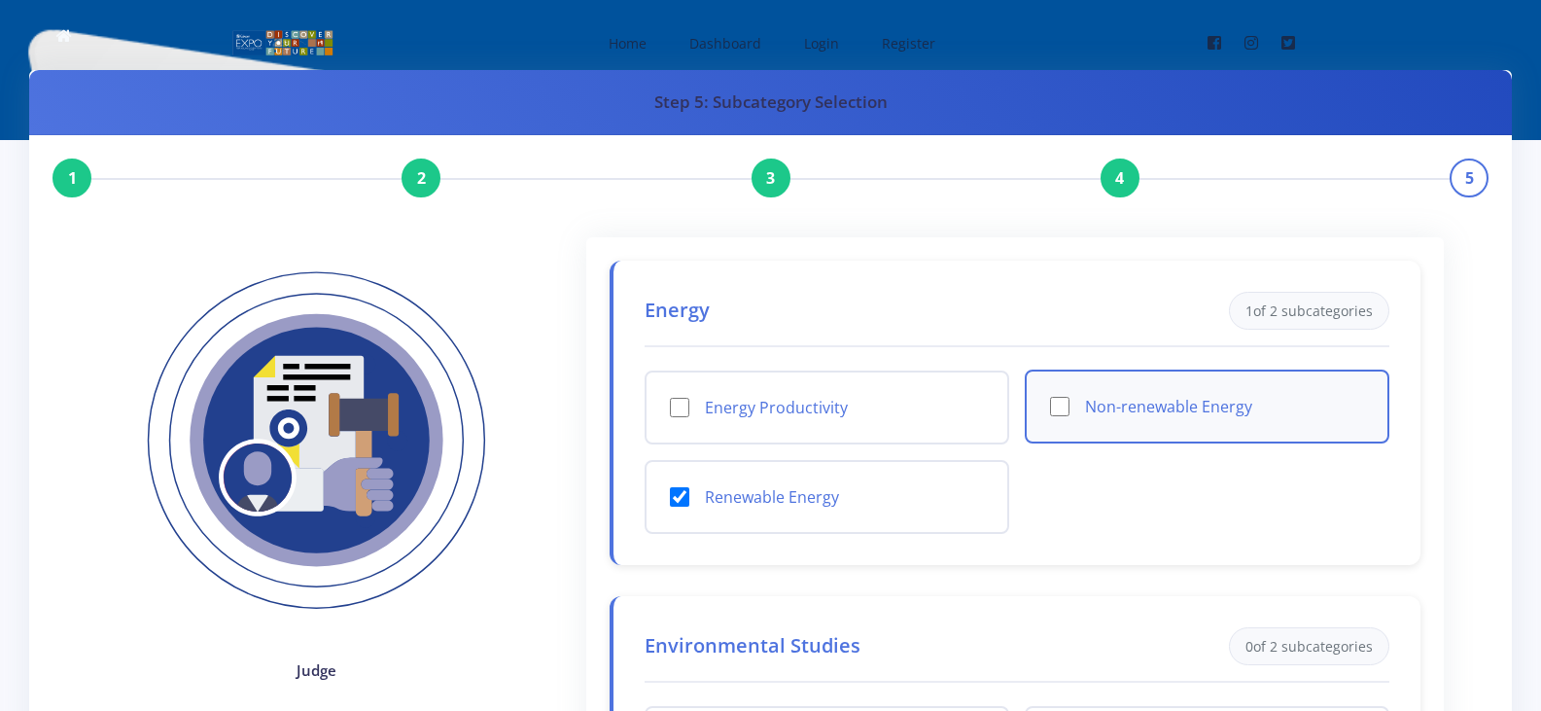
click at [1063, 405] on input "Non-renewable Energy" at bounding box center [1059, 406] width 19 height 19
checkbox input "true"
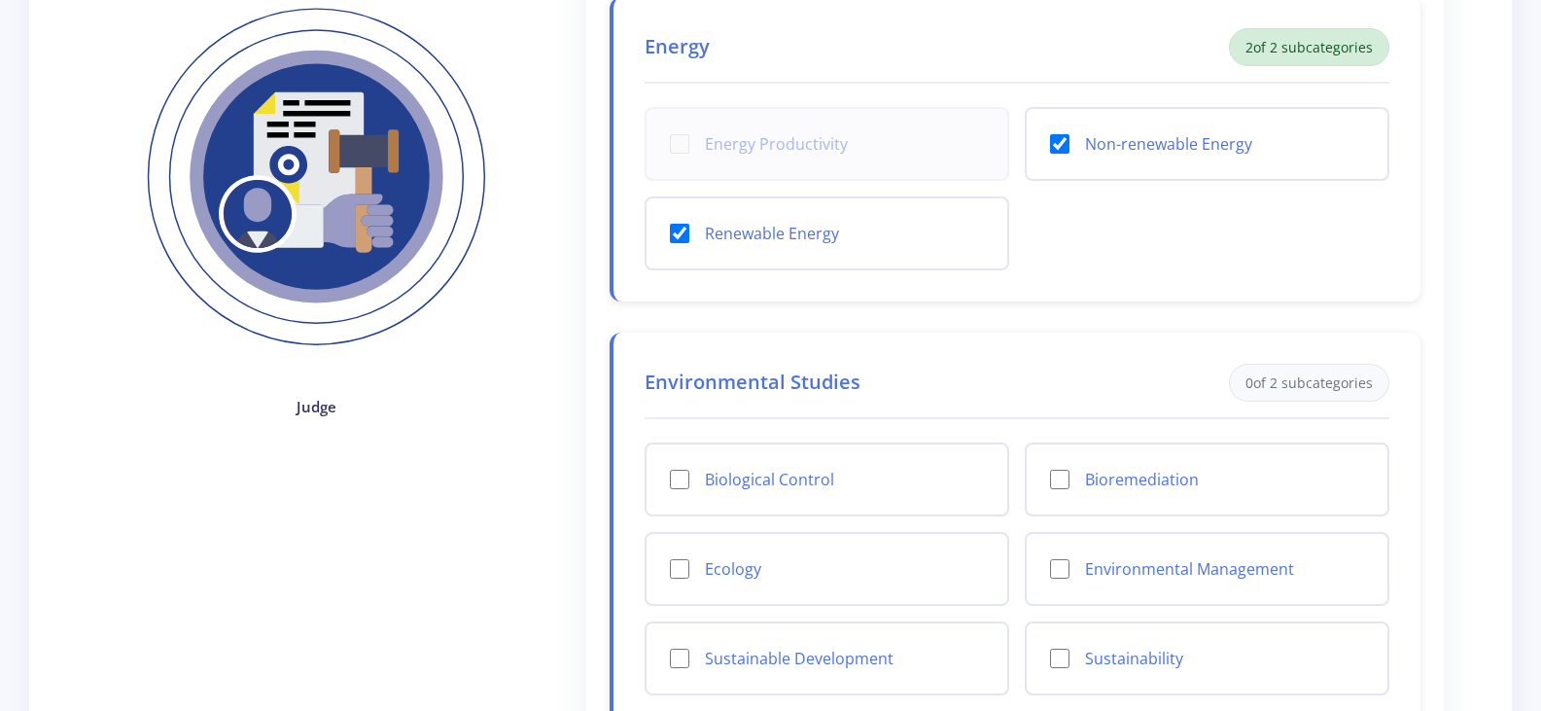
scroll to position [276, 0]
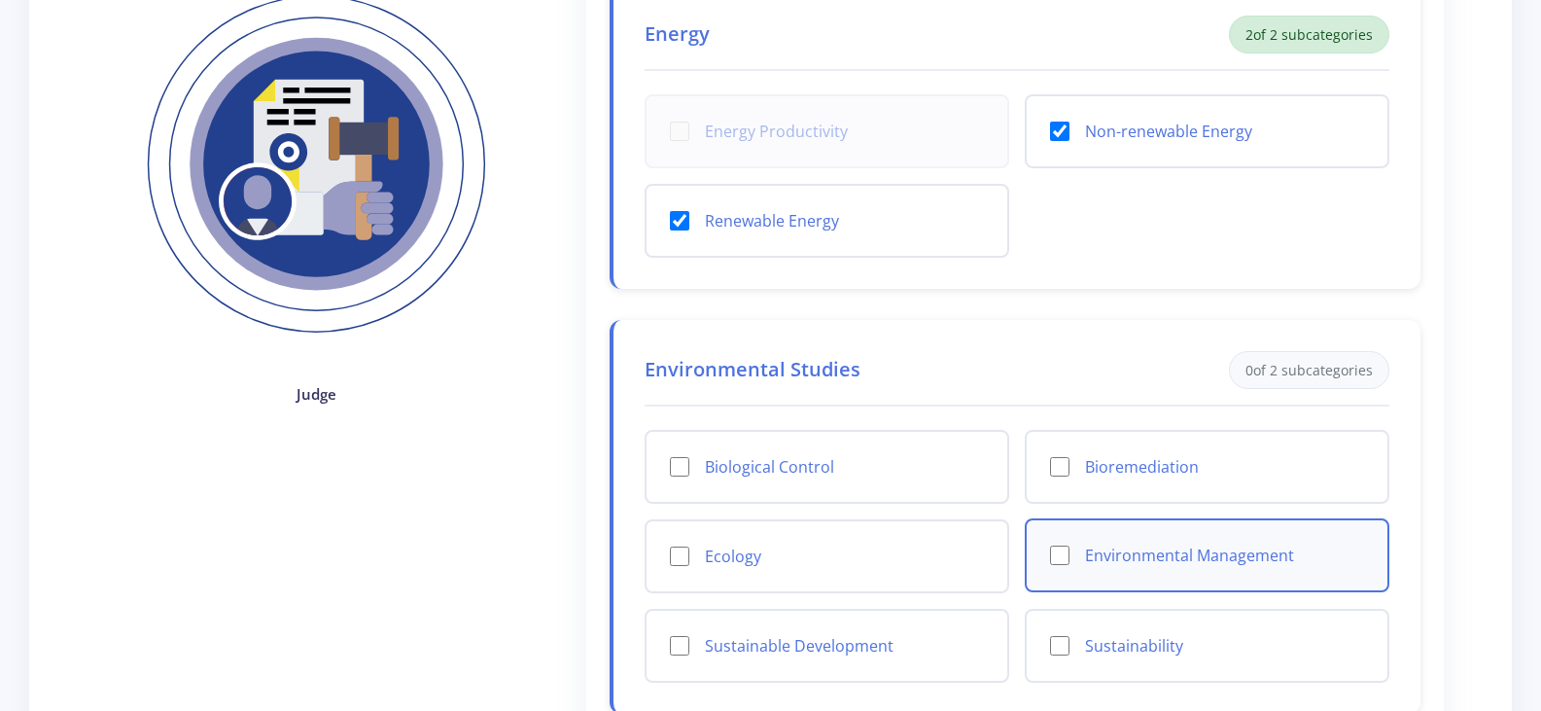
click at [1064, 557] on input "Environmental Management" at bounding box center [1059, 554] width 19 height 19
checkbox input "true"
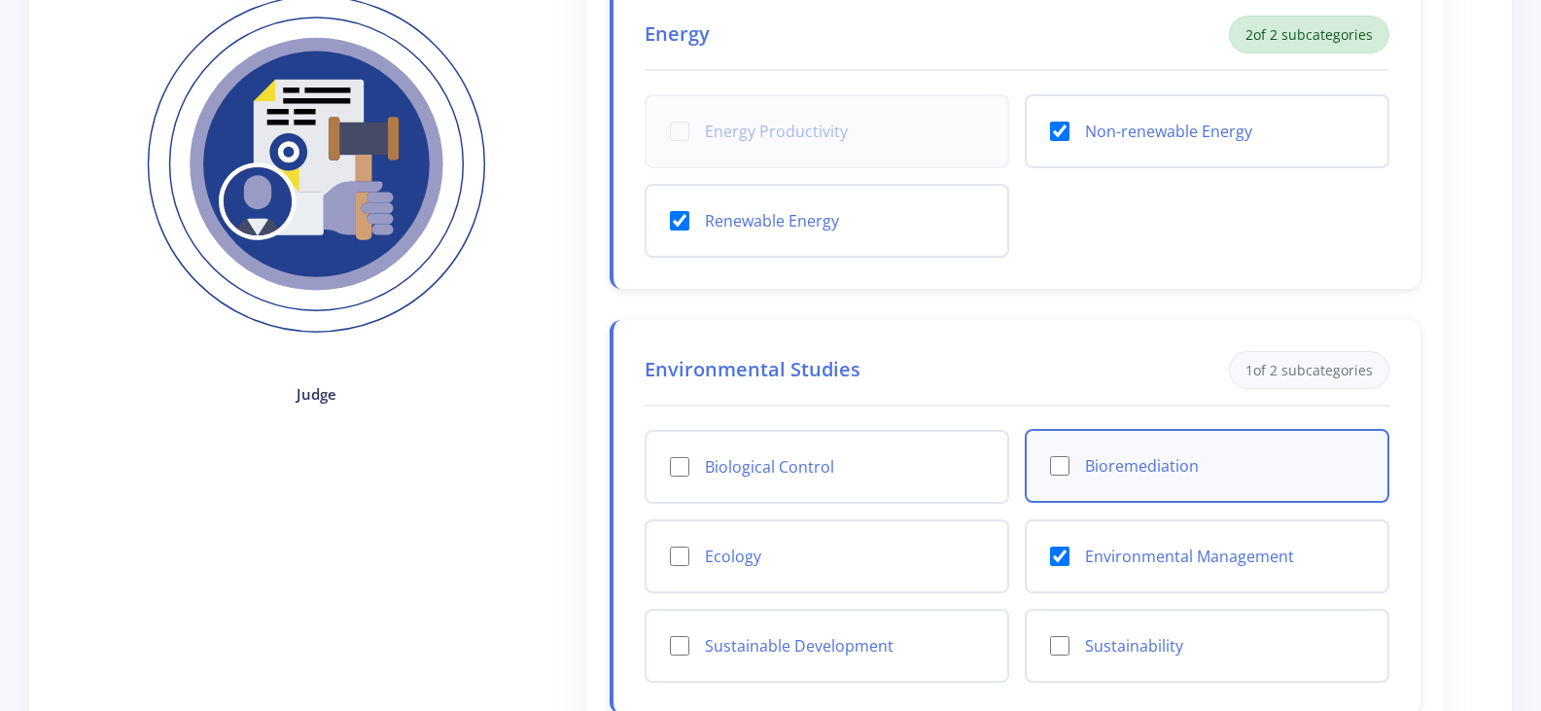
click at [1063, 468] on input "Bioremediation" at bounding box center [1059, 465] width 19 height 19
checkbox input "true"
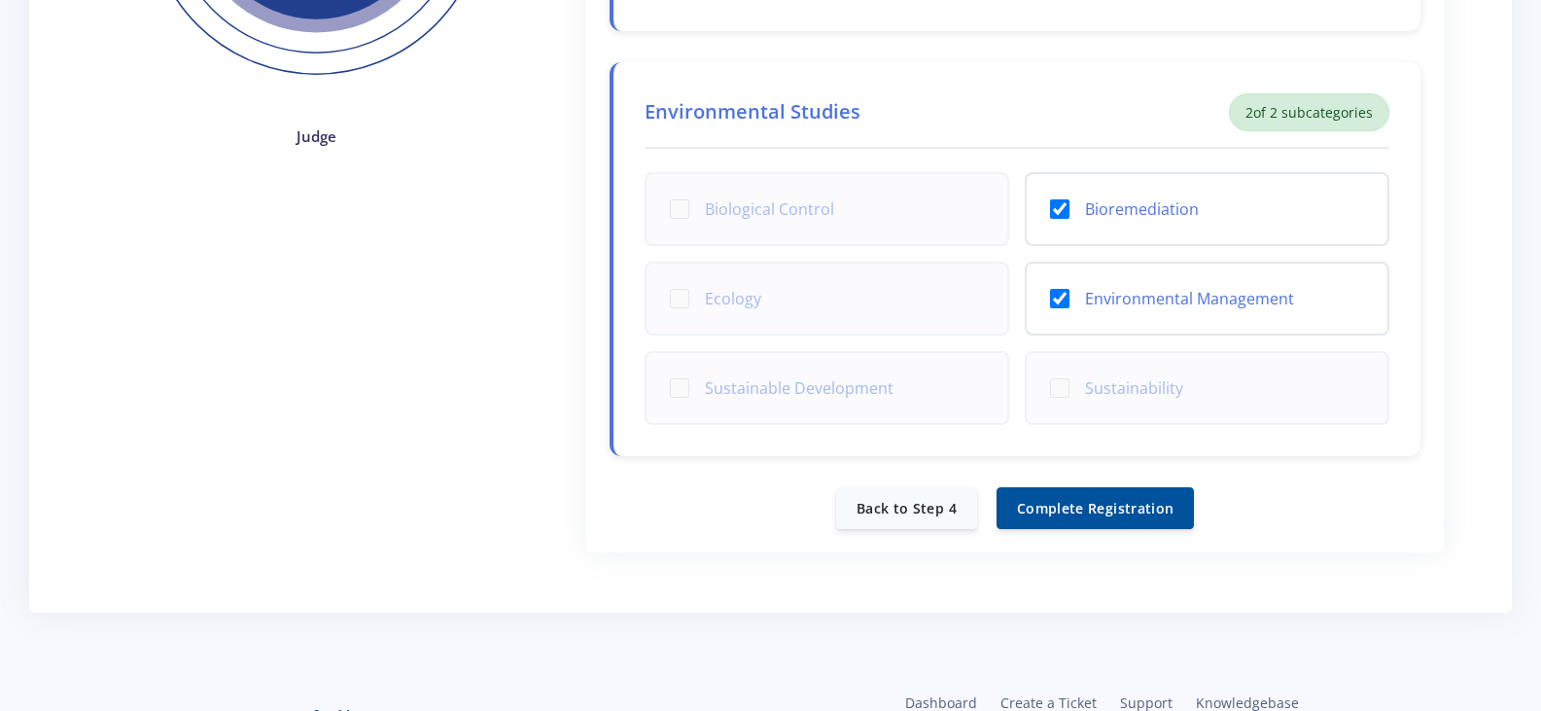
scroll to position [562, 0]
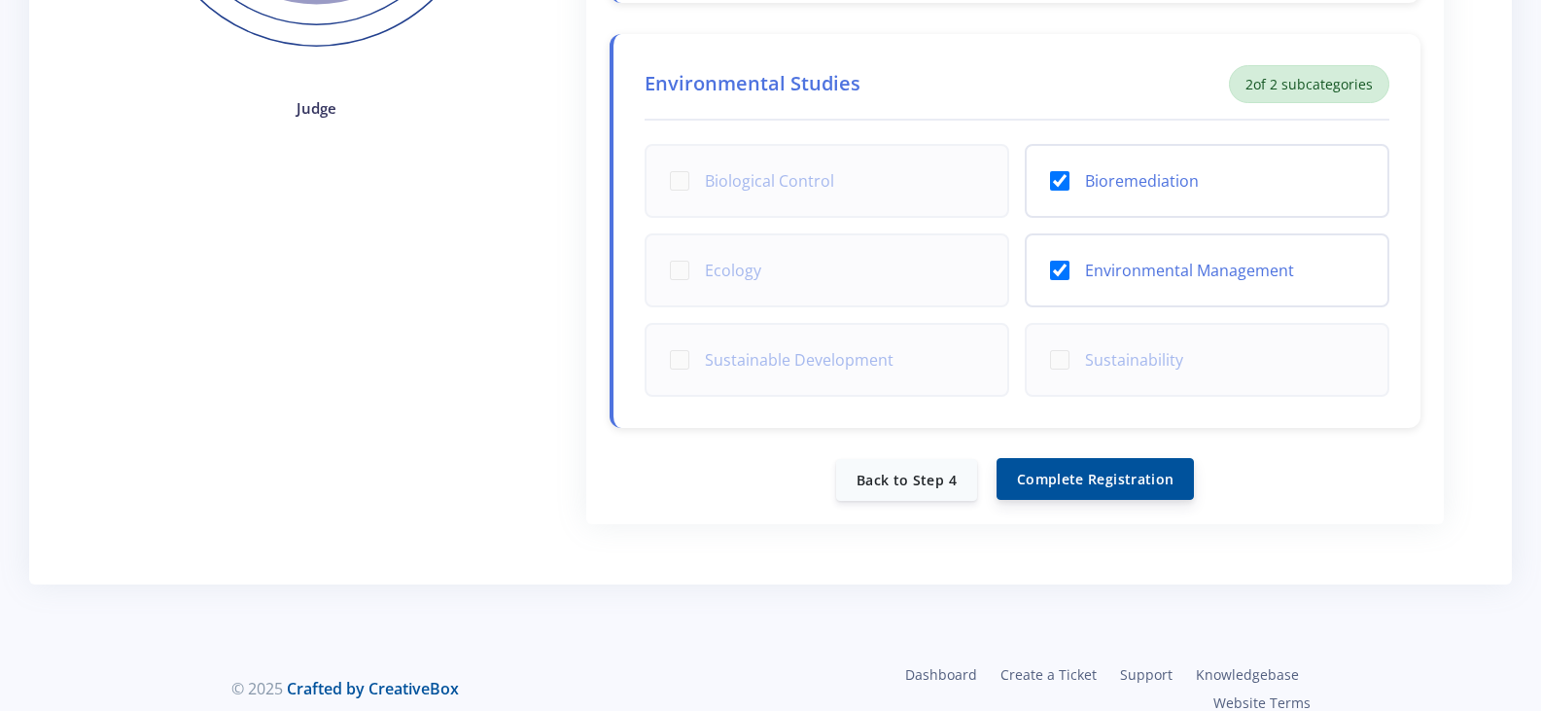
click at [1096, 484] on button "Complete Registration" at bounding box center [1095, 479] width 197 height 42
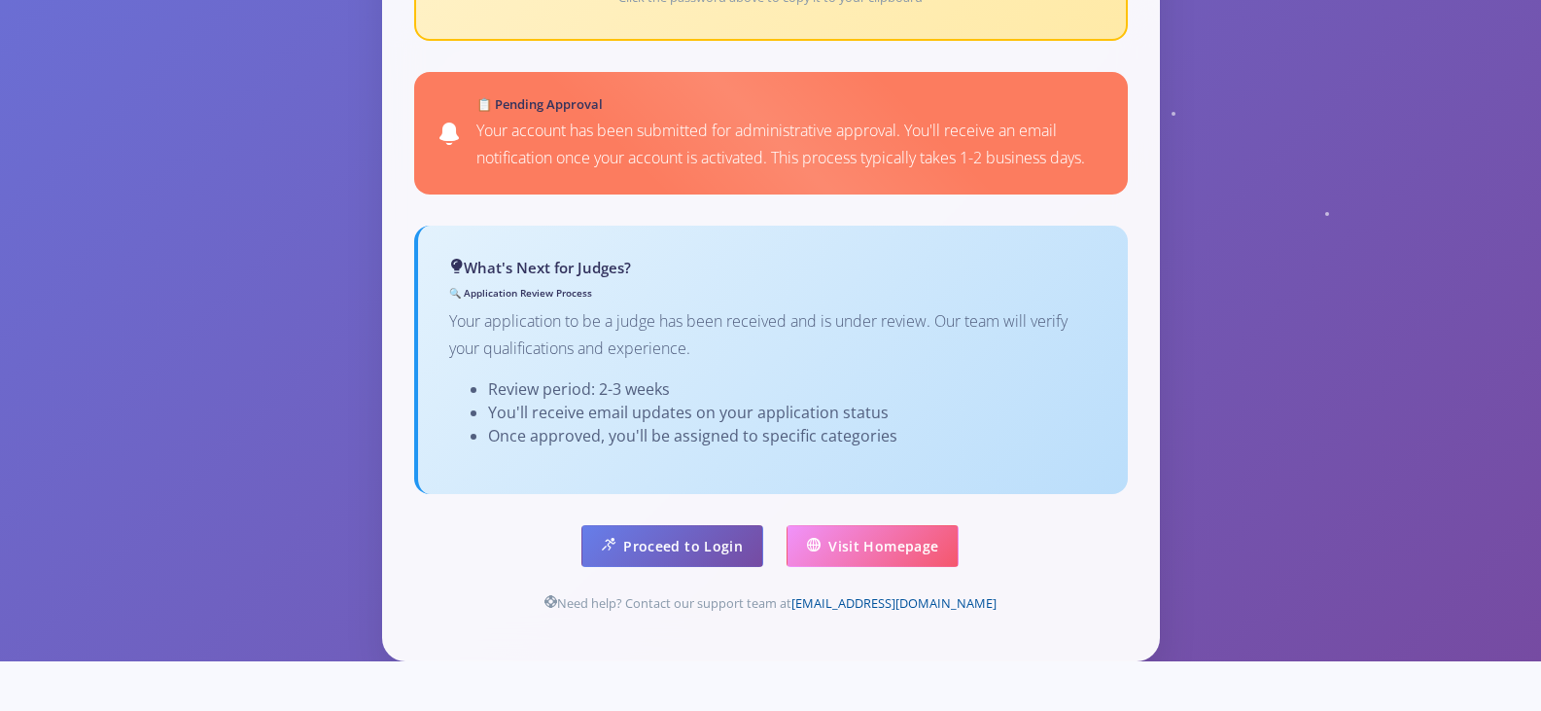
scroll to position [1205, 0]
